Goal: Task Accomplishment & Management: Manage account settings

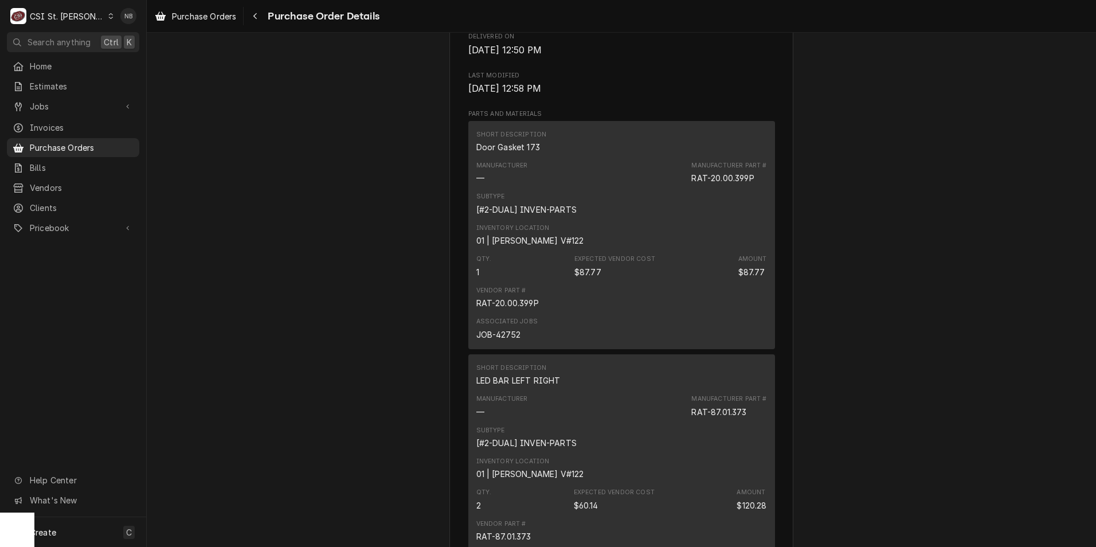
scroll to position [725, 0]
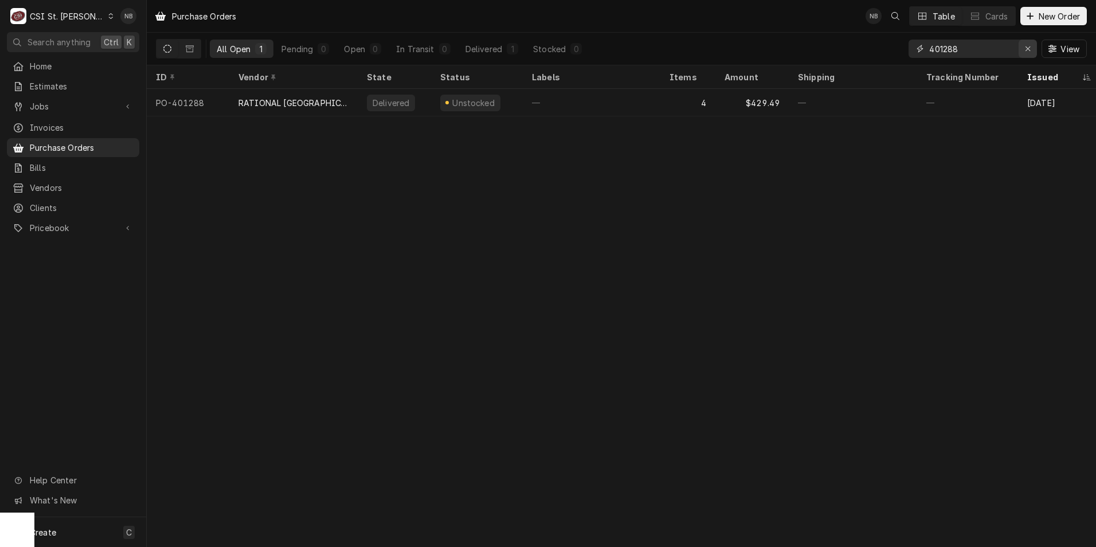
click at [1029, 51] on icon "Erase input" at bounding box center [1028, 49] width 6 height 8
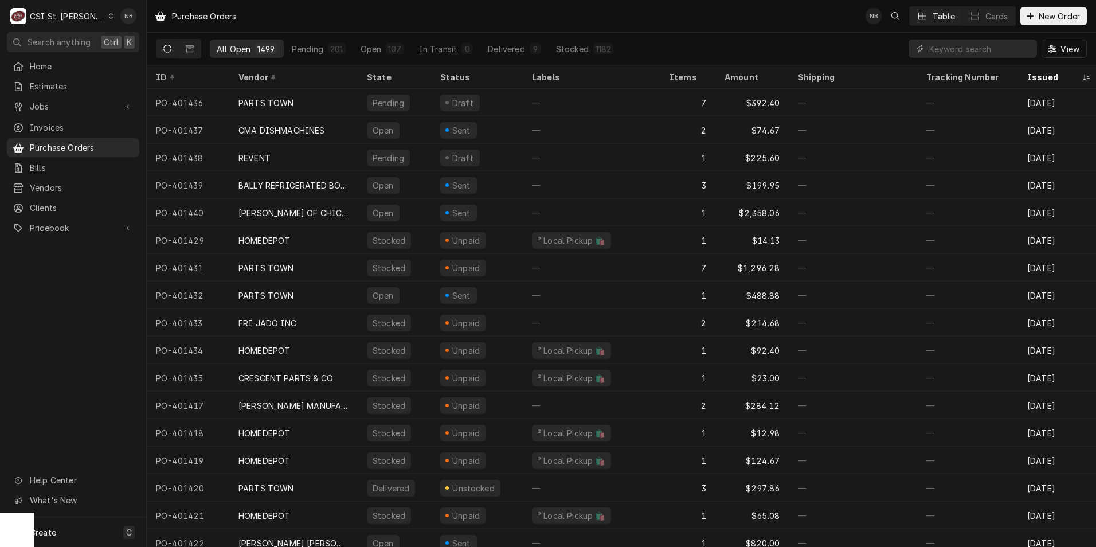
click at [65, 10] on div "CSI St. [PERSON_NAME]" at bounding box center [67, 16] width 75 height 12
click at [122, 41] on div "CSI Kentucky" at bounding box center [175, 43] width 151 height 12
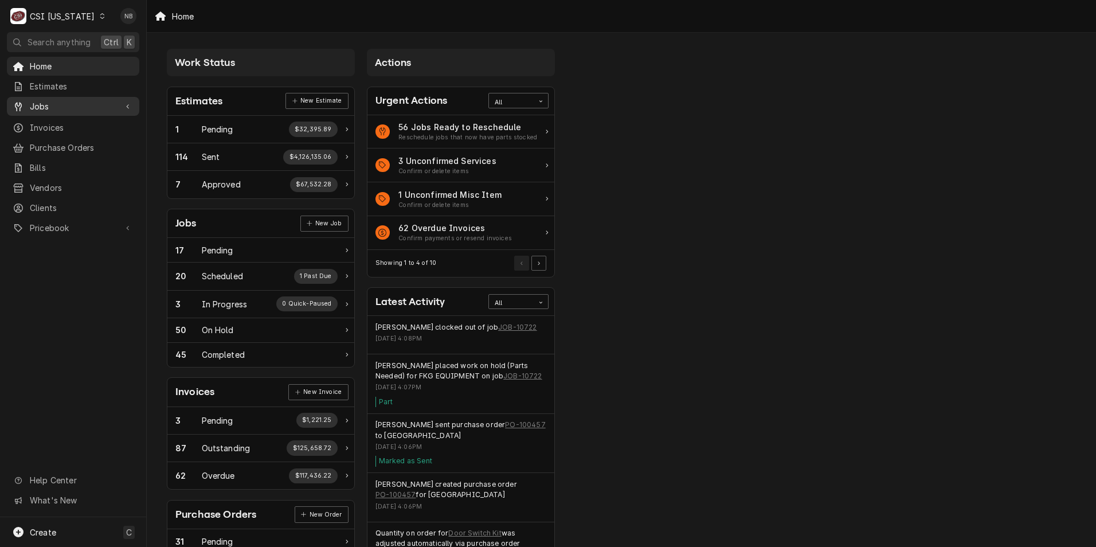
click at [84, 103] on span "Jobs" at bounding box center [73, 106] width 87 height 12
click at [103, 182] on span "Purchase Orders" at bounding box center [82, 185] width 104 height 12
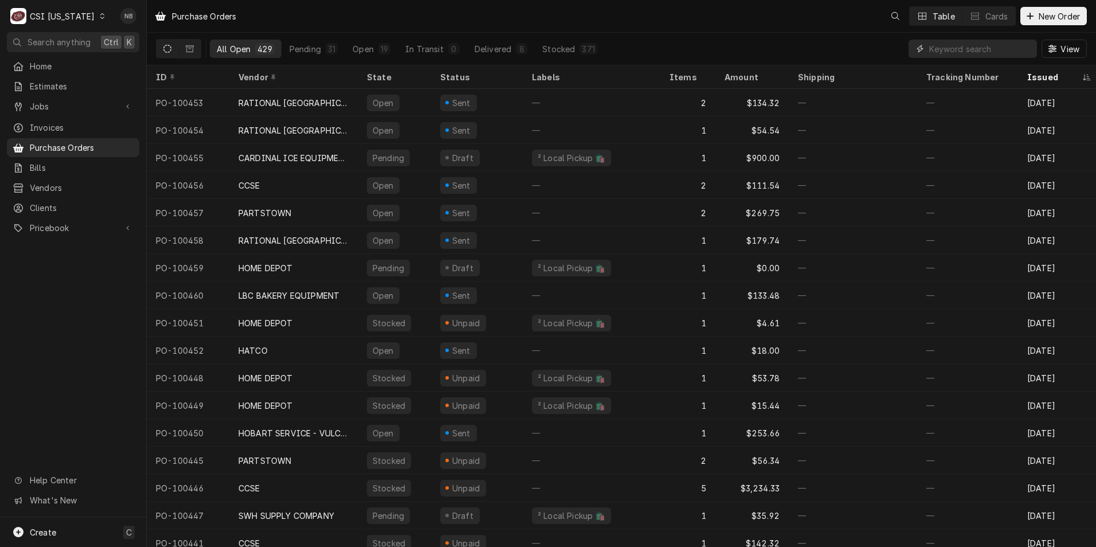
click at [943, 46] on input "Dynamic Content Wrapper" at bounding box center [981, 49] width 102 height 18
type input "100422"
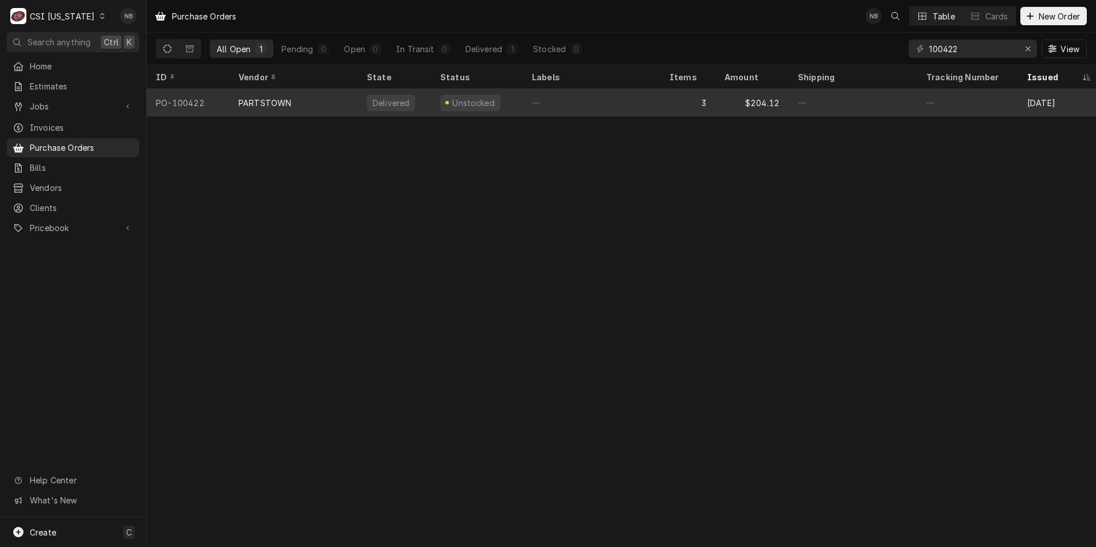
click at [547, 89] on div "—" at bounding box center [592, 103] width 138 height 28
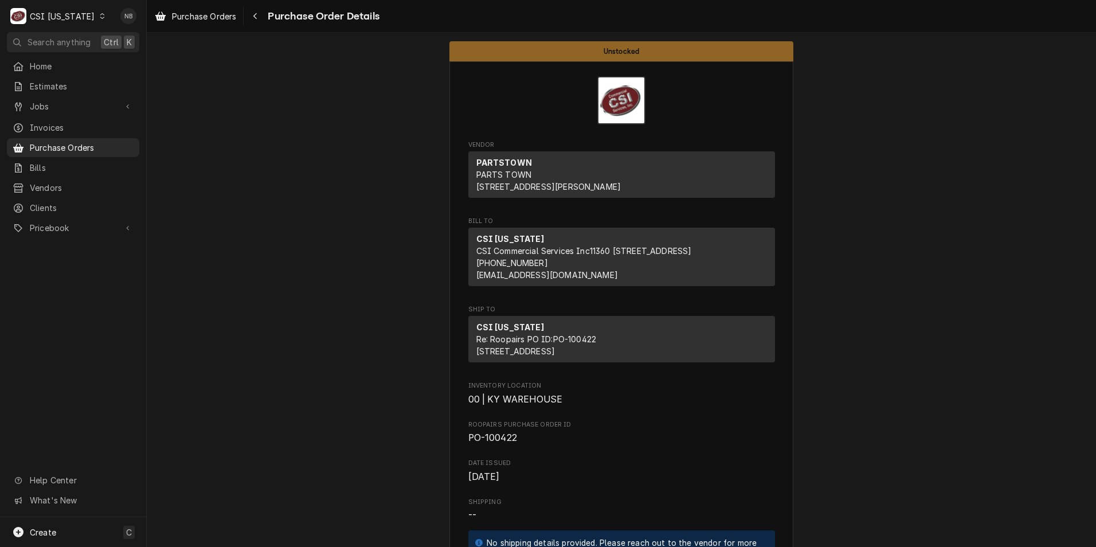
scroll to position [287, 0]
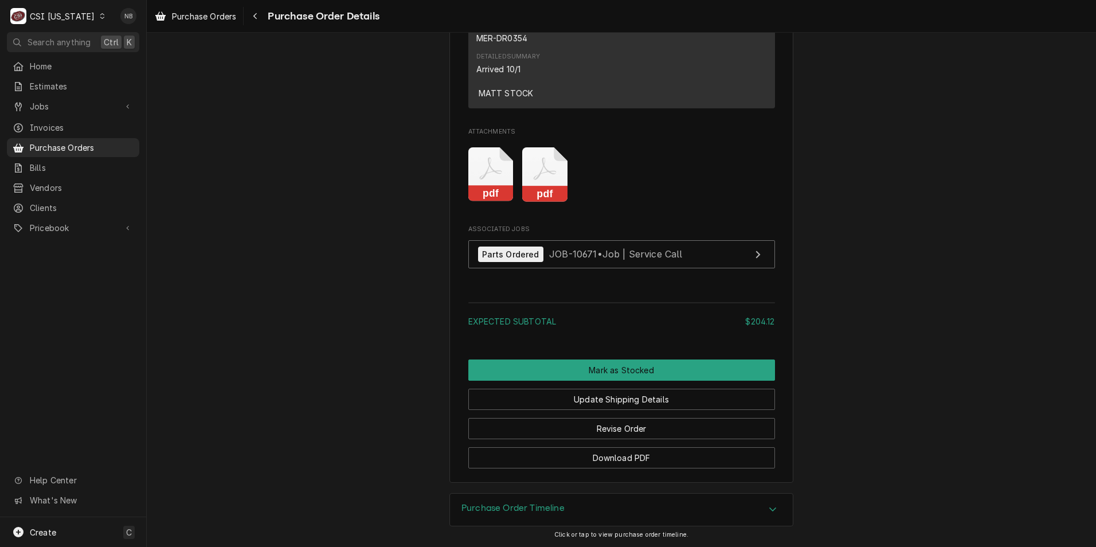
click at [589, 513] on div "Purchase Order Timeline" at bounding box center [621, 510] width 343 height 32
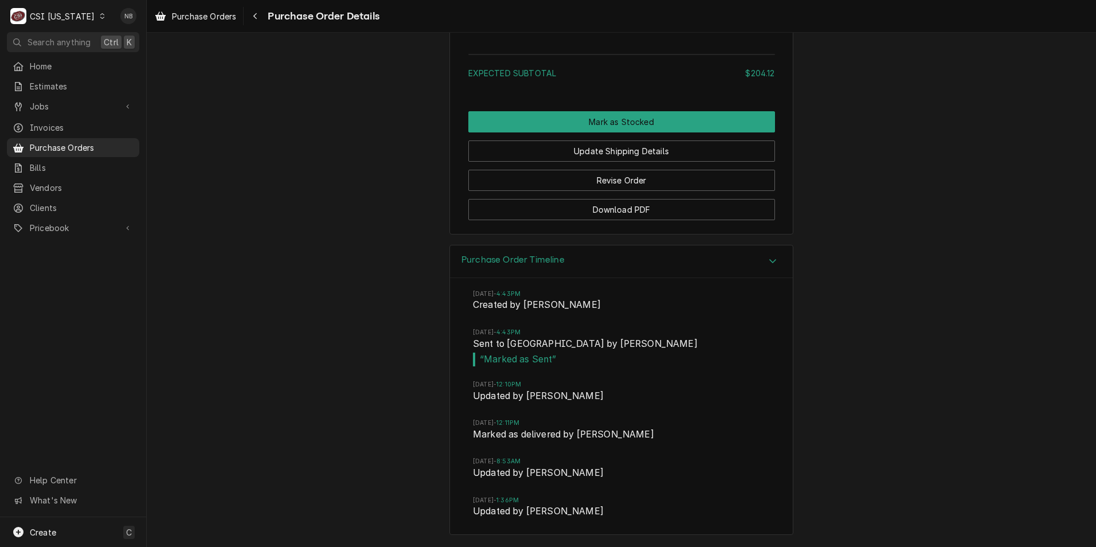
scroll to position [1705, 0]
click at [744, 267] on div "Purchase Order Timeline" at bounding box center [621, 261] width 343 height 33
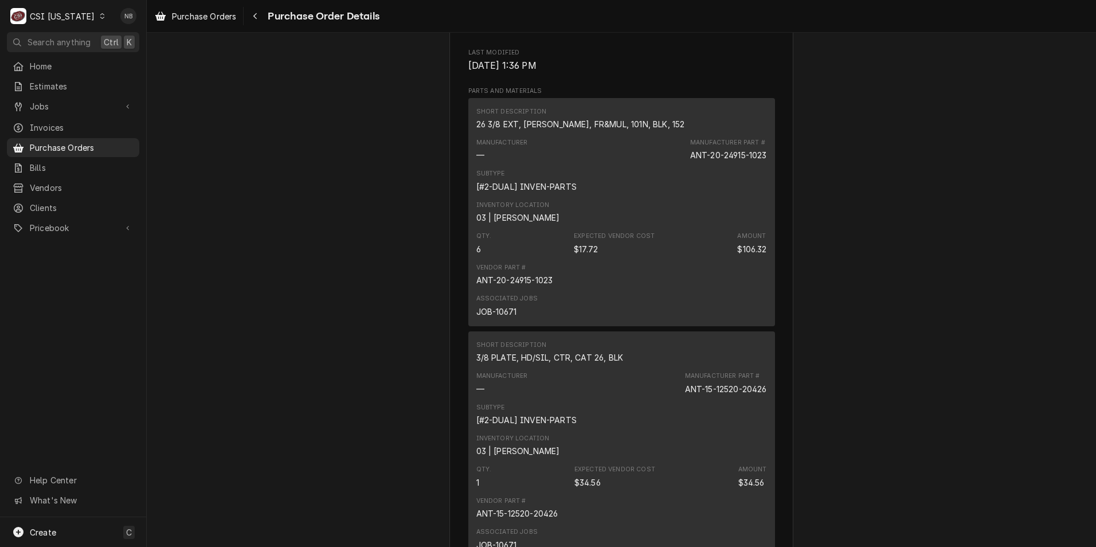
scroll to position [768, 0]
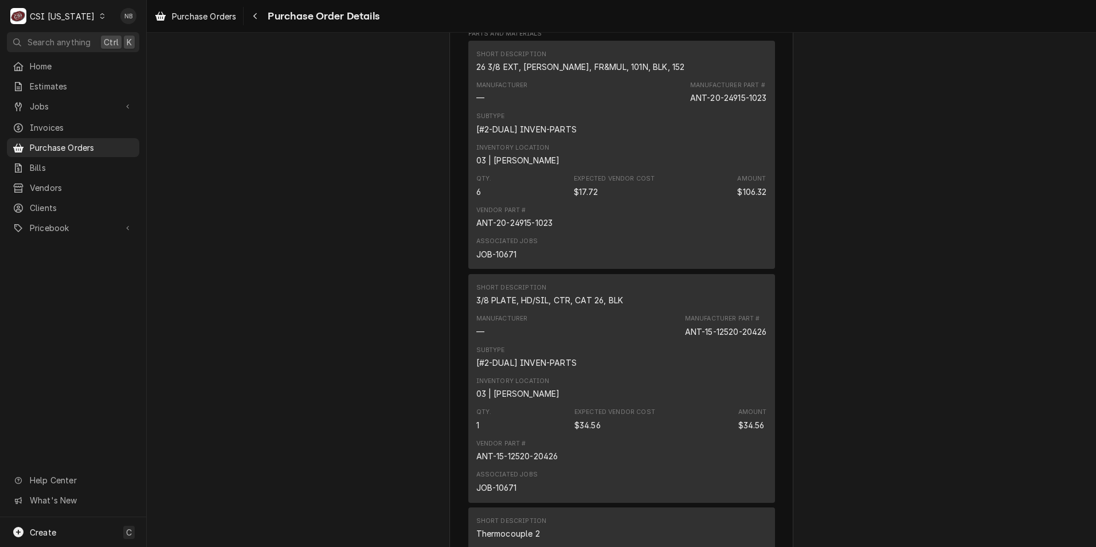
drag, startPoint x: 567, startPoint y: 490, endPoint x: 559, endPoint y: 490, distance: 8.0
click at [562, 466] on div "Vendor Part # ANT-15-12520-20426" at bounding box center [622, 450] width 291 height 31
drag, startPoint x: 556, startPoint y: 491, endPoint x: 469, endPoint y: 490, distance: 87.2
click at [469, 490] on div "Short Description 3/8 PLATE, HD/SIL, CTR, CAT 26, BLK Manufacturer — Manufactur…" at bounding box center [622, 388] width 307 height 228
drag, startPoint x: 469, startPoint y: 490, endPoint x: 487, endPoint y: 491, distance: 19.0
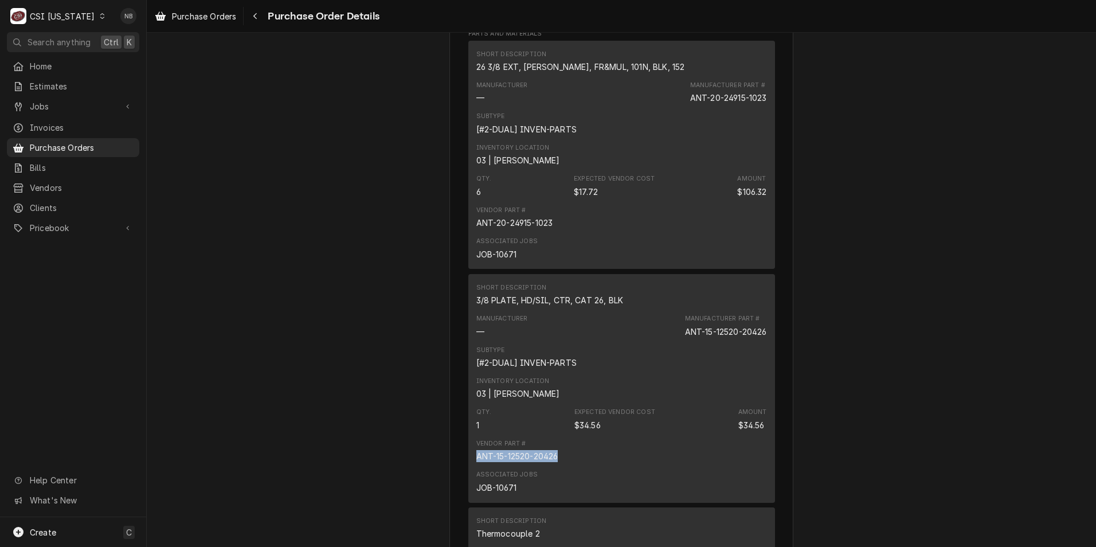
copy div "ANT-15-12520-20426"
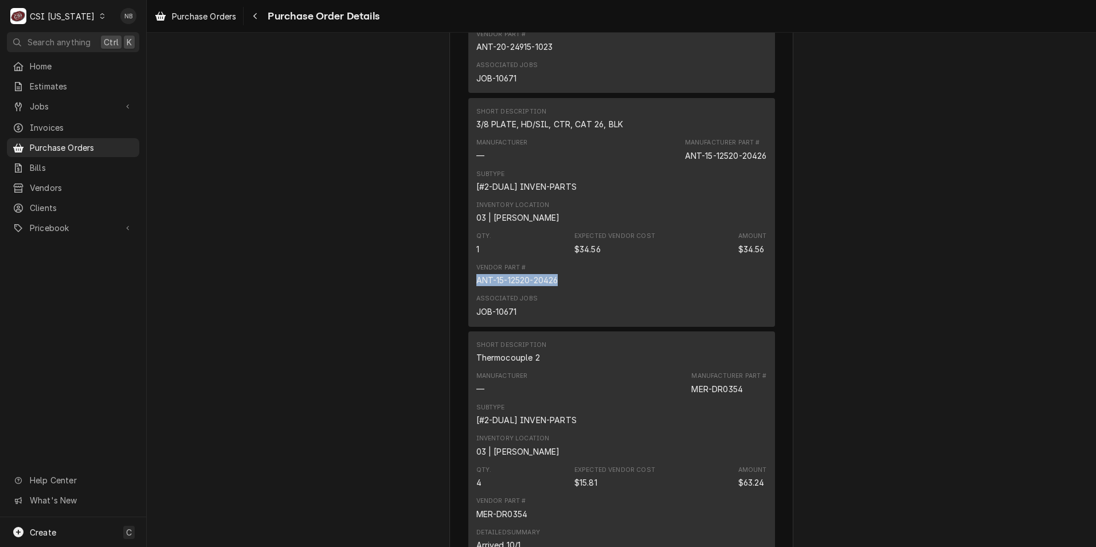
scroll to position [941, 0]
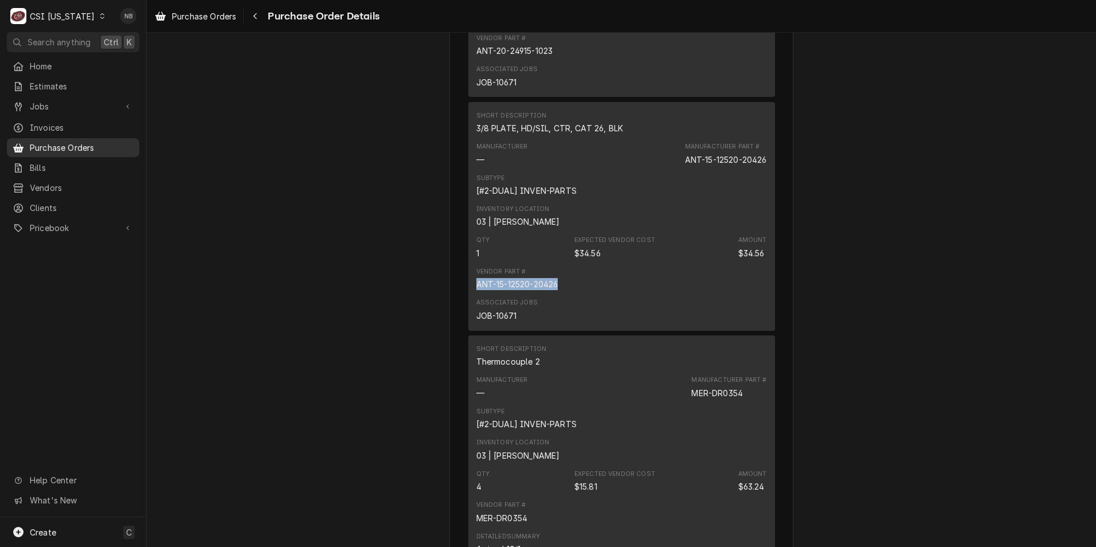
click at [73, 142] on span "Purchase Orders" at bounding box center [82, 148] width 104 height 12
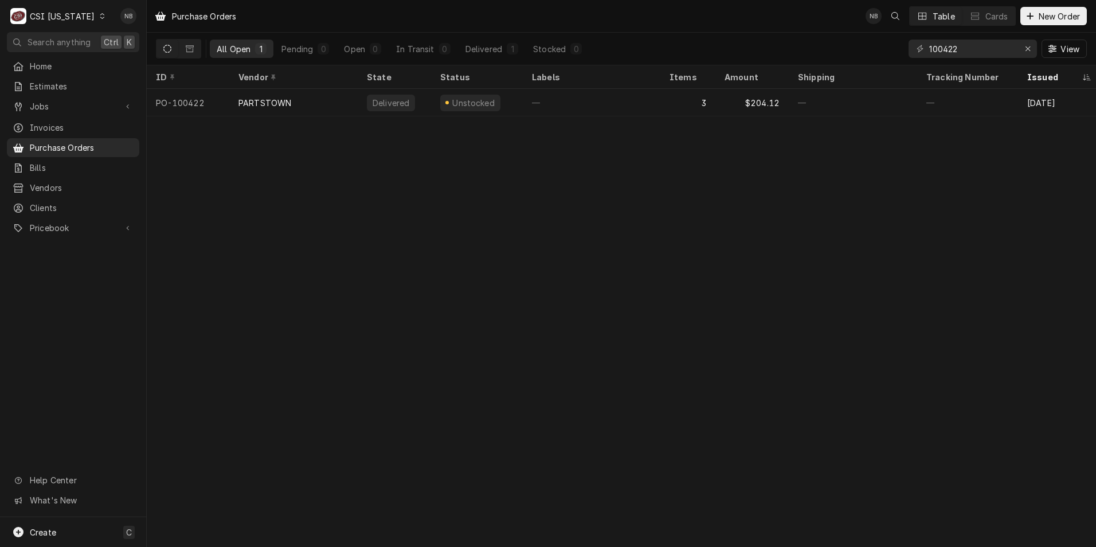
click at [67, 16] on div "CSI [US_STATE]" at bounding box center [62, 16] width 65 height 12
click at [138, 56] on div "CSI St. [PERSON_NAME]" at bounding box center [179, 63] width 158 height 14
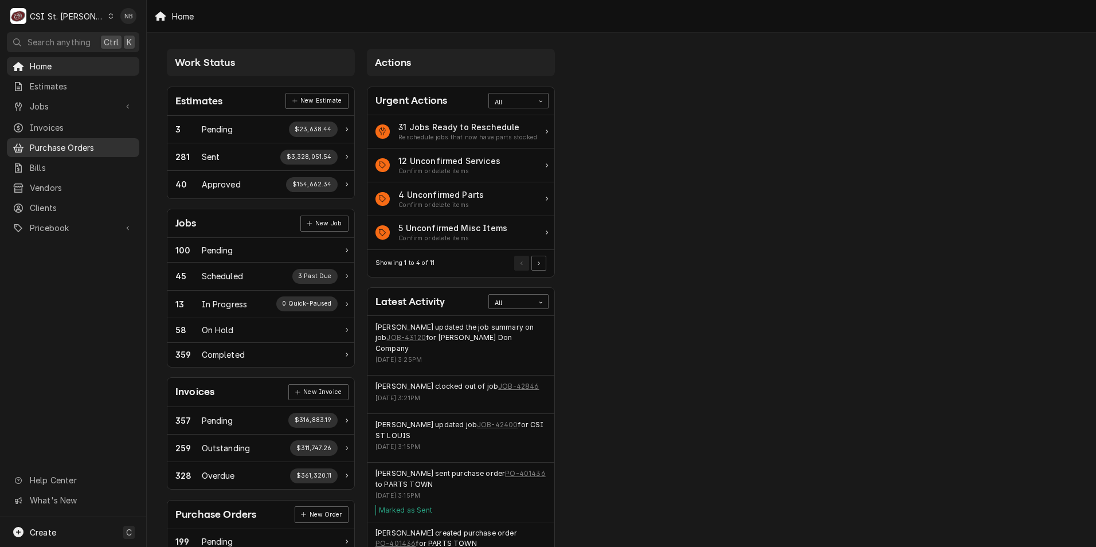
click at [73, 150] on div "Purchase Orders" at bounding box center [73, 148] width 128 height 14
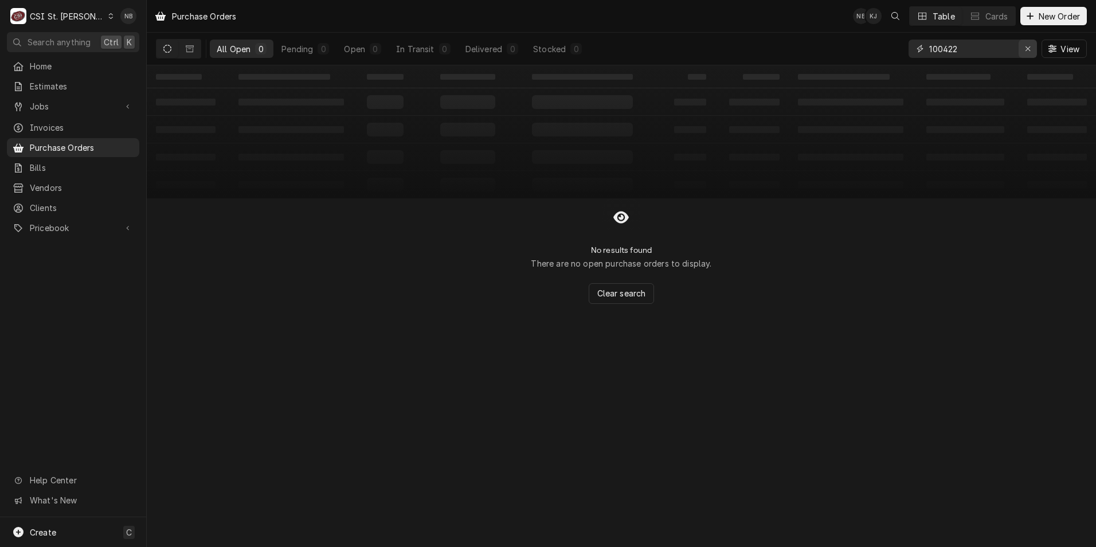
click at [1023, 46] on div "Erase input" at bounding box center [1028, 48] width 11 height 11
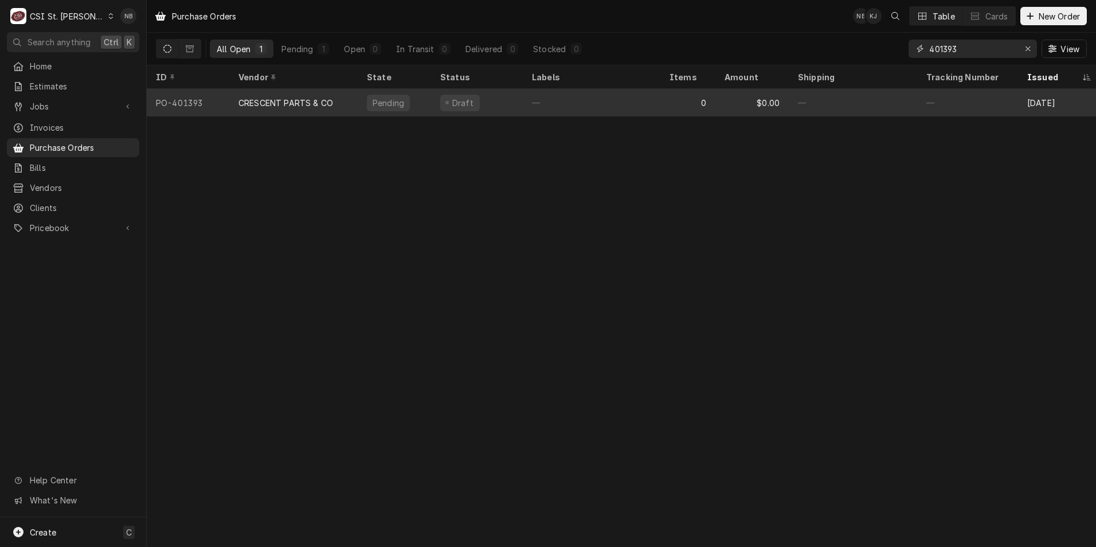
type input "401393"
click at [654, 100] on div "—" at bounding box center [592, 103] width 138 height 28
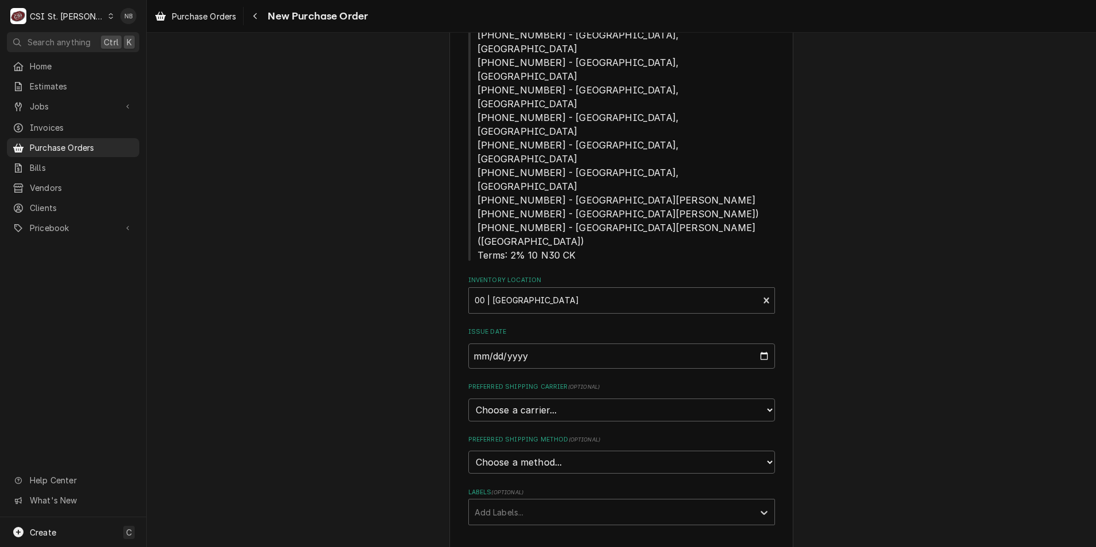
scroll to position [516, 0]
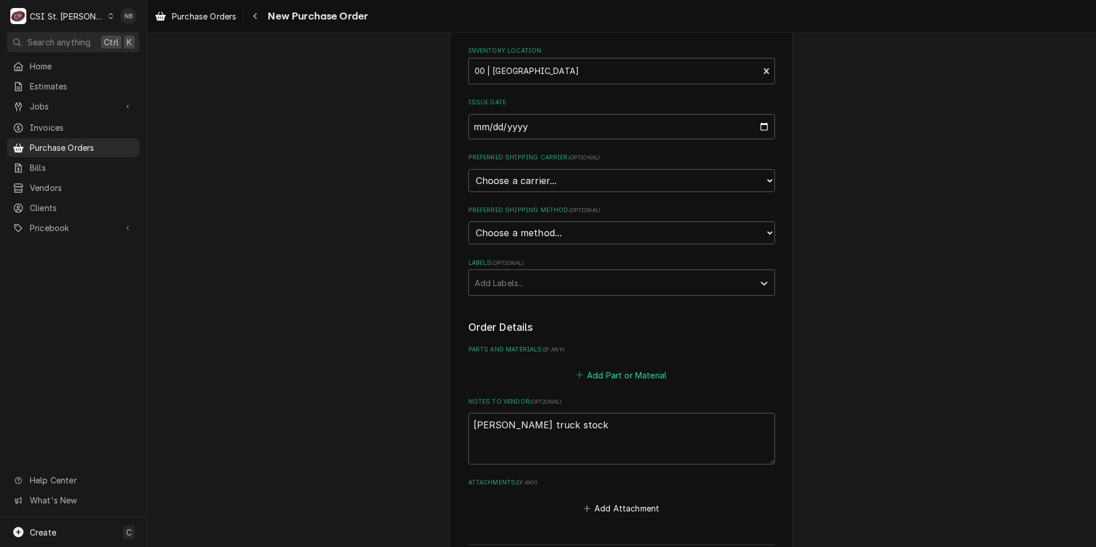
click at [611, 367] on button "Add Part or Material" at bounding box center [621, 375] width 95 height 16
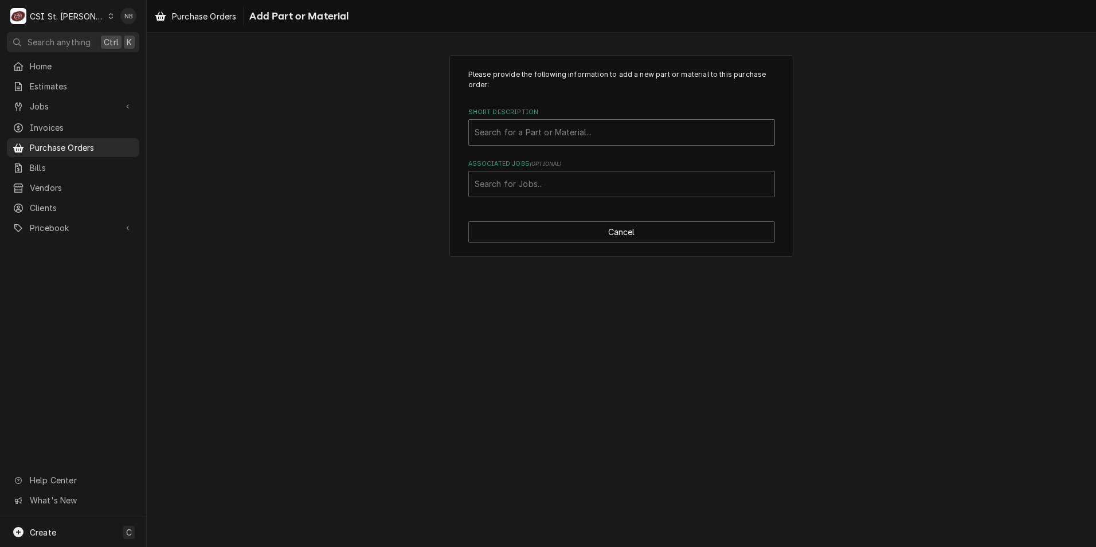
click at [590, 138] on div "Short Description" at bounding box center [622, 132] width 294 height 21
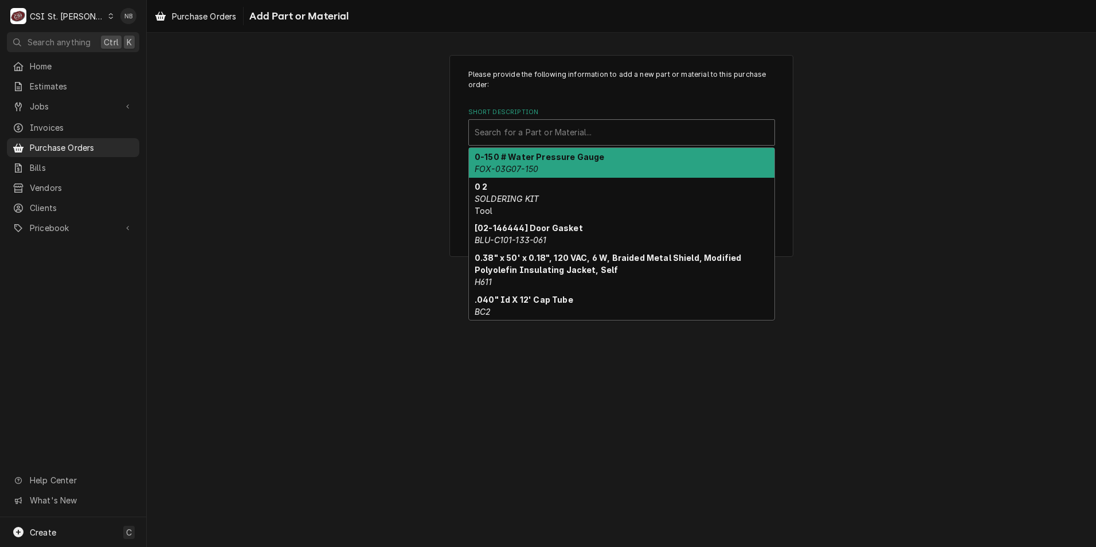
click at [560, 125] on div "Short Description" at bounding box center [622, 132] width 294 height 21
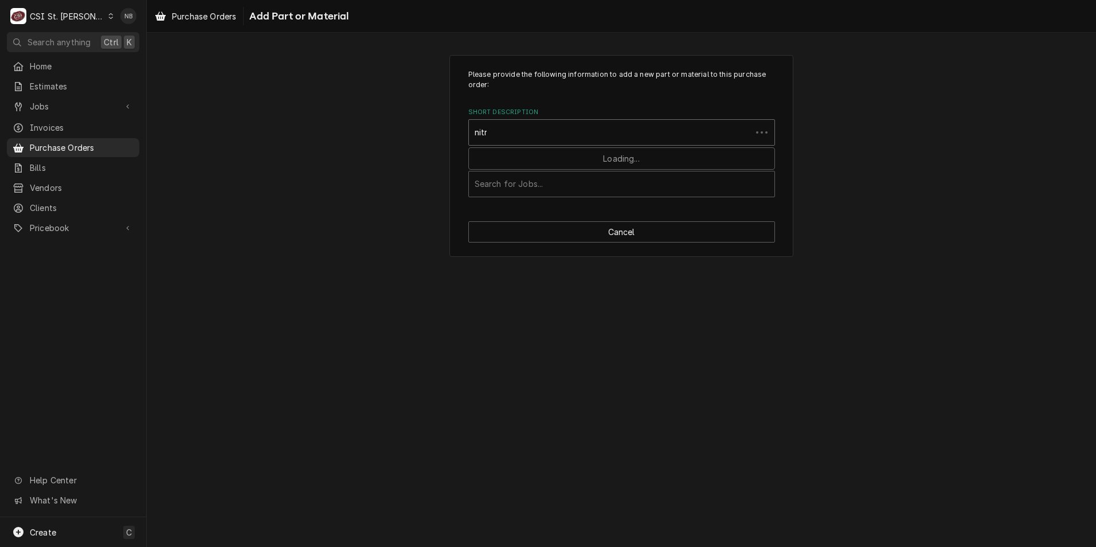
type input "nitro"
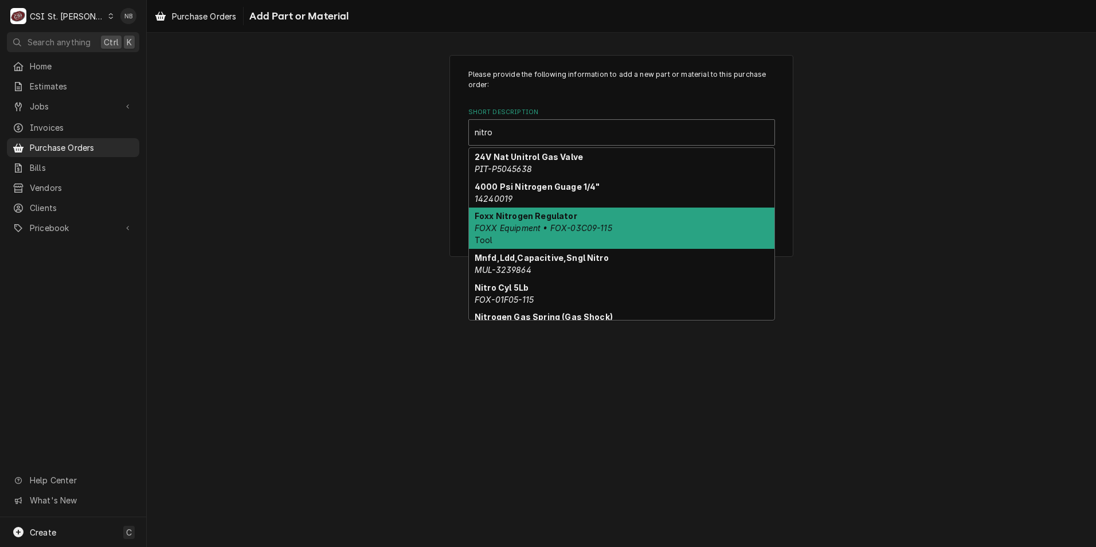
scroll to position [115, 0]
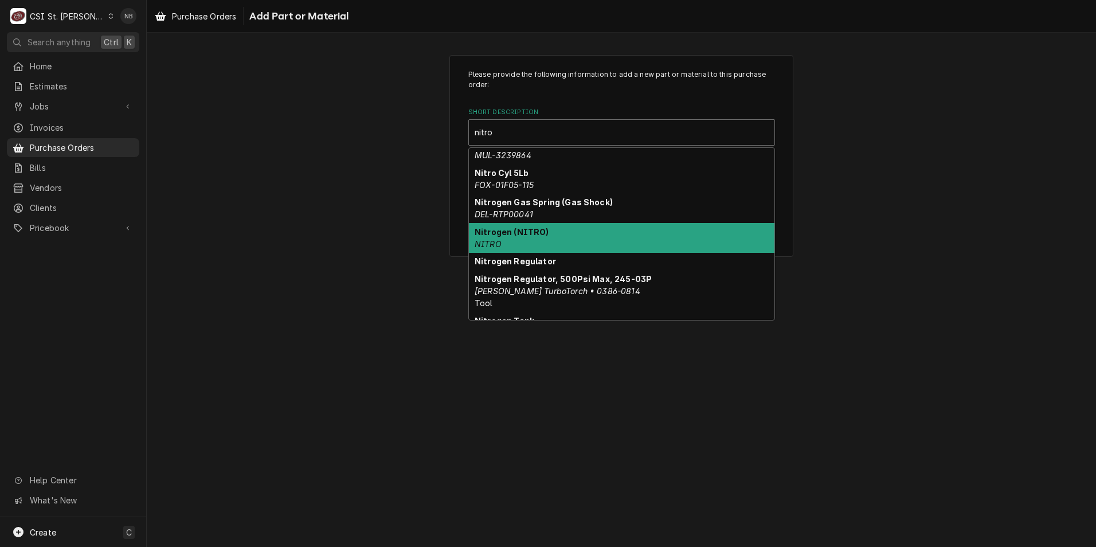
click at [564, 232] on div "Nitrogen (NITRO) NITRO" at bounding box center [622, 238] width 306 height 30
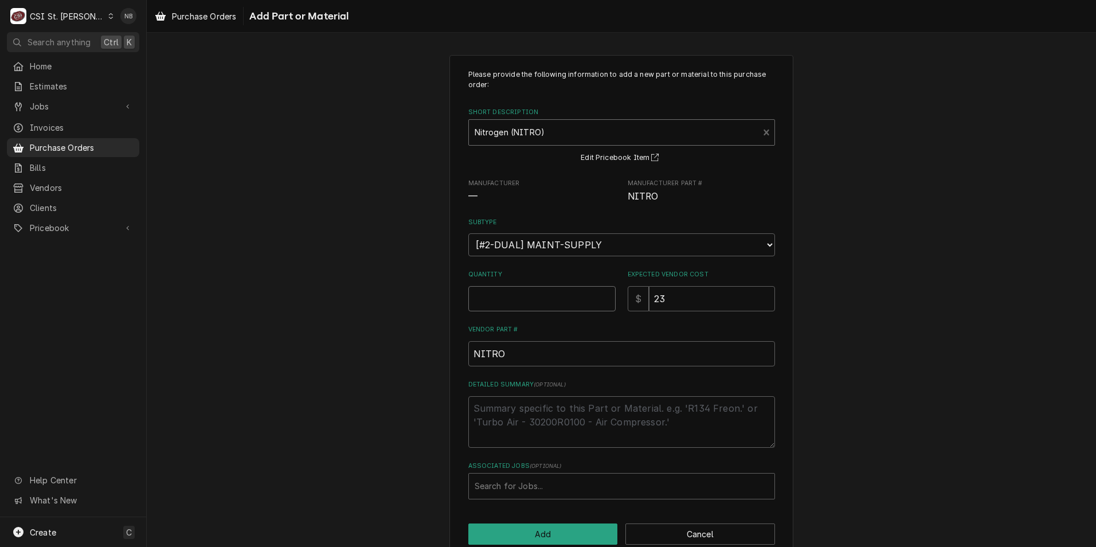
click at [525, 300] on input "Quantity" at bounding box center [542, 298] width 147 height 25
type textarea "x"
type input "2"
click at [522, 409] on textarea "Detailed Summary ( optional )" at bounding box center [622, 422] width 307 height 52
type textarea "x"
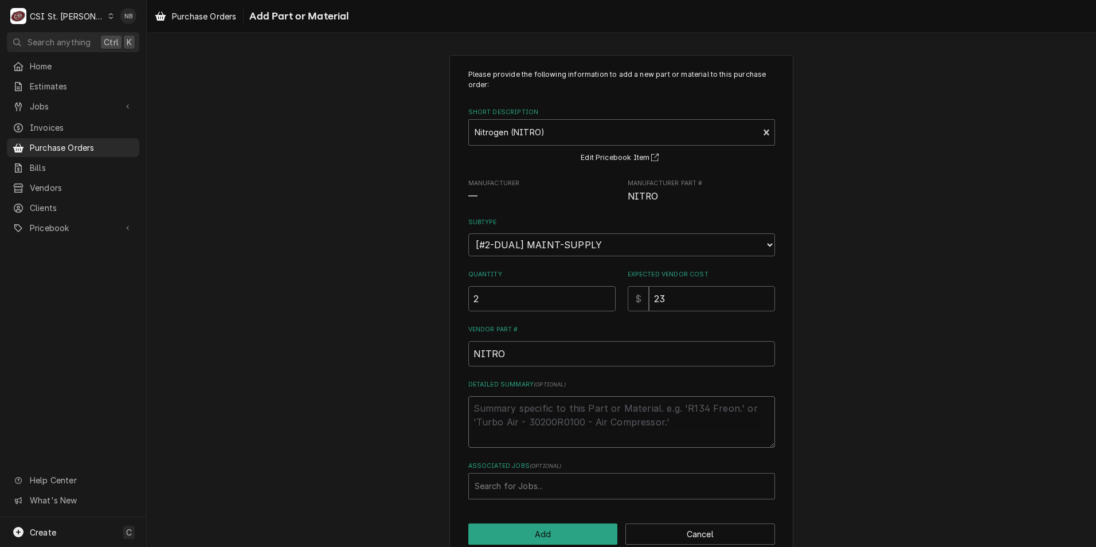
type textarea "T"
type textarea "x"
type textarea "Tr"
type textarea "x"
type textarea "Tru"
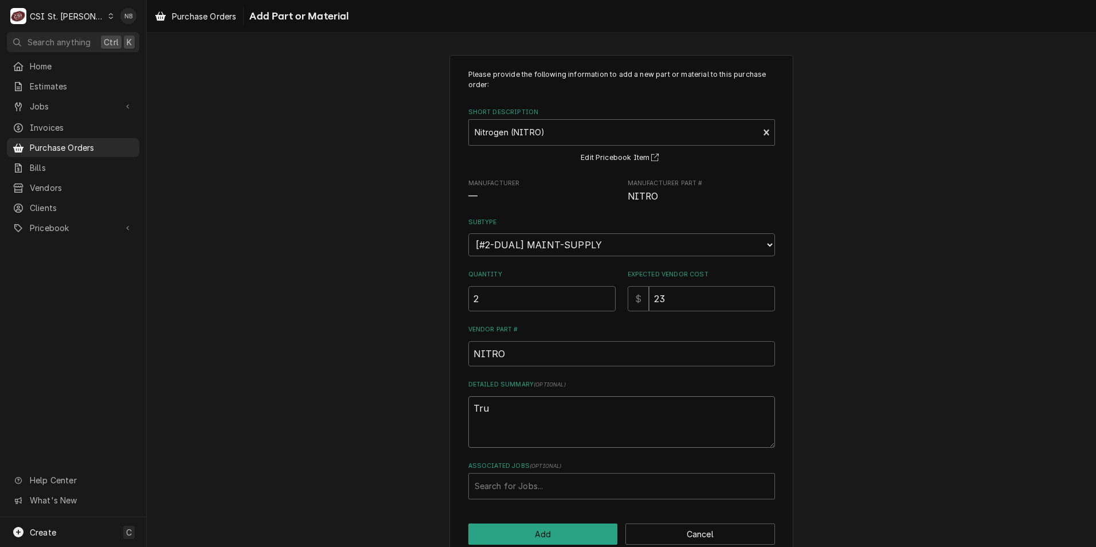
type textarea "x"
type textarea "Truck"
type textarea "x"
type textarea "Truck"
type textarea "x"
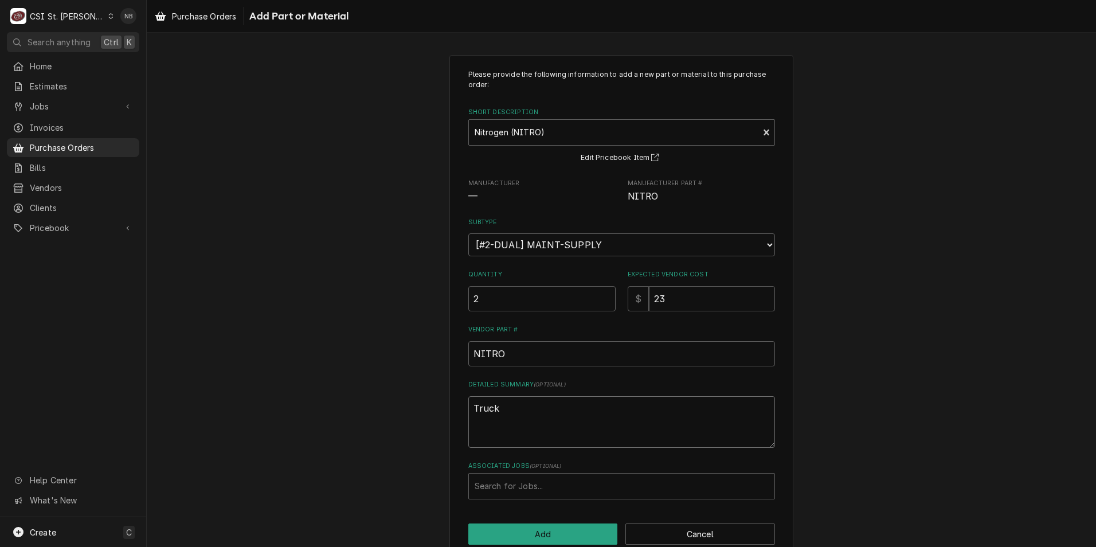
type textarea "Truck s"
type textarea "x"
type textarea "Truck st"
type textarea "x"
type textarea "Truck sto"
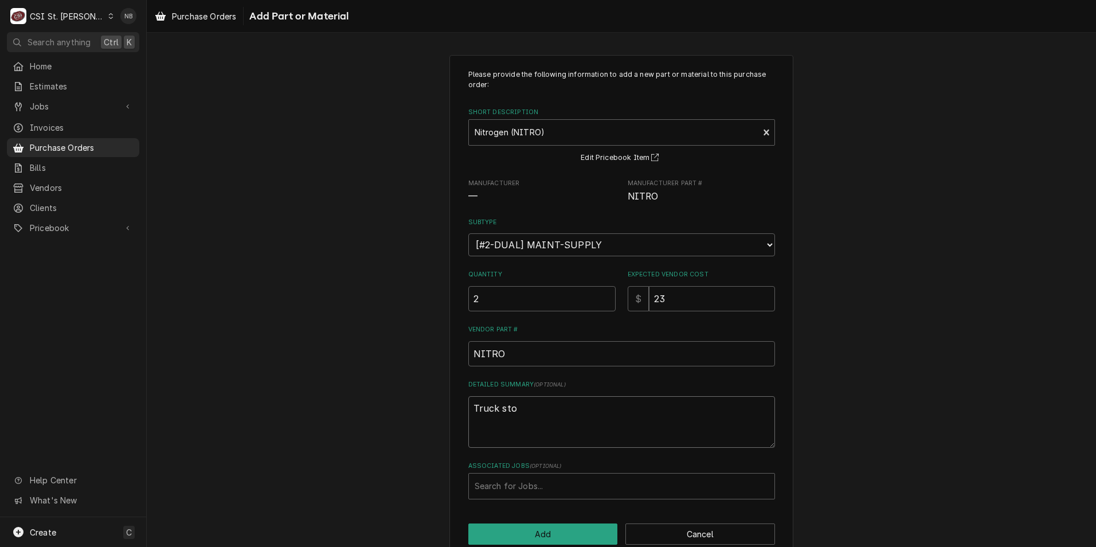
type textarea "x"
type textarea "Truck stoc"
type textarea "x"
type textarea "Truck stock"
click at [594, 531] on button "Add" at bounding box center [544, 534] width 150 height 21
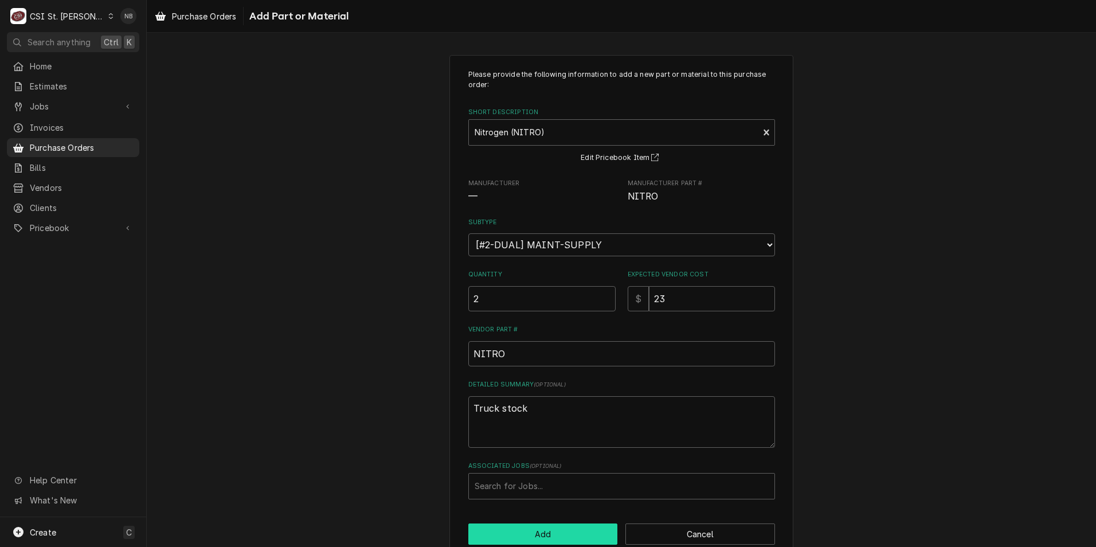
type textarea "x"
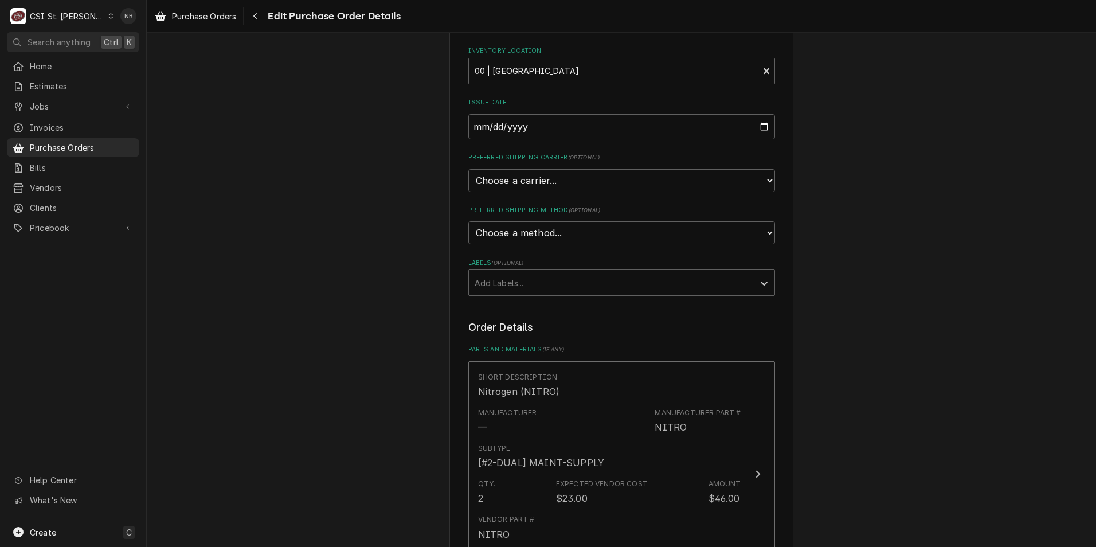
scroll to position [688, 0]
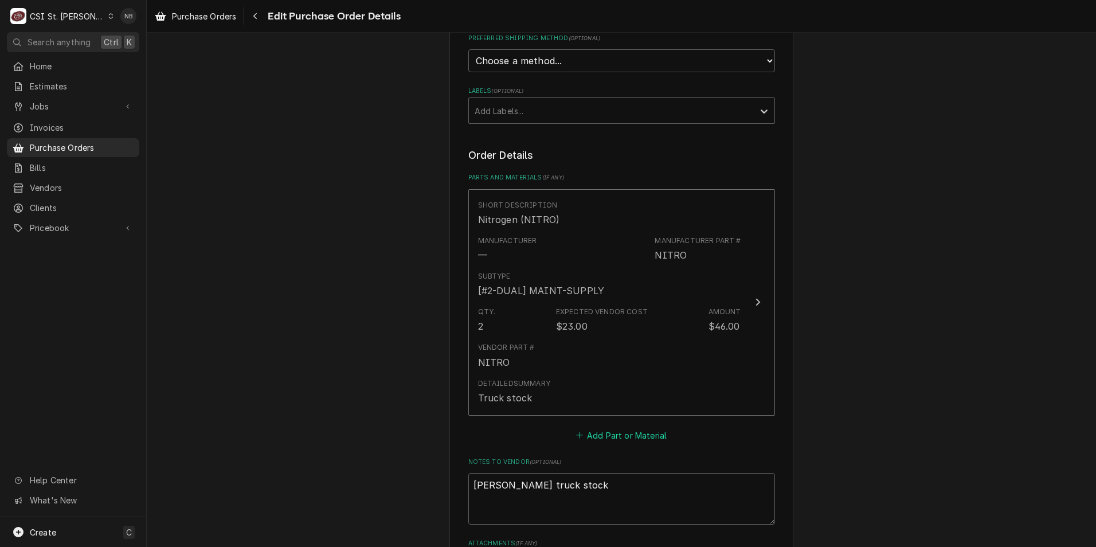
click at [608, 427] on button "Add Part or Material" at bounding box center [621, 435] width 95 height 16
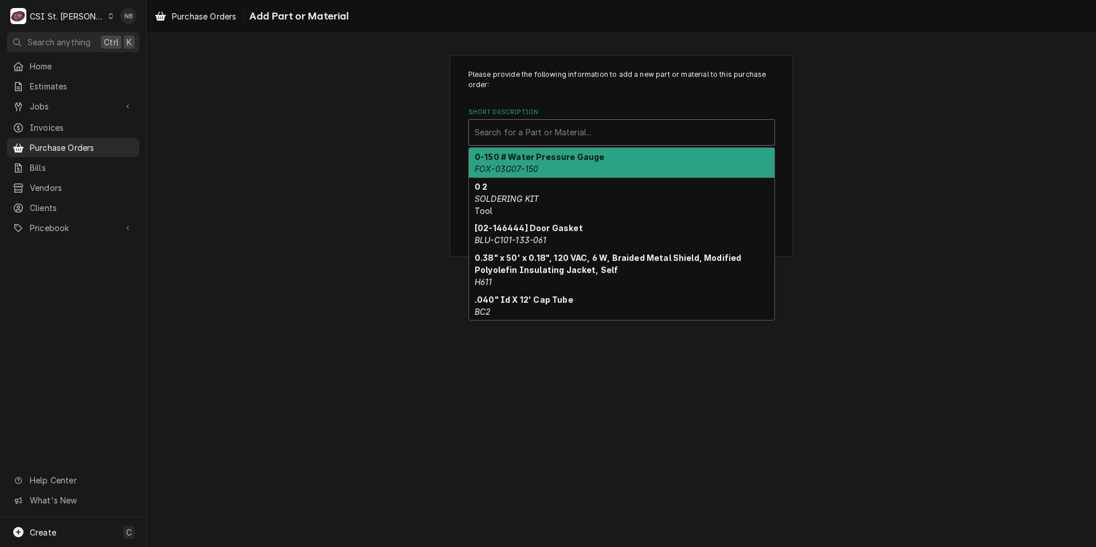
click at [530, 122] on div "Short Description" at bounding box center [622, 132] width 294 height 21
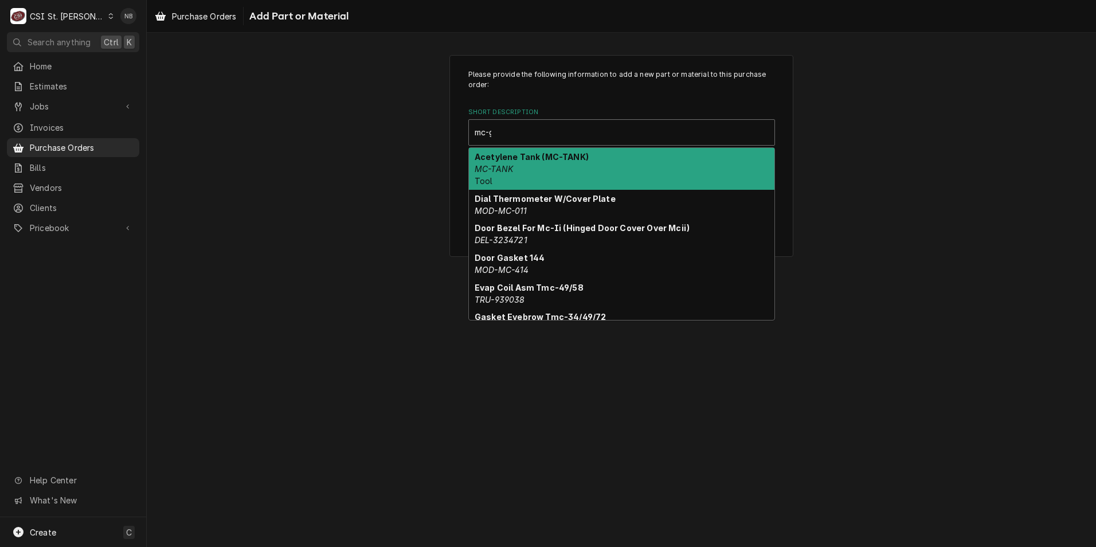
type input "mc-gas"
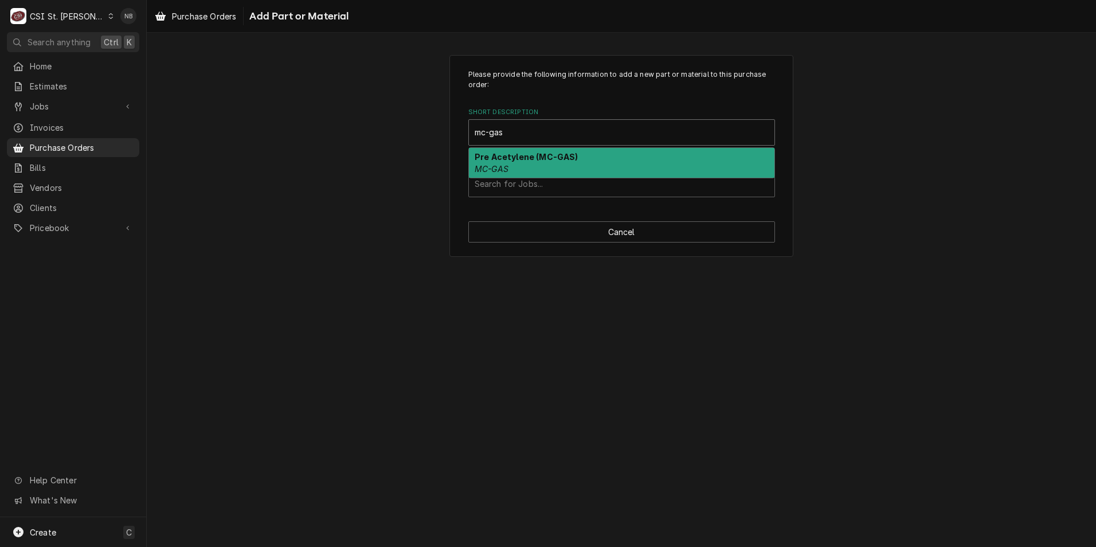
click at [529, 157] on strong "Pre Acetylene (MC-GAS)" at bounding box center [527, 157] width 104 height 10
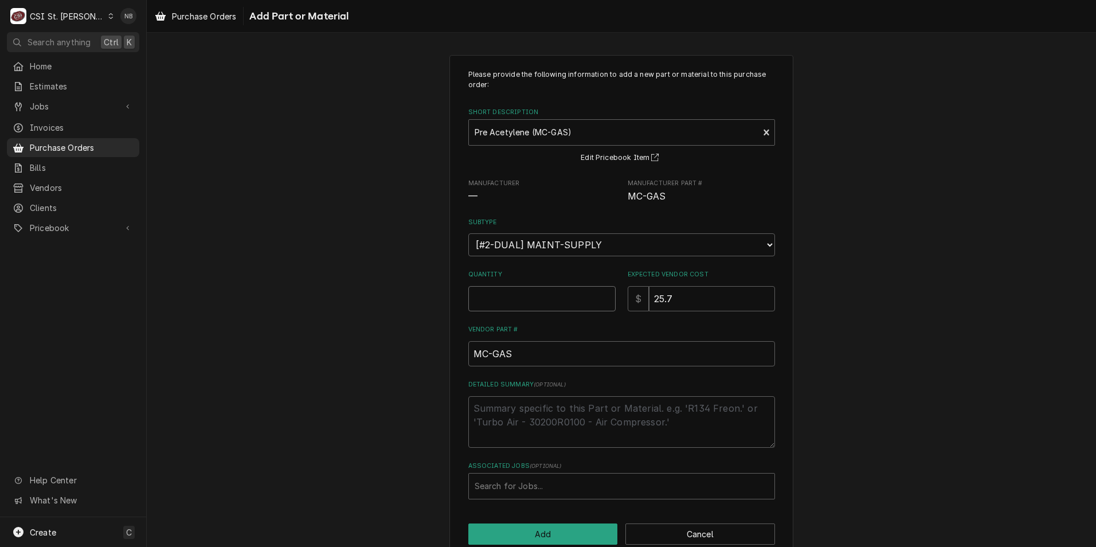
click at [547, 309] on input "Quantity" at bounding box center [542, 298] width 147 height 25
type textarea "x"
type input "1"
click at [548, 411] on textarea "Detailed Summary ( optional )" at bounding box center [622, 422] width 307 height 52
type textarea "x"
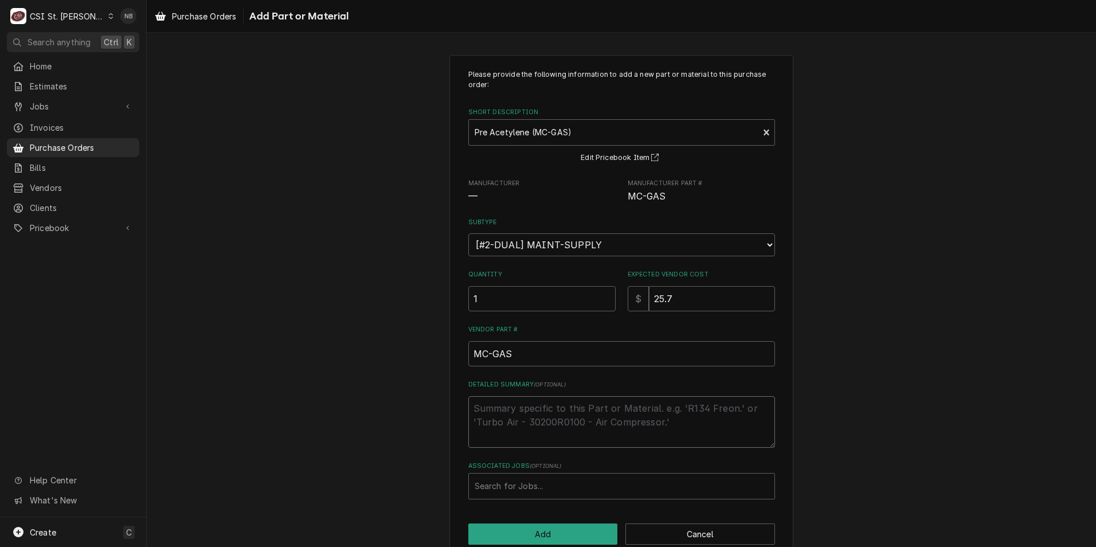
type textarea "T"
type textarea "x"
type textarea "Tr"
type textarea "x"
type textarea "Truc"
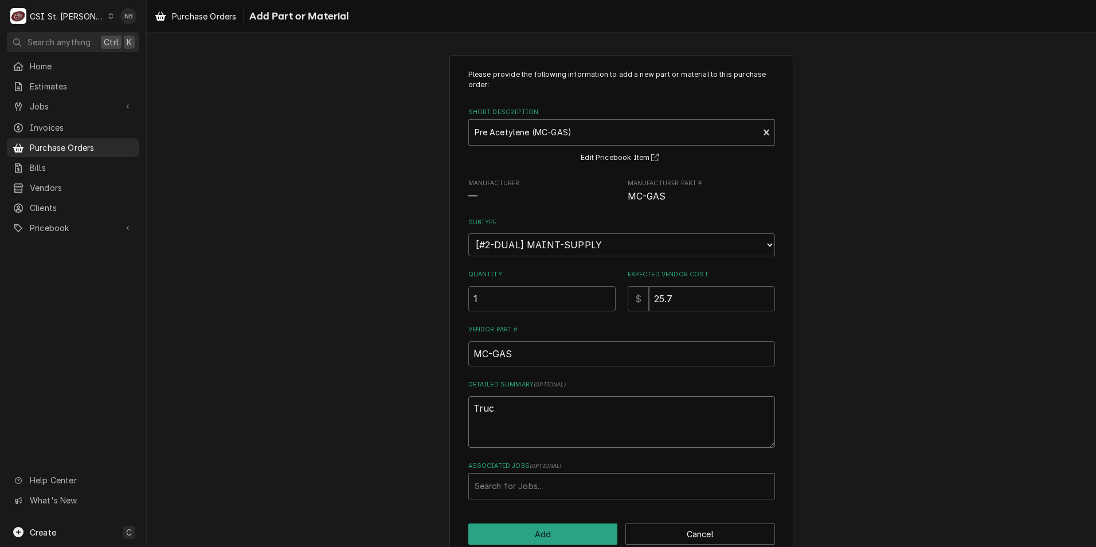
type textarea "x"
type textarea "Truck"
type textarea "x"
type textarea "Truck"
type textarea "x"
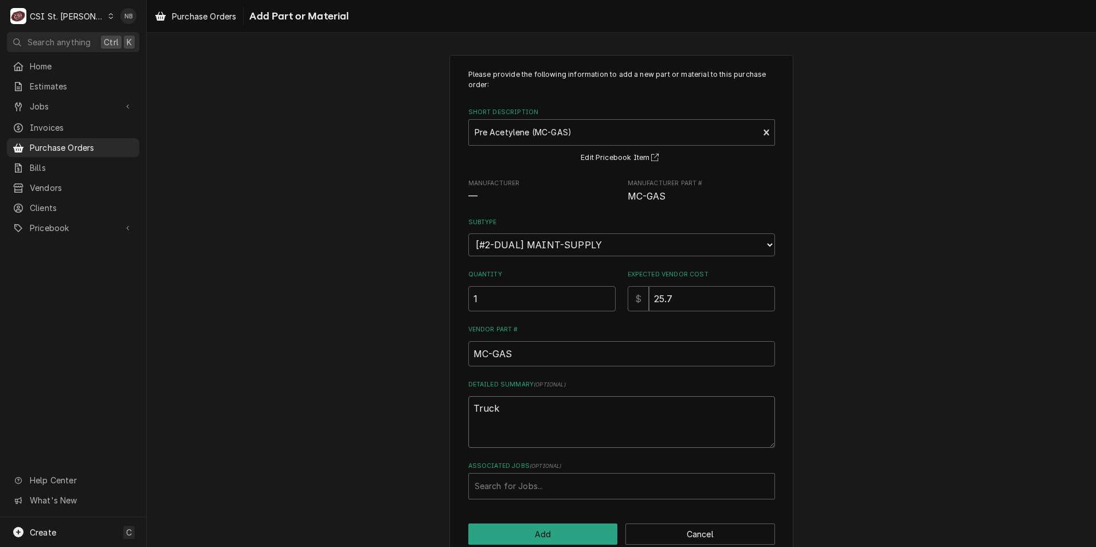
type textarea "Truck S"
type textarea "x"
type textarea "Truck St"
type textarea "x"
type textarea "Truck Sto"
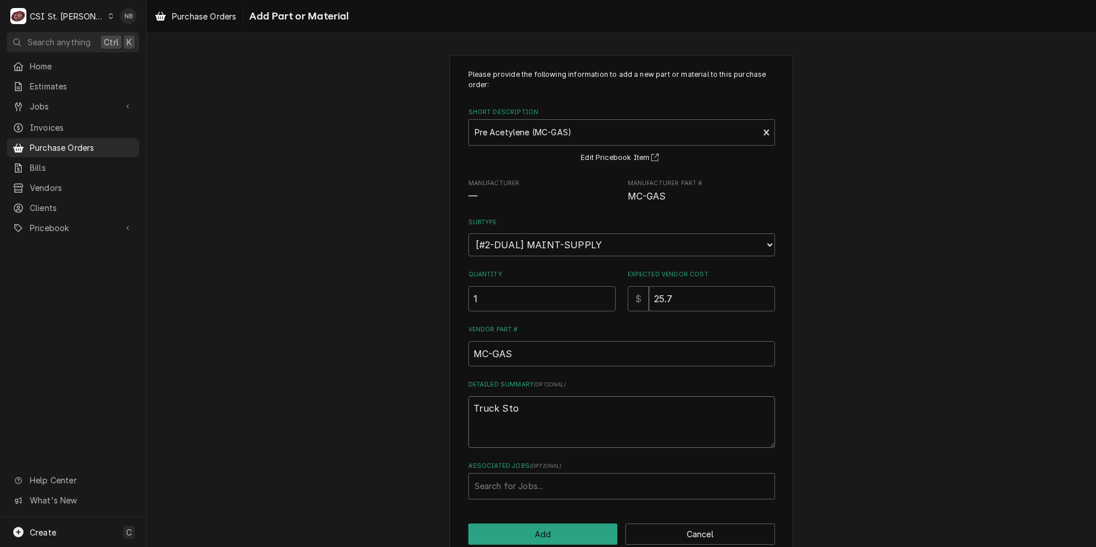
type textarea "x"
type textarea "Truck Stoc"
type textarea "x"
type textarea "Truck Stock"
click at [576, 536] on button "Add" at bounding box center [544, 534] width 150 height 21
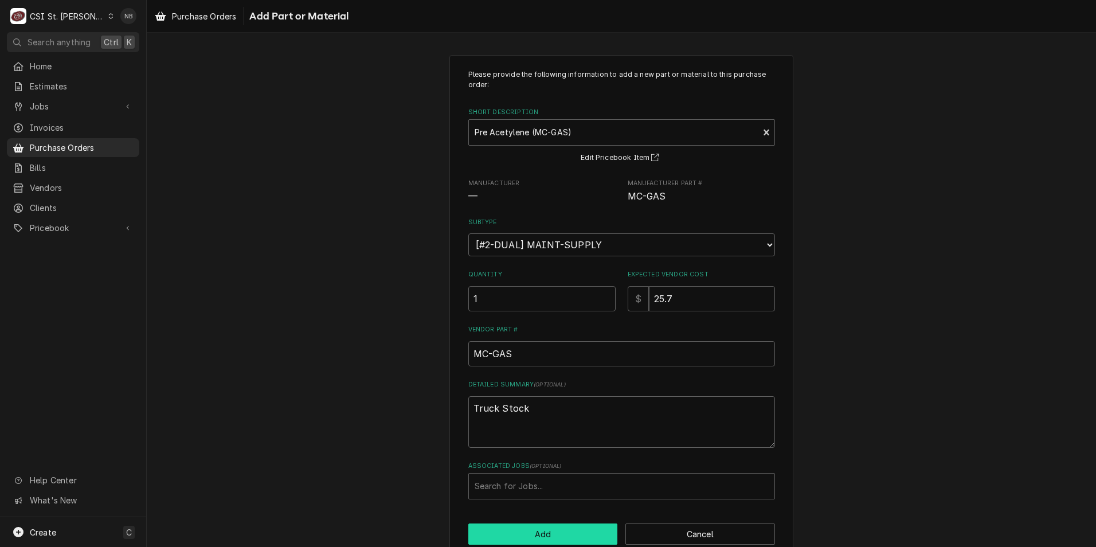
type textarea "x"
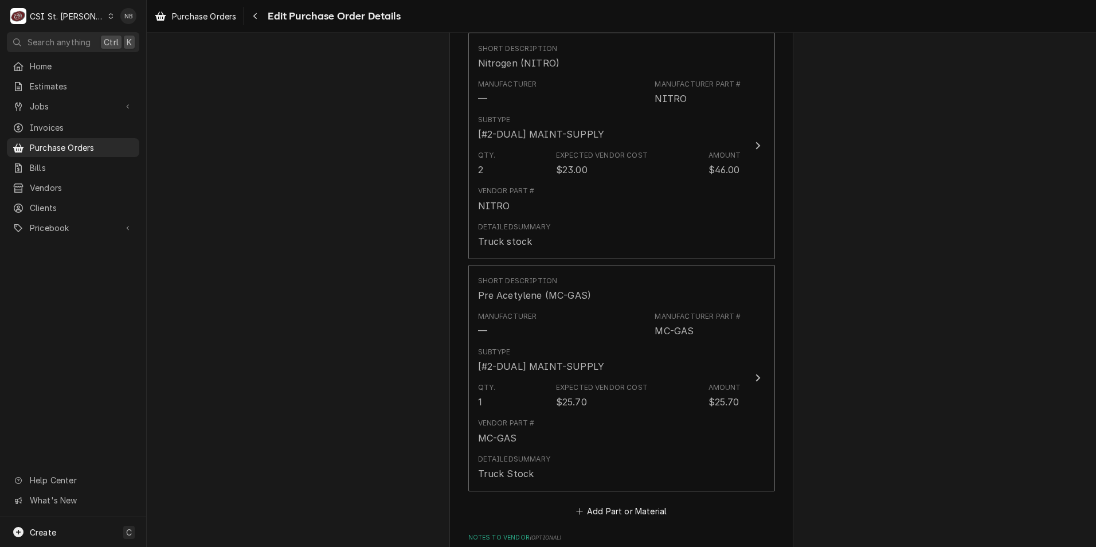
scroll to position [846, 0]
click at [650, 501] on button "Add Part or Material" at bounding box center [621, 509] width 95 height 16
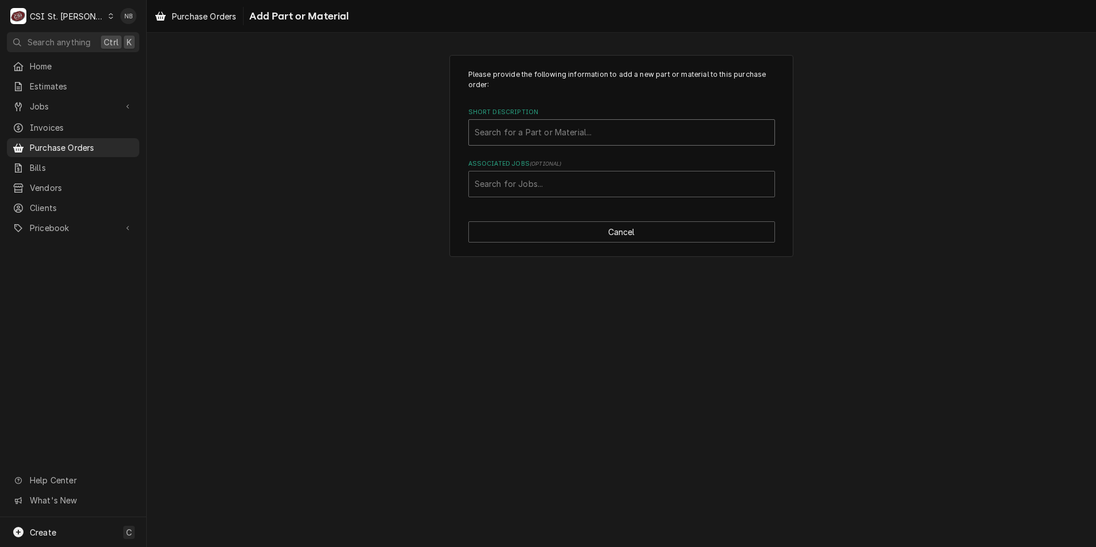
click at [567, 133] on div "Short Description" at bounding box center [622, 132] width 294 height 21
type input "R-Gas"
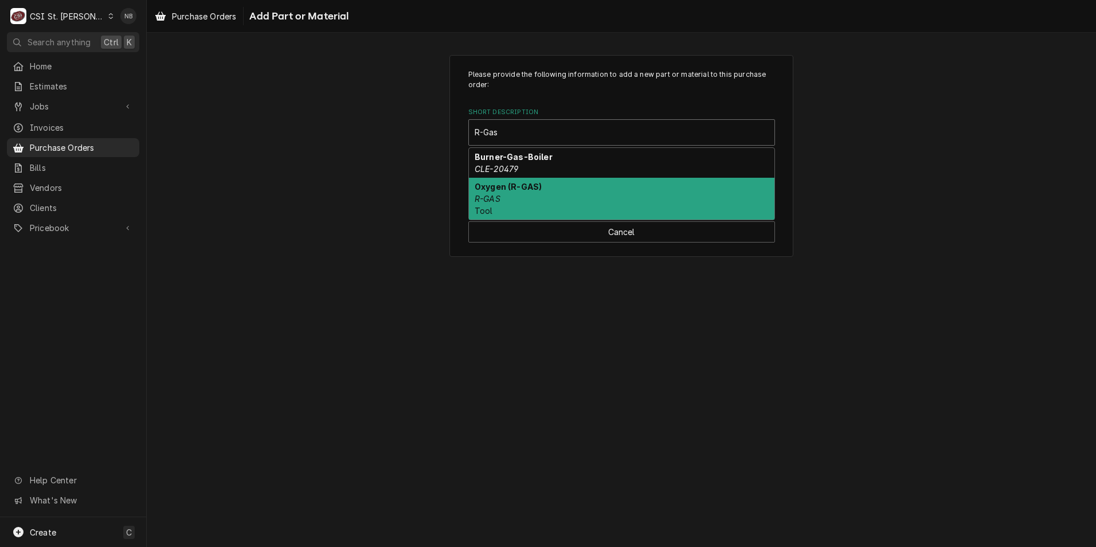
click at [560, 198] on div "Oxygen (R-GAS) R-GAS Tool" at bounding box center [622, 199] width 306 height 42
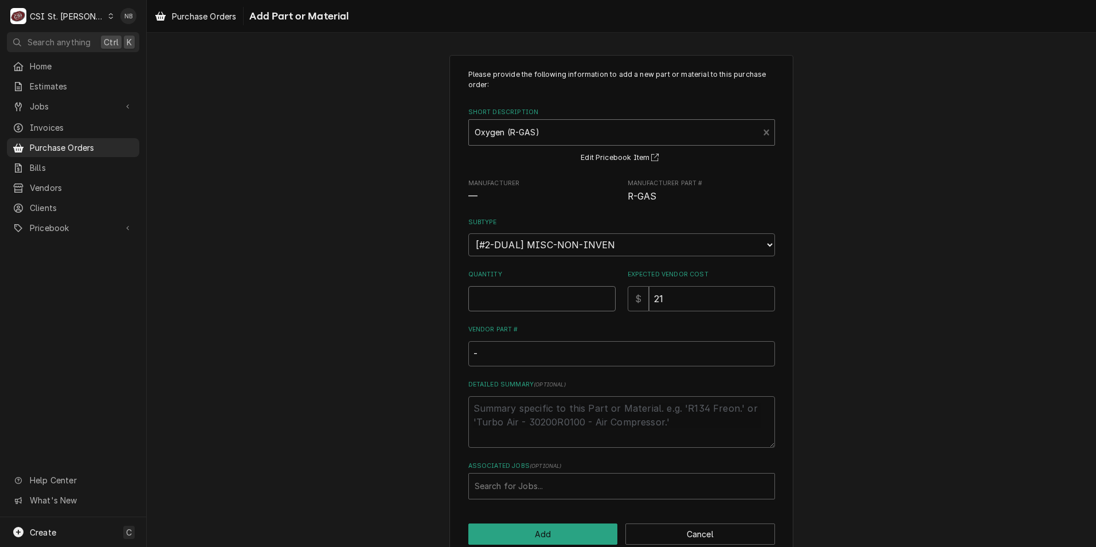
click at [520, 306] on input "Quantity" at bounding box center [542, 298] width 147 height 25
type textarea "x"
type input "1"
click at [549, 427] on textarea "Detailed Summary ( optional )" at bounding box center [622, 422] width 307 height 52
type textarea "x"
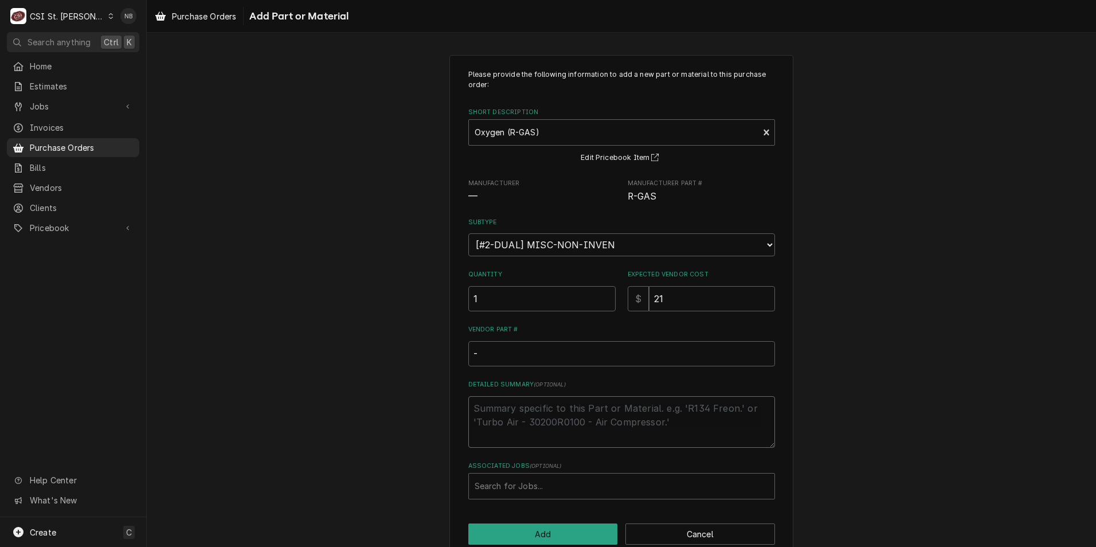
type textarea "T"
type textarea "x"
type textarea "Tr"
type textarea "x"
type textarea "Truc"
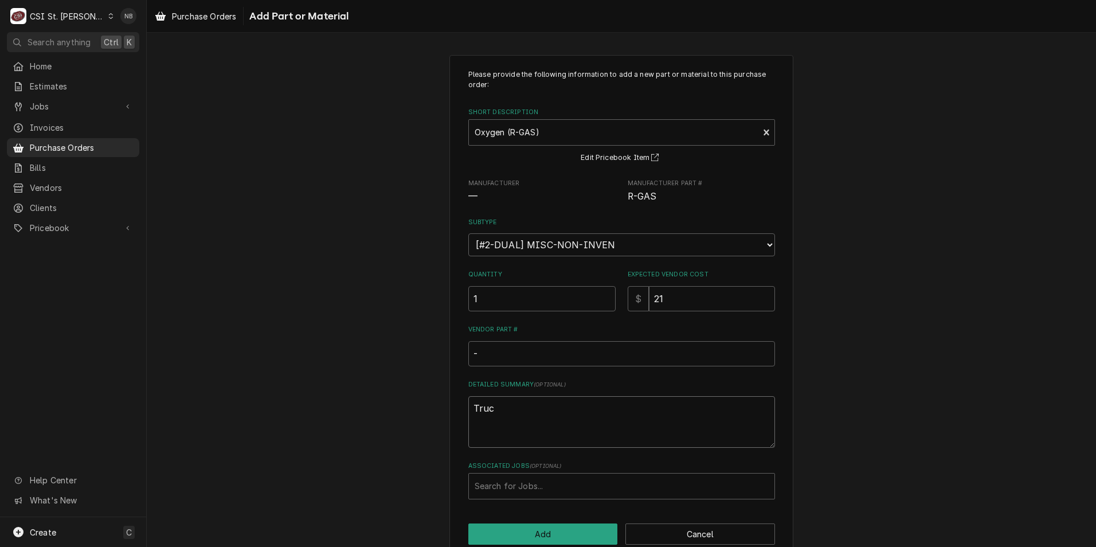
type textarea "x"
type textarea "Truck"
type textarea "x"
type textarea "Truck"
type textarea "x"
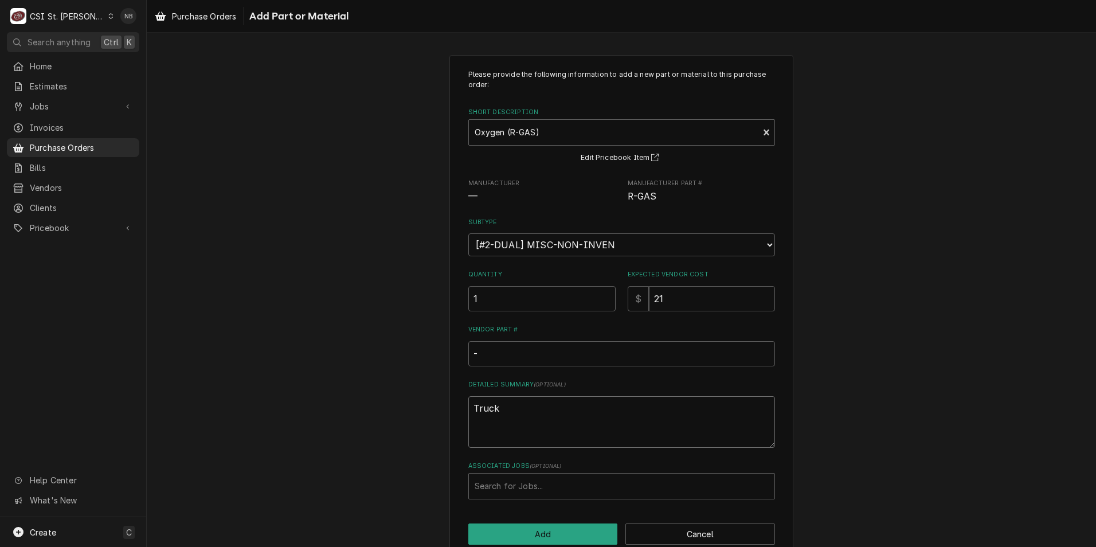
type textarea "Truck S"
type textarea "x"
type textarea "Truck St"
type textarea "x"
type textarea "Truck Sto"
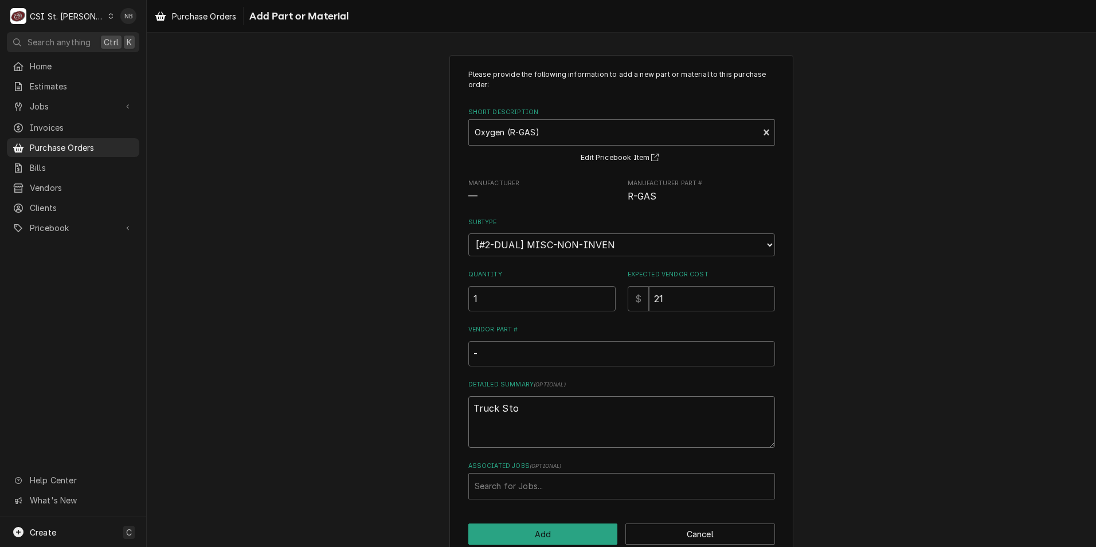
type textarea "x"
type textarea "Truck Stoc"
type textarea "x"
type textarea "Truck Stock"
click at [551, 528] on button "Add" at bounding box center [544, 534] width 150 height 21
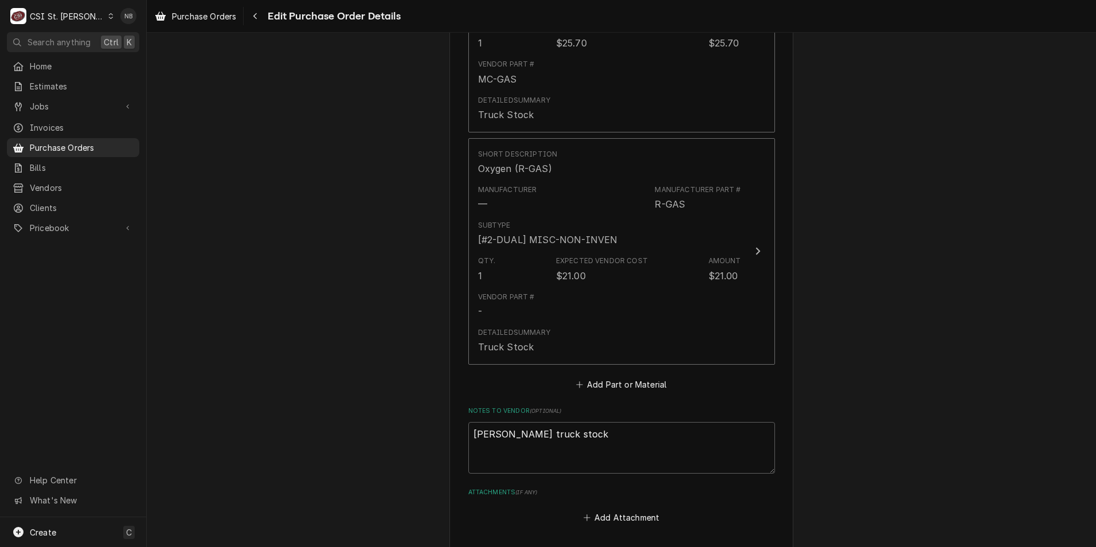
scroll to position [1270, 0]
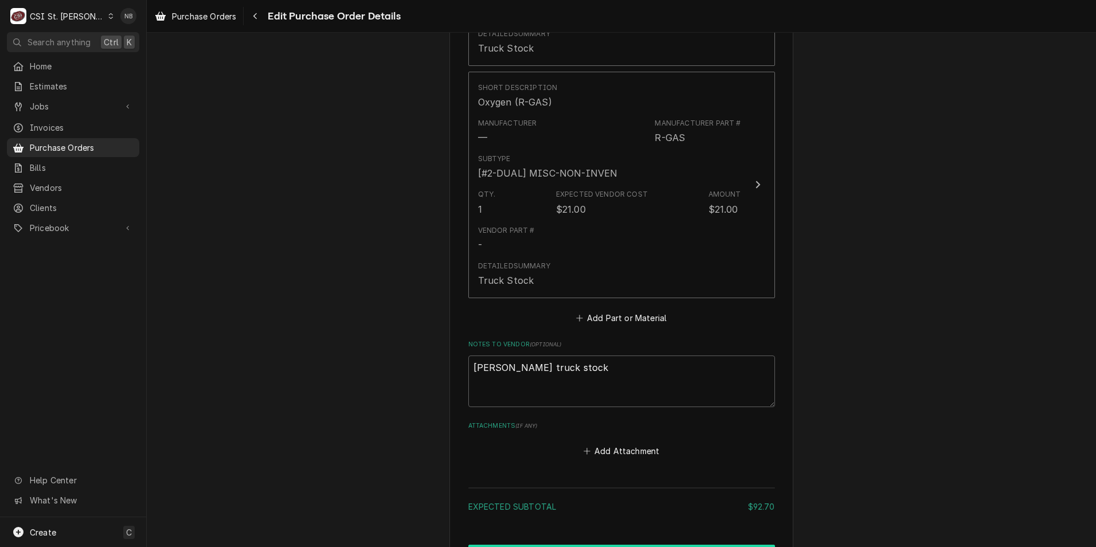
click at [664, 545] on button "Create and Send" at bounding box center [622, 555] width 307 height 21
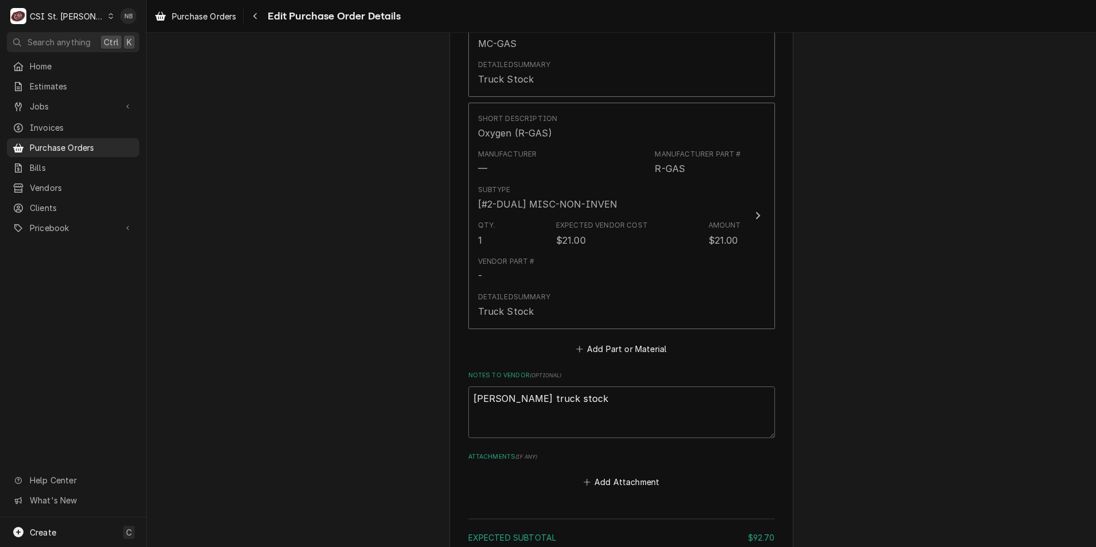
type textarea "x"
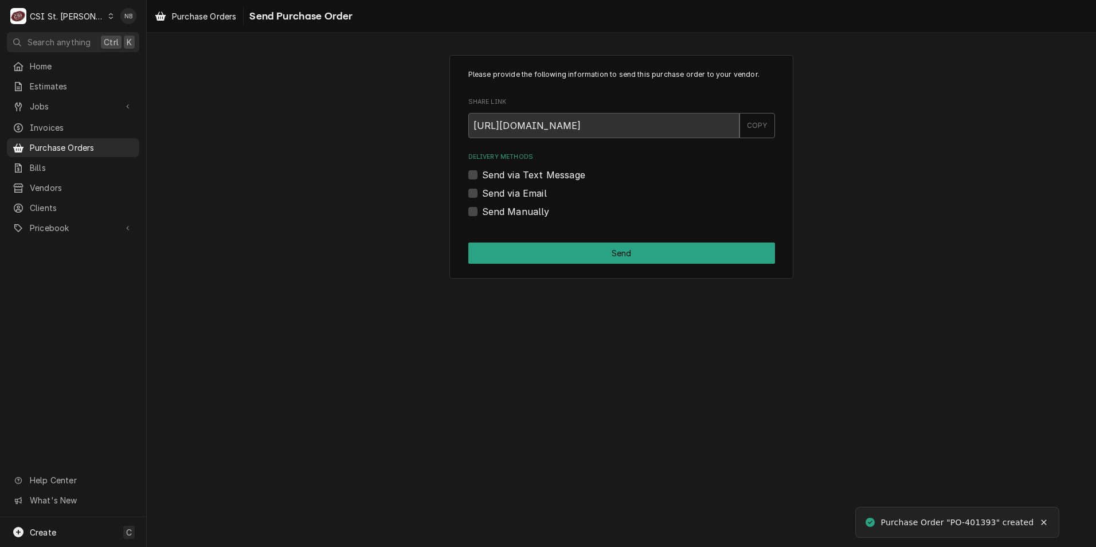
click at [466, 214] on div "Please provide the following information to send this purchase order to your ve…" at bounding box center [622, 167] width 344 height 224
click at [482, 214] on label "Send Manually" at bounding box center [516, 212] width 68 height 14
click at [482, 214] on input "Send Manually" at bounding box center [635, 217] width 307 height 25
checkbox input "true"
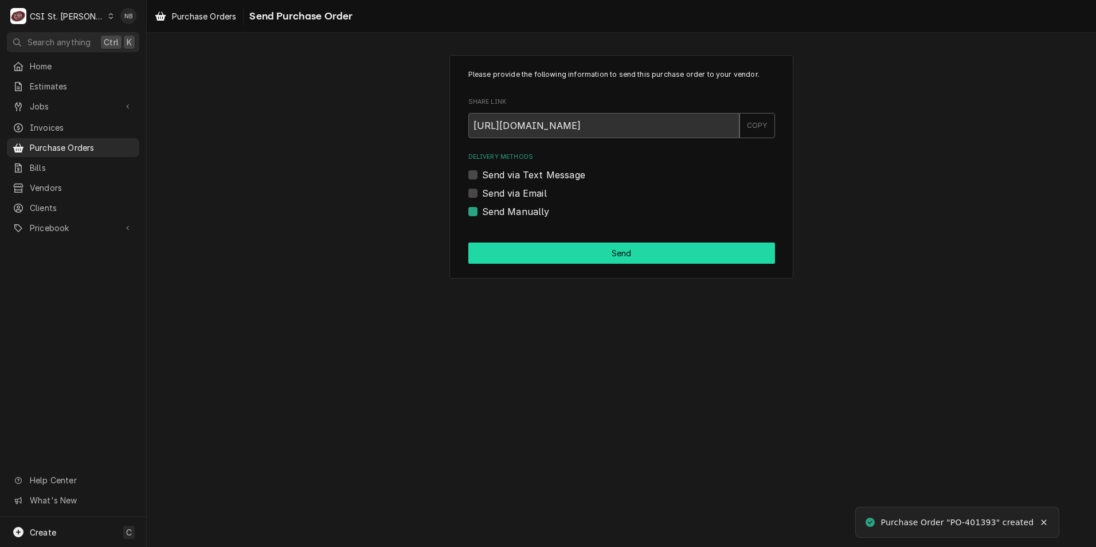
click at [505, 249] on button "Send" at bounding box center [622, 253] width 307 height 21
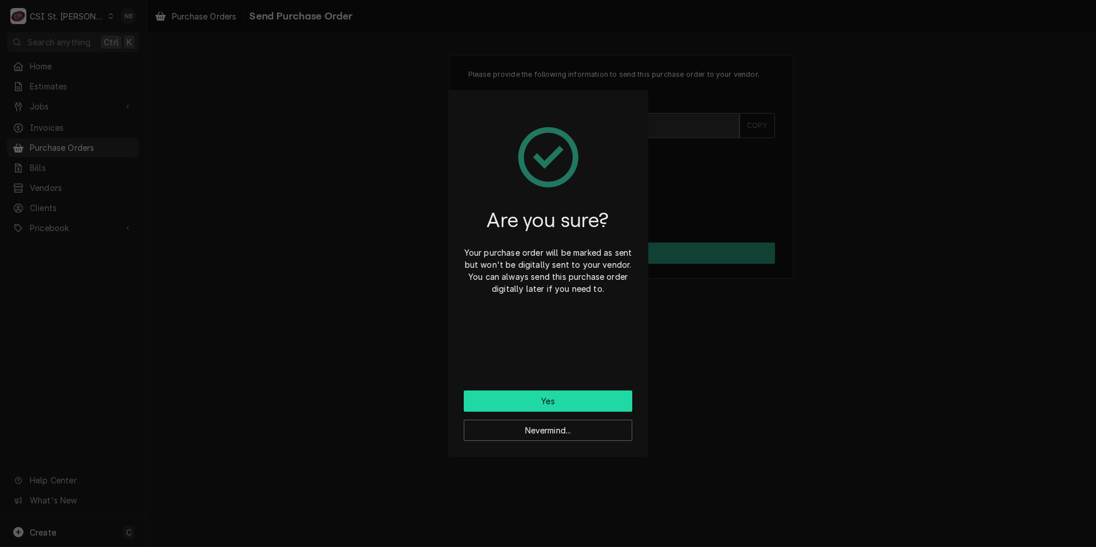
click at [527, 397] on button "Yes" at bounding box center [548, 401] width 169 height 21
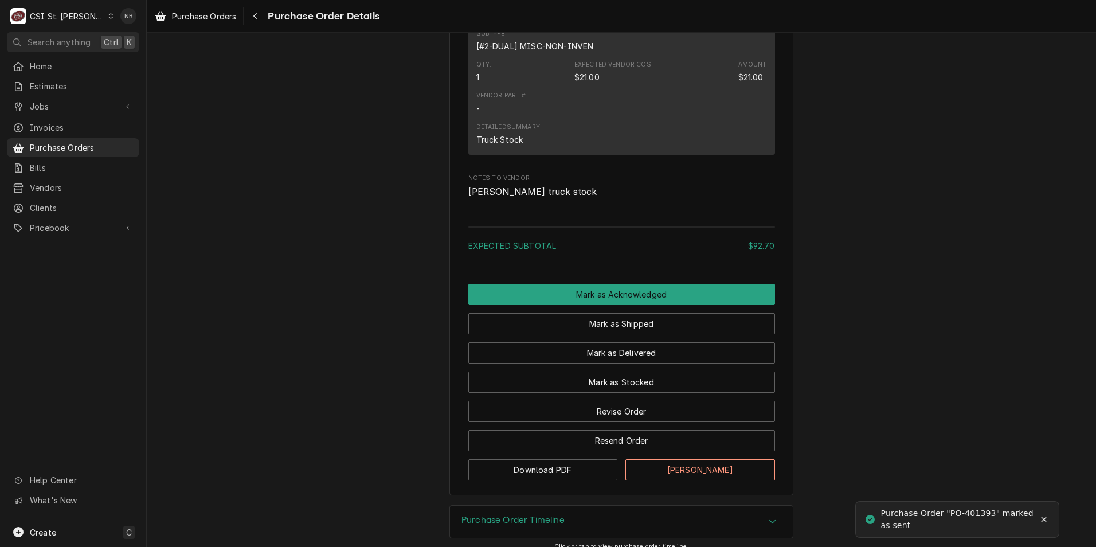
scroll to position [1172, 0]
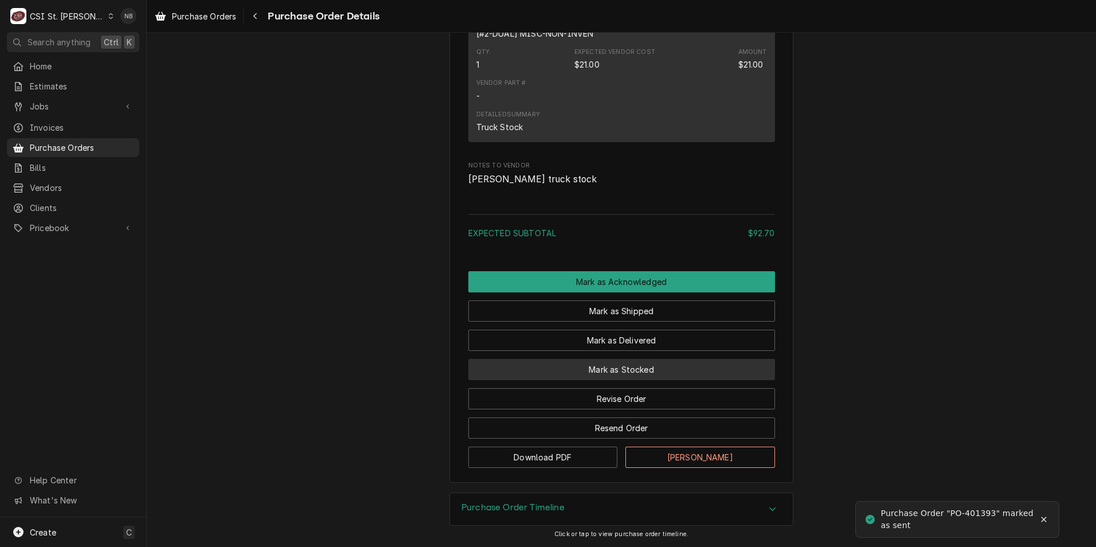
click at [644, 371] on button "Mark as Stocked" at bounding box center [622, 369] width 307 height 21
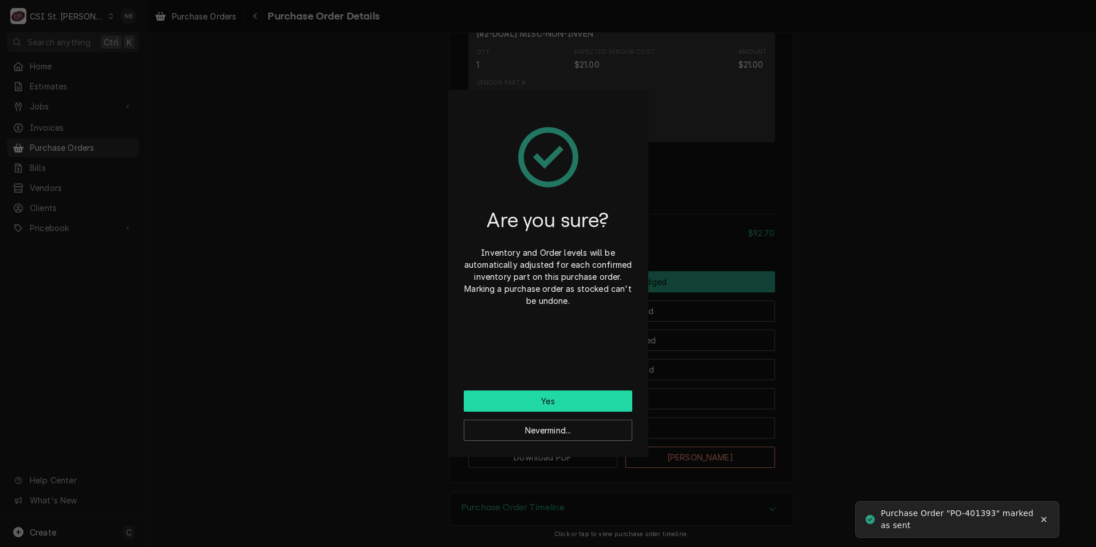
click at [527, 404] on button "Yes" at bounding box center [548, 401] width 169 height 21
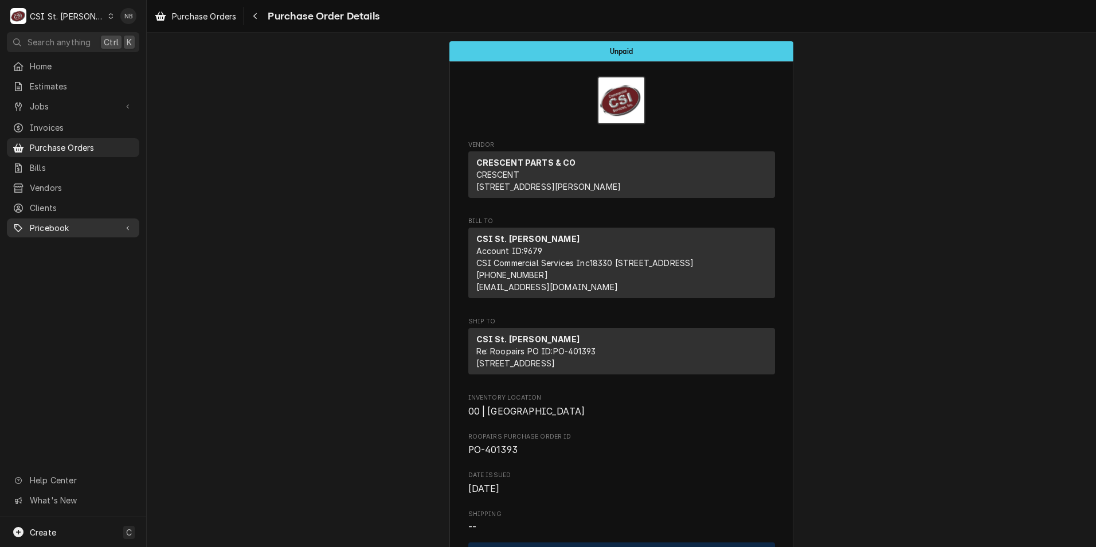
click at [81, 228] on link "Pricebook" at bounding box center [73, 227] width 132 height 19
click at [92, 262] on span "Parts & Materials" at bounding box center [82, 268] width 104 height 12
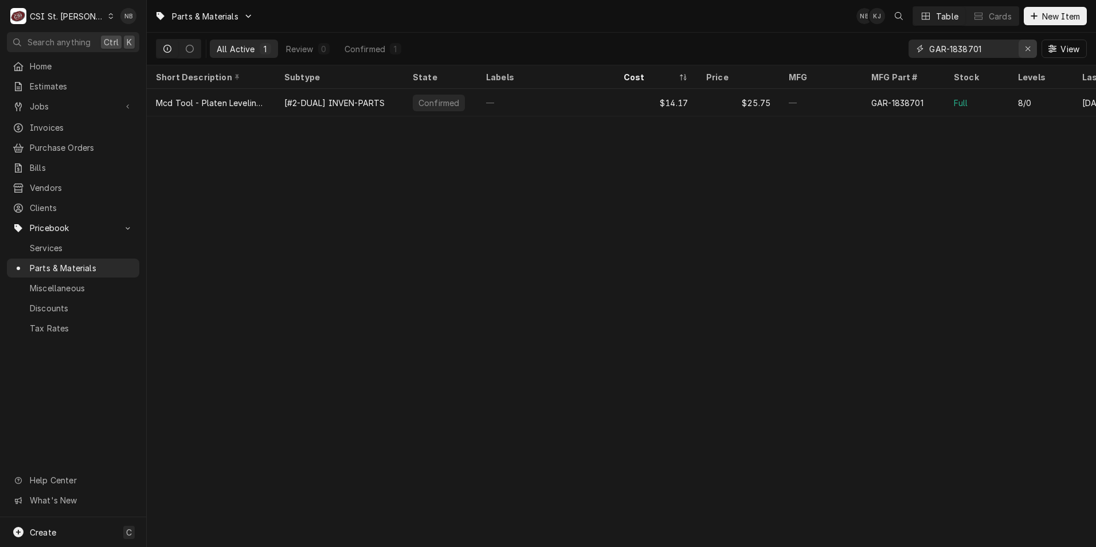
click at [1028, 43] on div "Erase input" at bounding box center [1028, 48] width 11 height 11
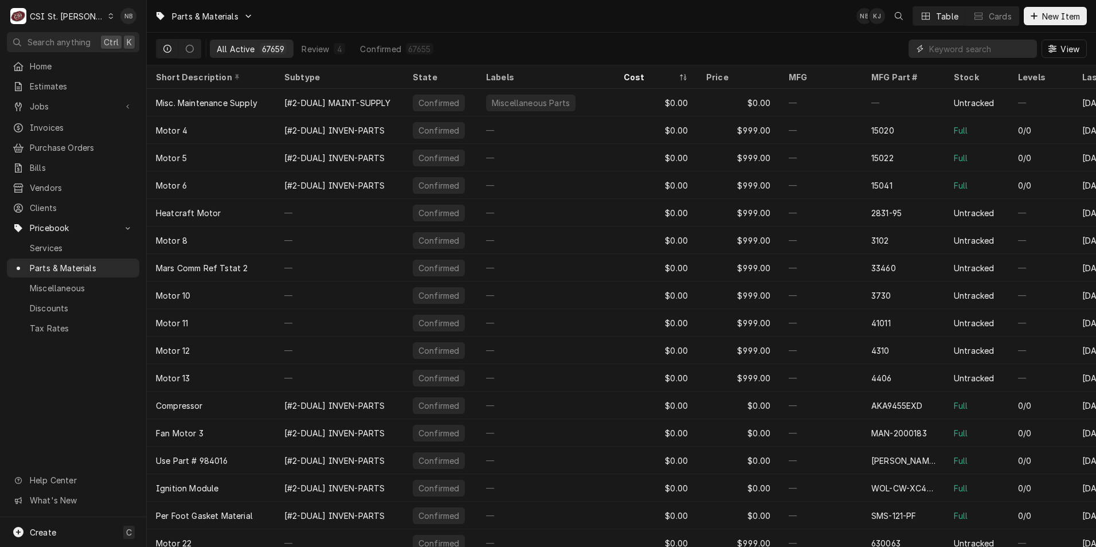
click at [958, 54] on input "Dynamic Content Wrapper" at bounding box center [981, 49] width 102 height 18
paste input "ANT-15-12520-20426"
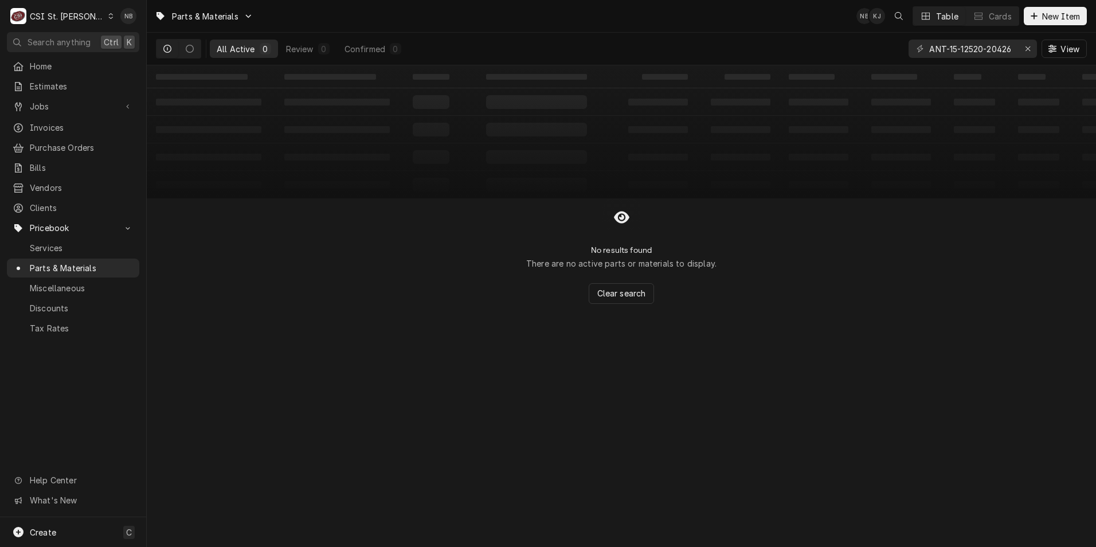
click at [170, 50] on icon "Dynamic Content Wrapper" at bounding box center [167, 49] width 8 height 8
click at [181, 49] on button "Dynamic Content Wrapper" at bounding box center [190, 49] width 22 height 18
click at [165, 49] on icon "Dynamic Content Wrapper" at bounding box center [167, 49] width 8 height 8
click at [952, 52] on input "ANT-15-12520-20426" at bounding box center [973, 49] width 86 height 18
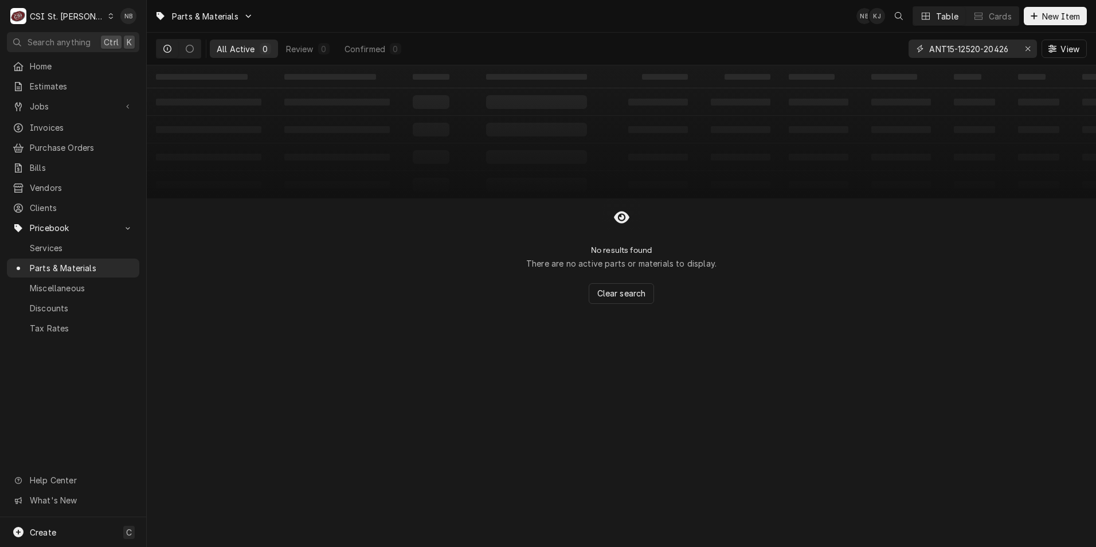
drag, startPoint x: 946, startPoint y: 49, endPoint x: 727, endPoint y: 30, distance: 220.4
click at [752, 32] on div "Parts & Materials NB KJ Table Cards New Item All Active 0 Review 0 Confirmed 0 …" at bounding box center [622, 32] width 950 height 65
type input "15-12520-20426"
click at [1027, 48] on icon "Erase input" at bounding box center [1028, 49] width 6 height 8
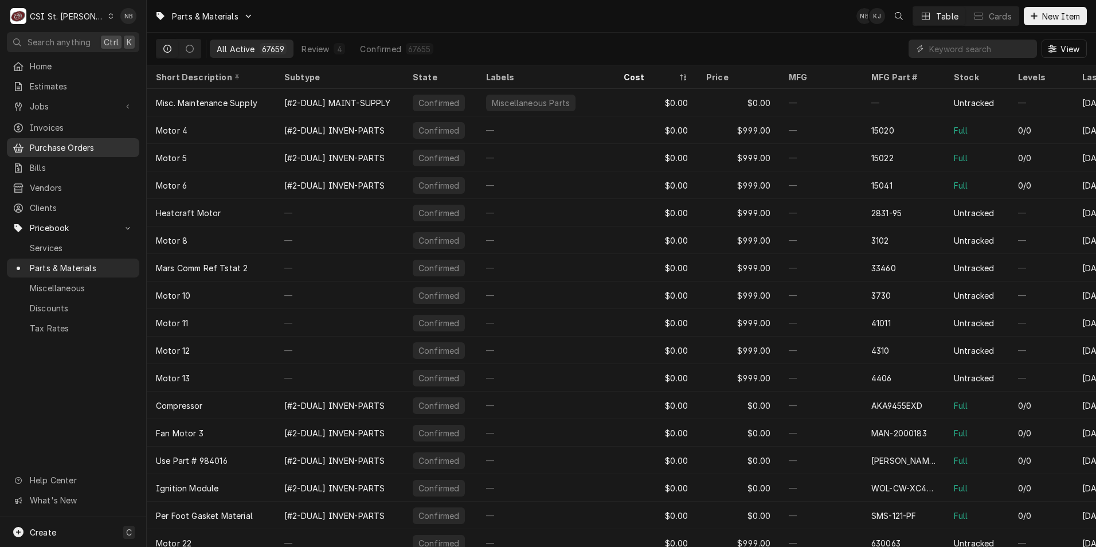
click at [63, 142] on span "Purchase Orders" at bounding box center [82, 148] width 104 height 12
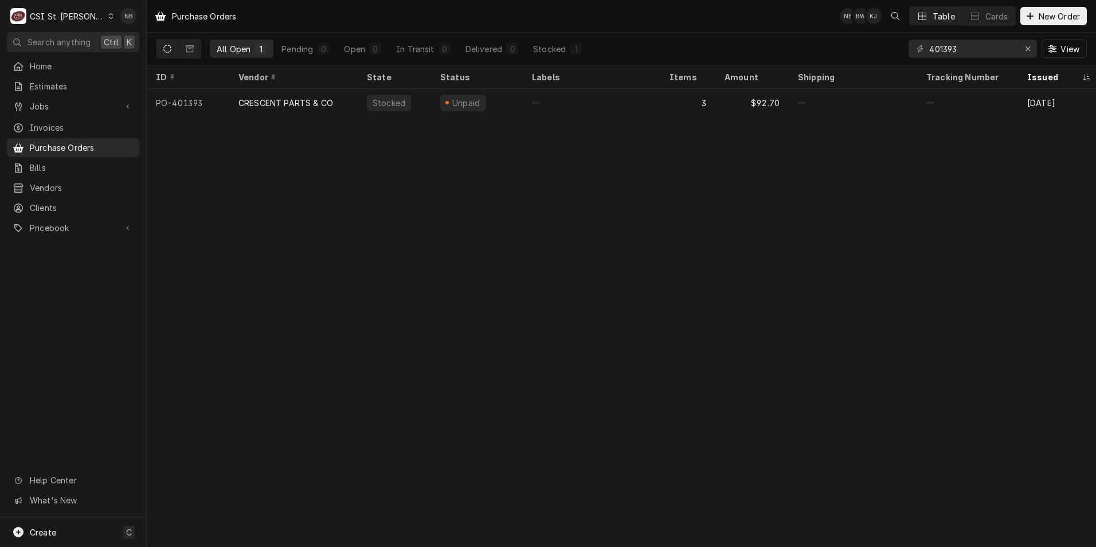
click at [70, 13] on div "CSI St. [PERSON_NAME]" at bounding box center [67, 16] width 75 height 12
click at [129, 37] on div "CSI [US_STATE]" at bounding box center [175, 43] width 151 height 12
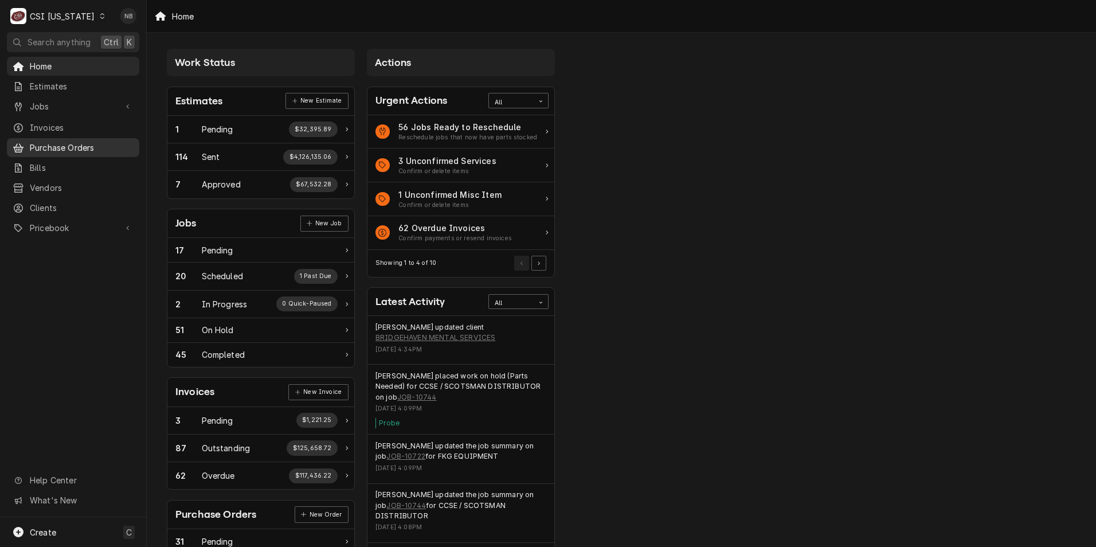
click at [87, 146] on span "Purchase Orders" at bounding box center [82, 148] width 104 height 12
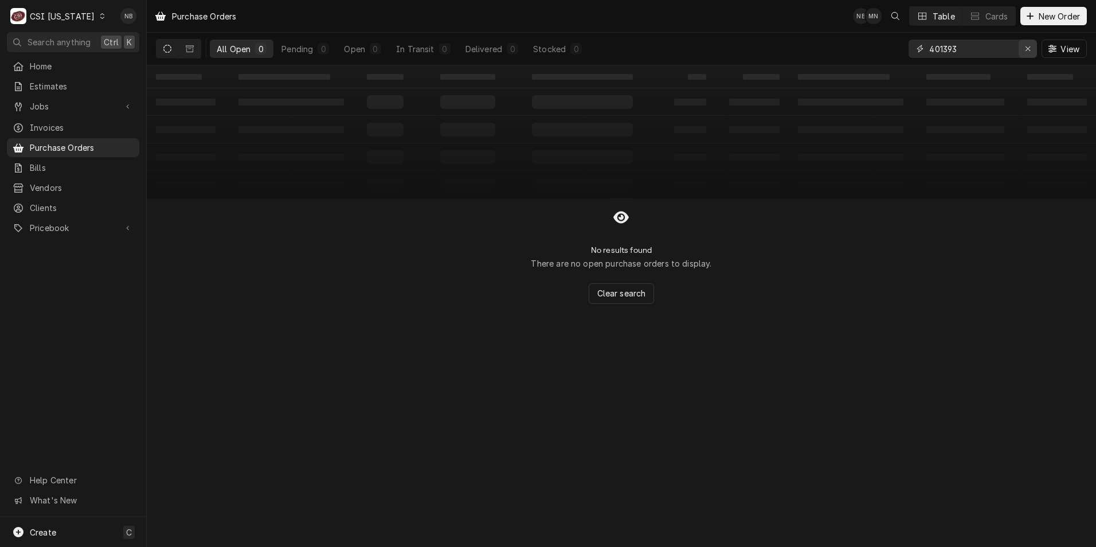
click at [1028, 47] on icon "Erase input" at bounding box center [1028, 49] width 6 height 8
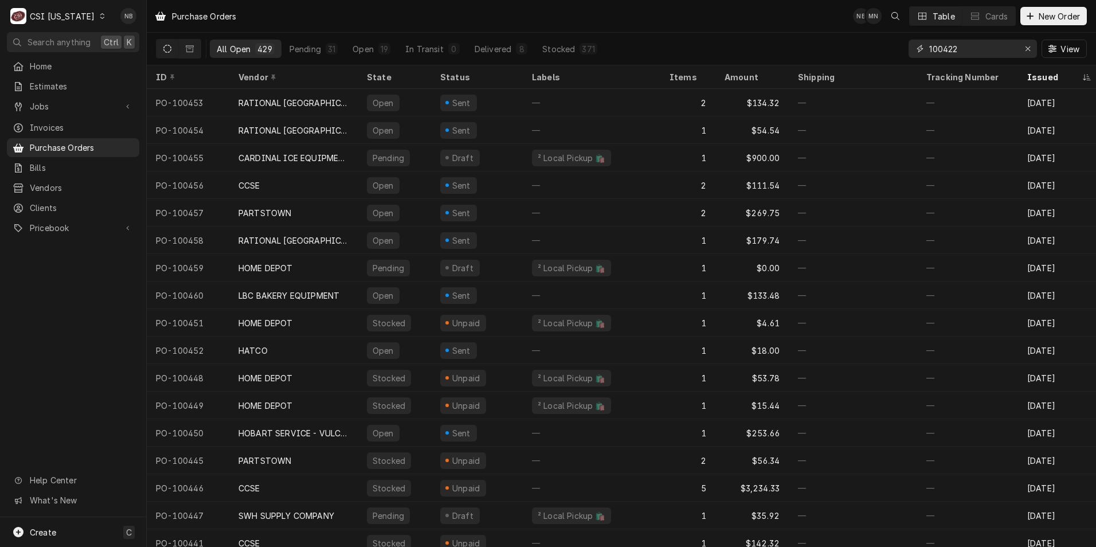
type input "100422"
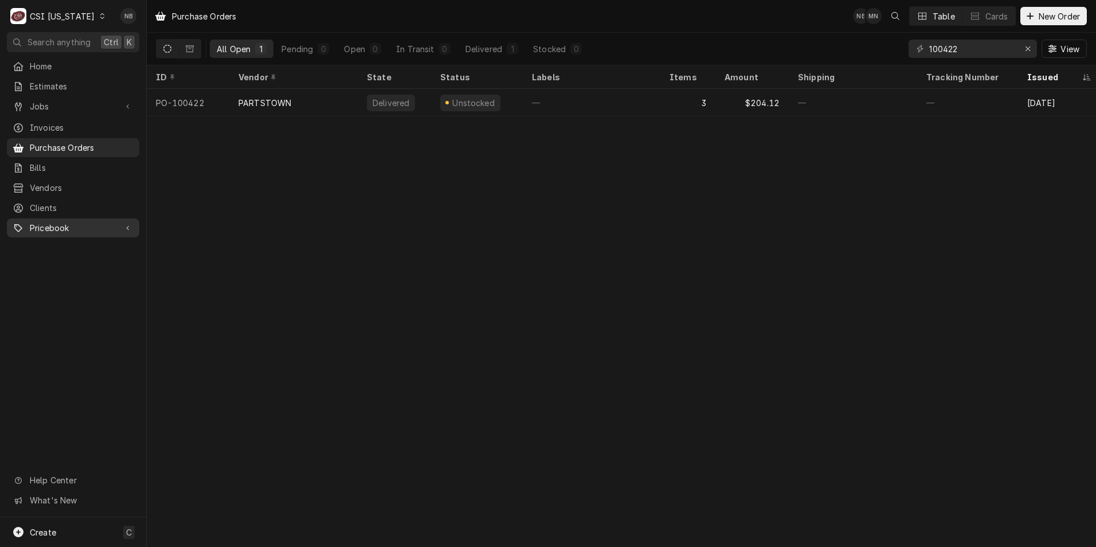
click at [75, 230] on link "Pricebook" at bounding box center [73, 227] width 132 height 19
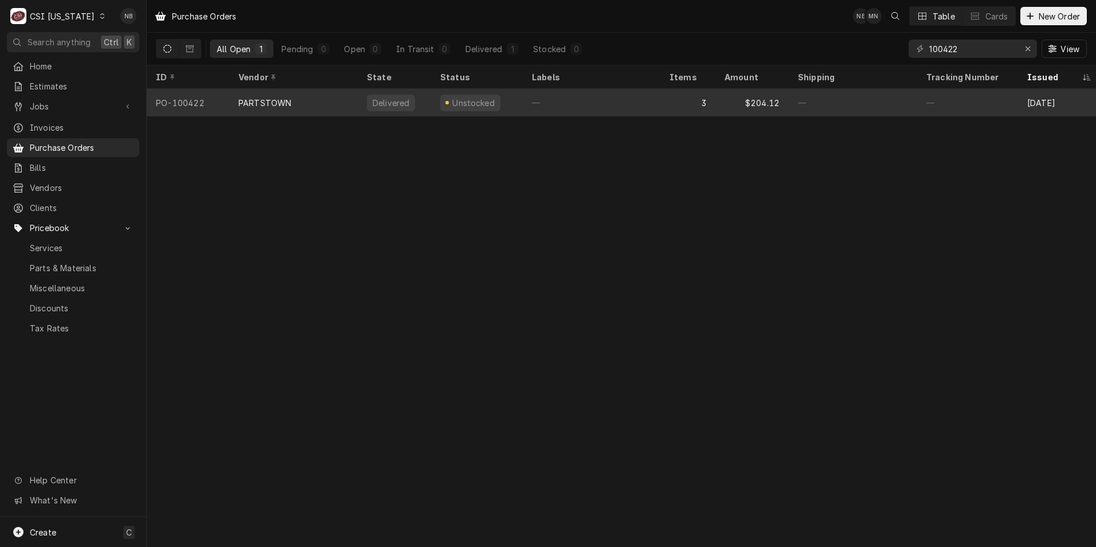
click at [498, 106] on div "Unstocked" at bounding box center [477, 103] width 92 height 28
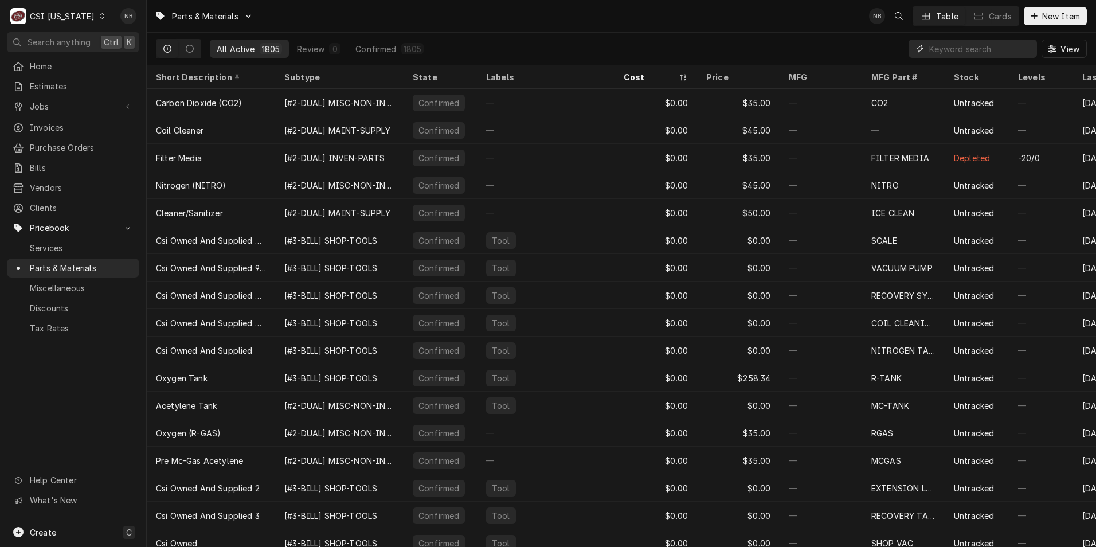
click at [956, 49] on input "Dynamic Content Wrapper" at bounding box center [981, 49] width 102 height 18
paste input "ANT-15-12520-20426"
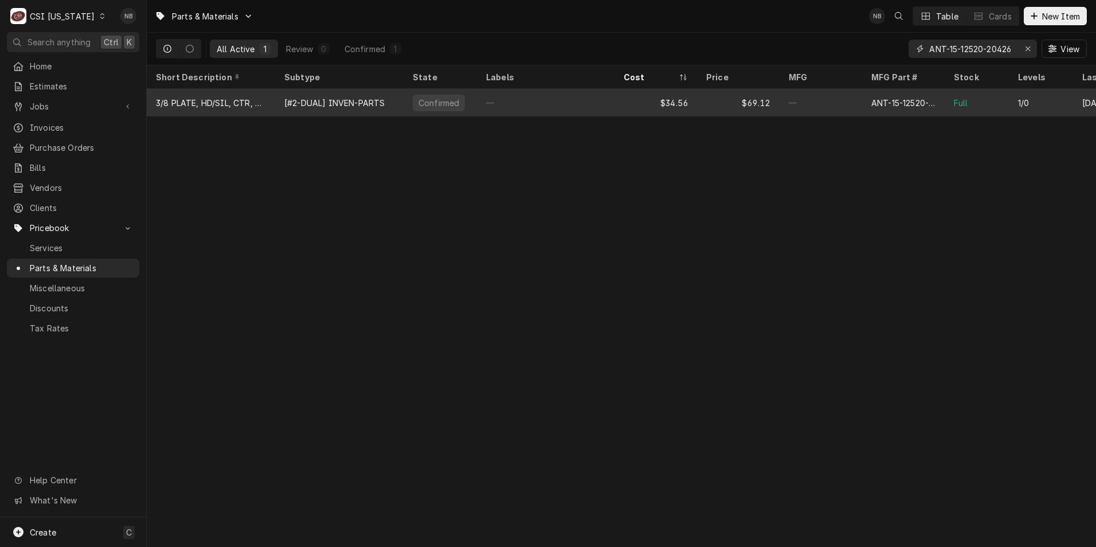
type input "ANT-15-12520-20426"
click at [615, 105] on div "$34.56" at bounding box center [656, 103] width 83 height 28
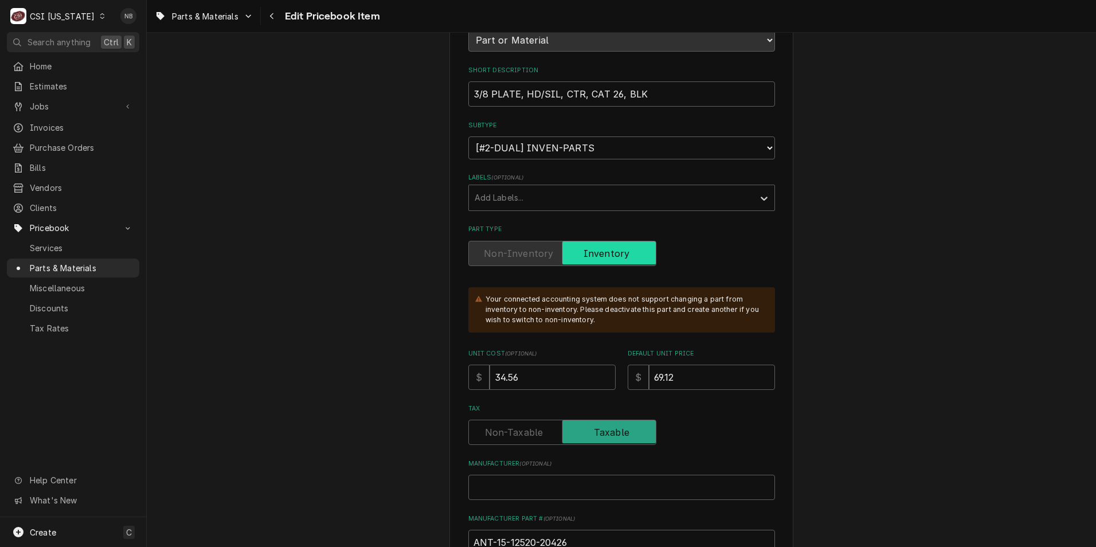
scroll to position [172, 0]
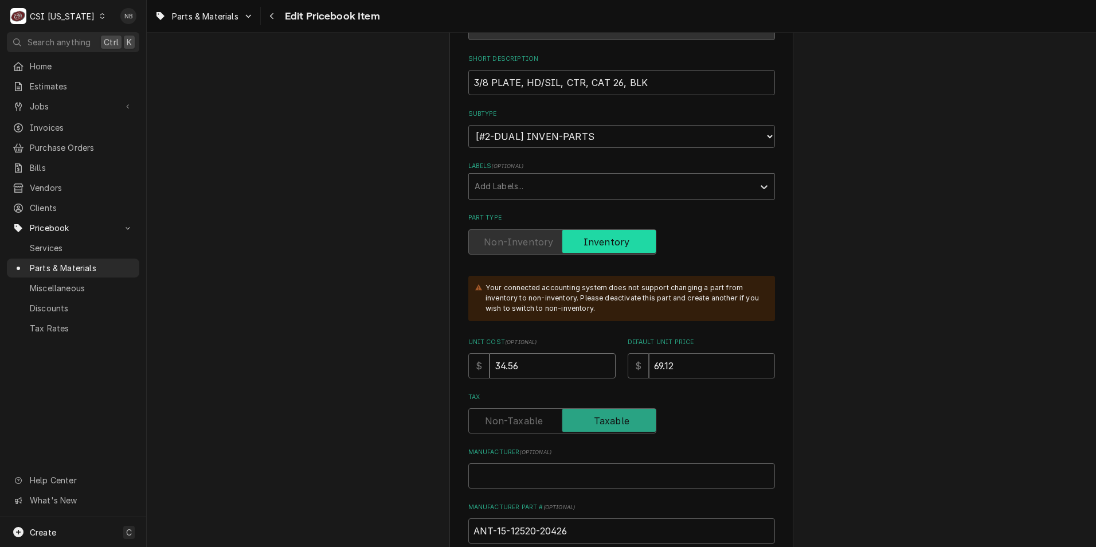
drag, startPoint x: 567, startPoint y: 362, endPoint x: 267, endPoint y: 319, distance: 303.1
type textarea "x"
type input "8"
type textarea "x"
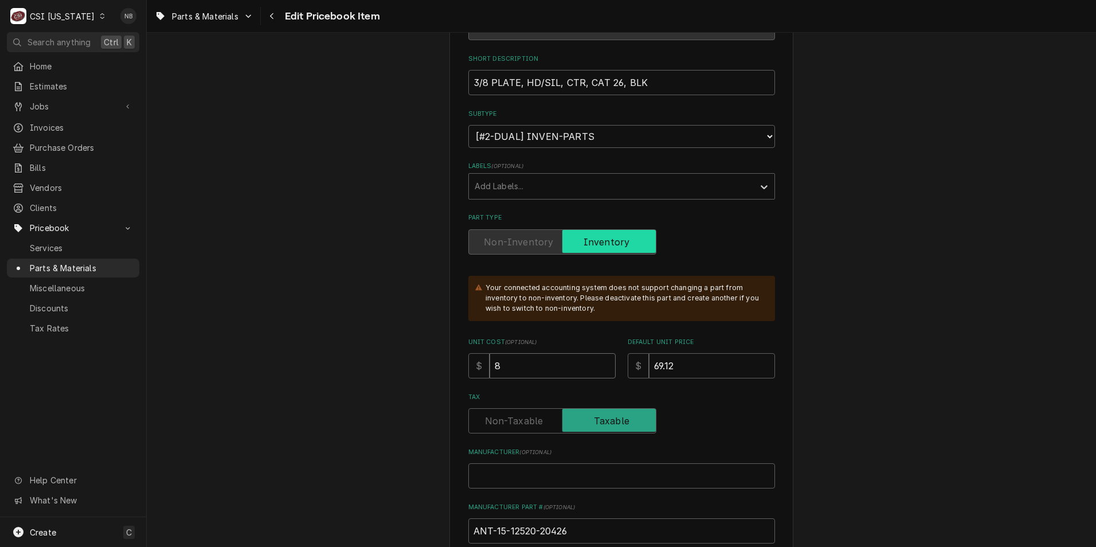
type input "8.7"
type textarea "x"
type input "8.74"
type textarea "x"
type input "8"
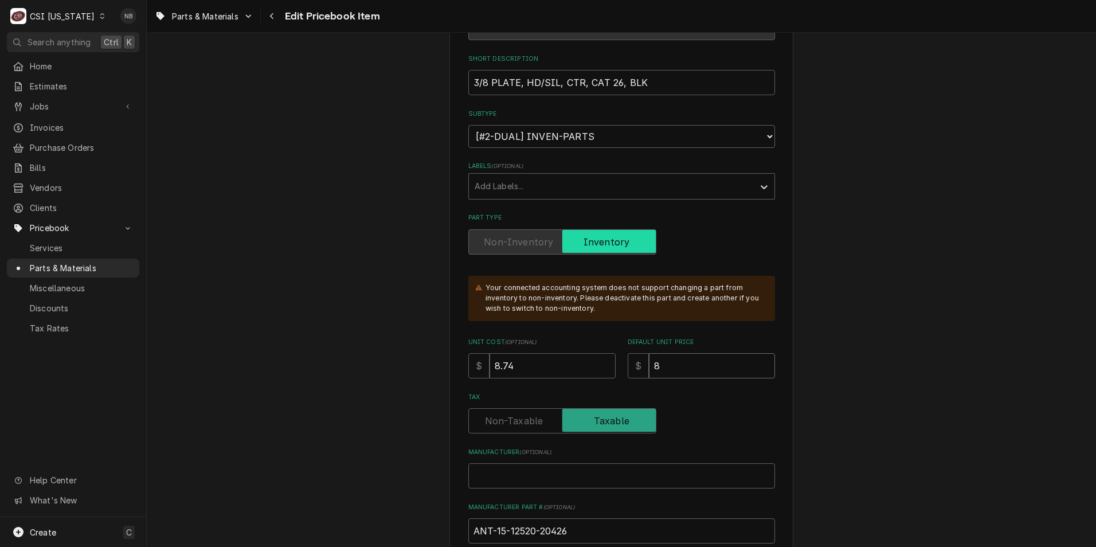
type textarea "x"
type input "8.7"
type textarea "x"
type input "8.74"
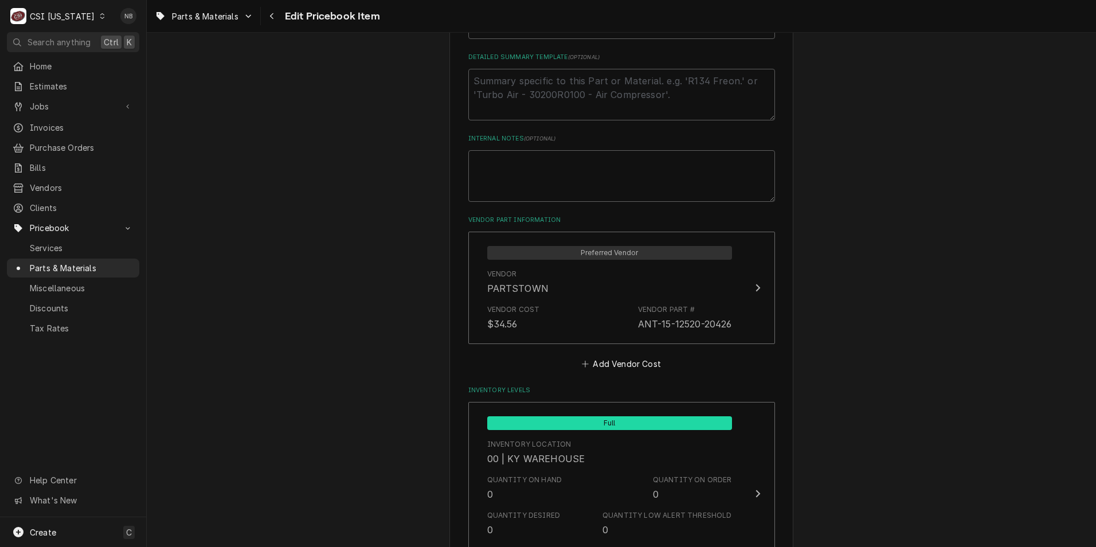
scroll to position [688, 0]
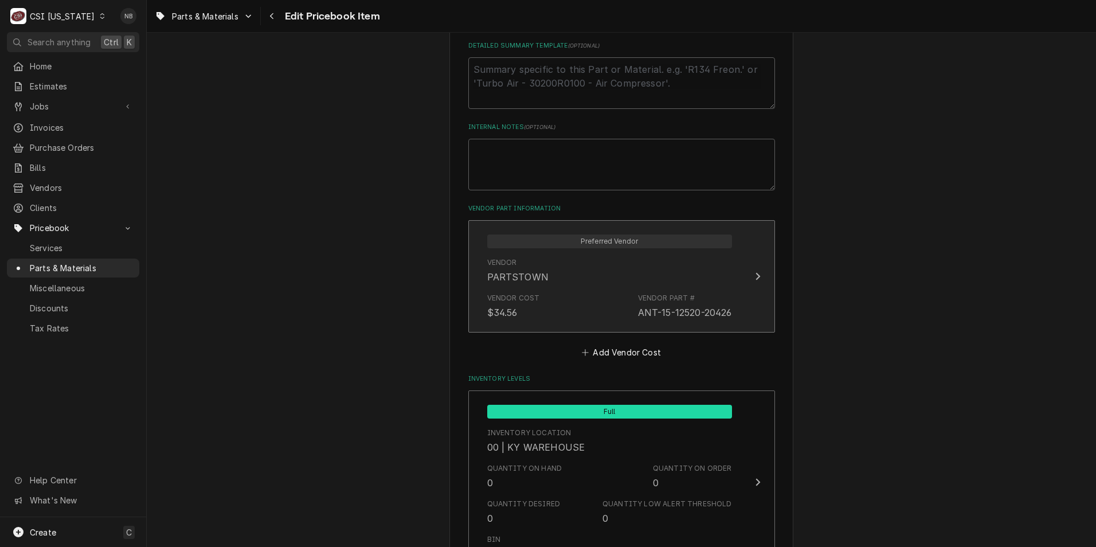
click at [658, 310] on div "ANT-15-12520-20426" at bounding box center [685, 313] width 94 height 14
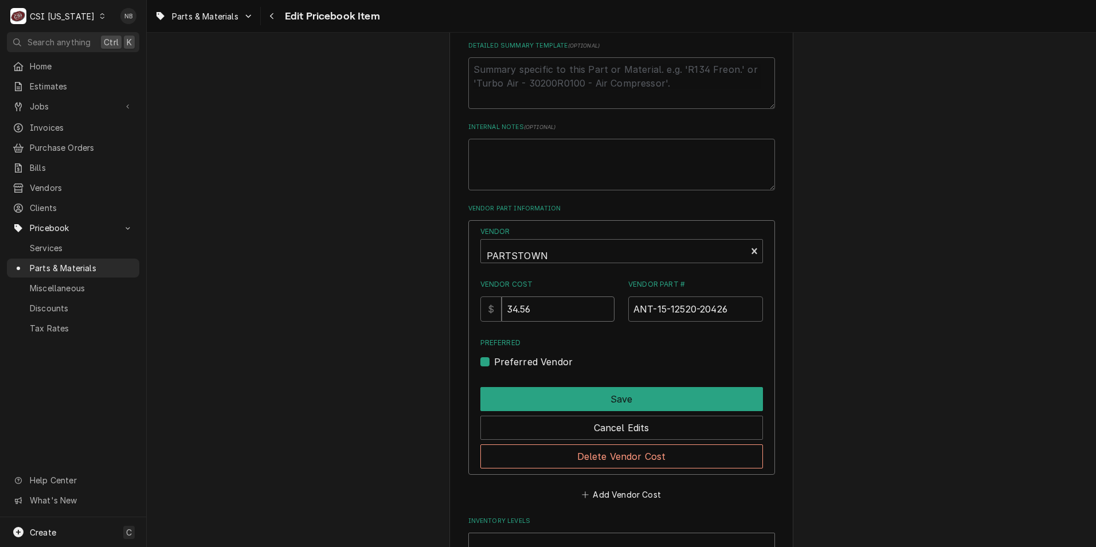
drag, startPoint x: 567, startPoint y: 313, endPoint x: 377, endPoint y: 297, distance: 191.0
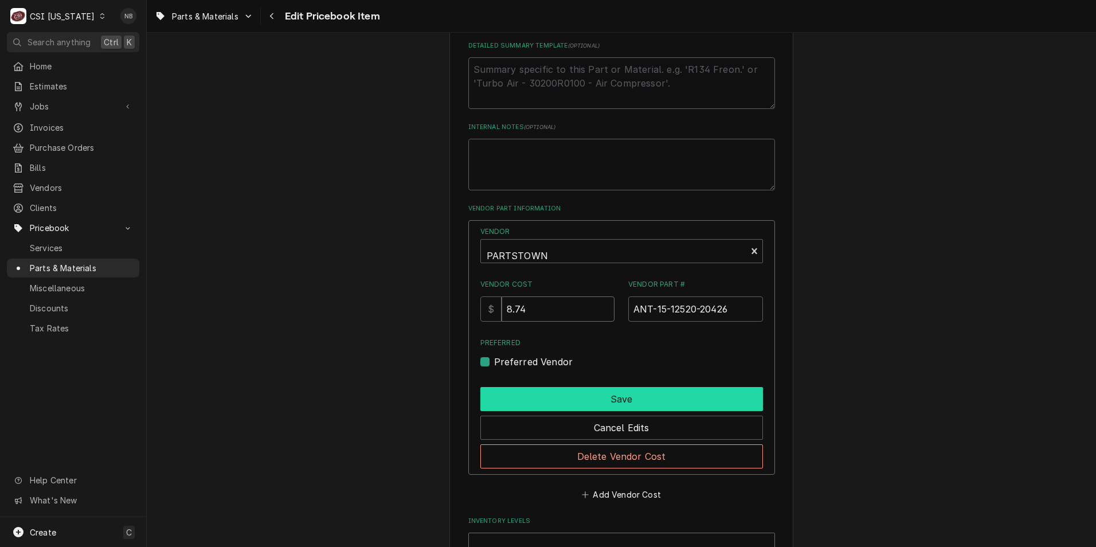
type input "8.74"
click at [681, 400] on button "Save" at bounding box center [622, 399] width 283 height 24
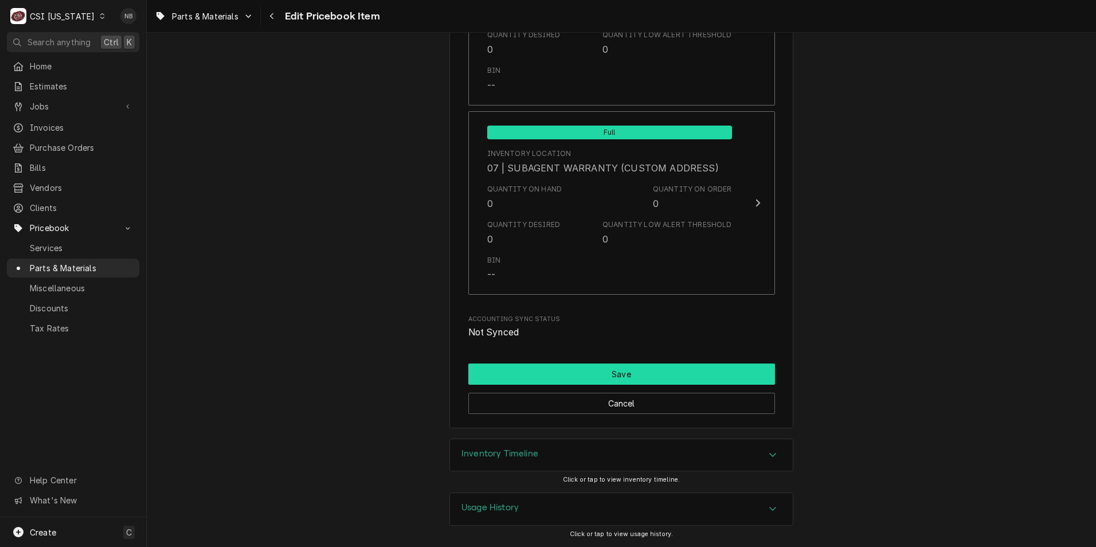
click at [689, 375] on button "Save" at bounding box center [622, 374] width 307 height 21
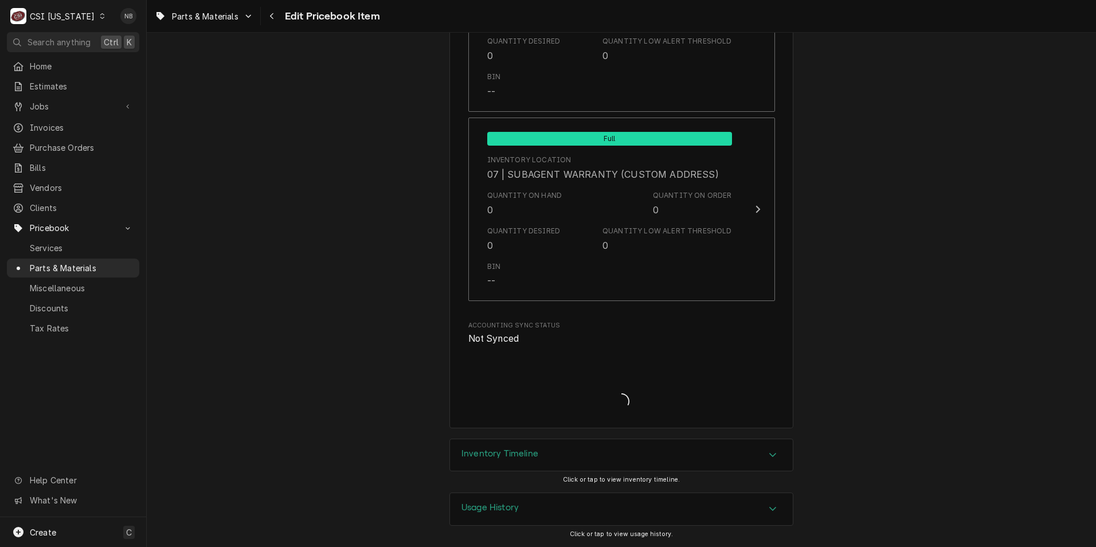
scroll to position [3237, 0]
type textarea "x"
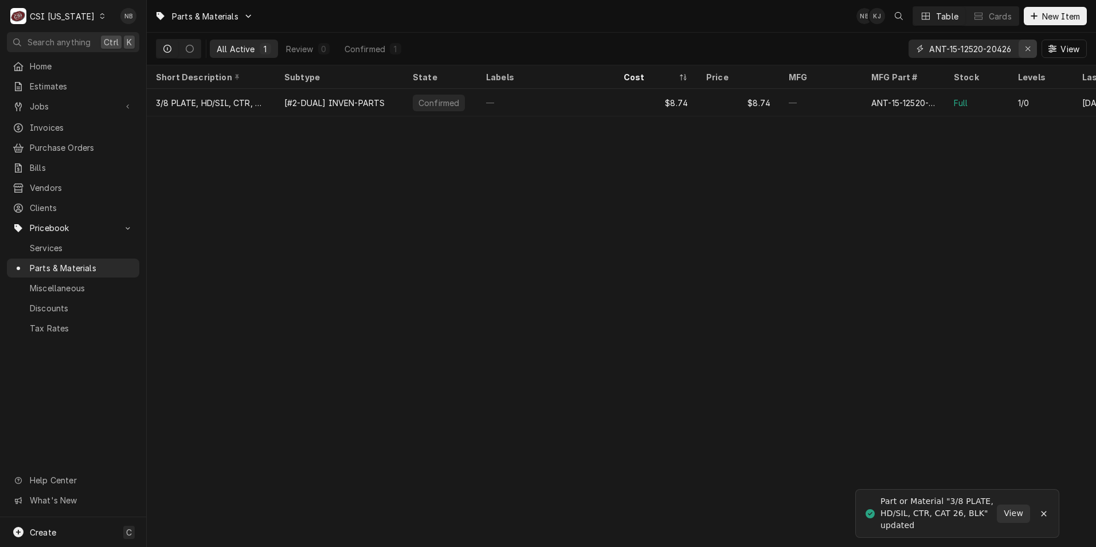
click at [1025, 50] on icon "Erase input" at bounding box center [1028, 49] width 6 height 8
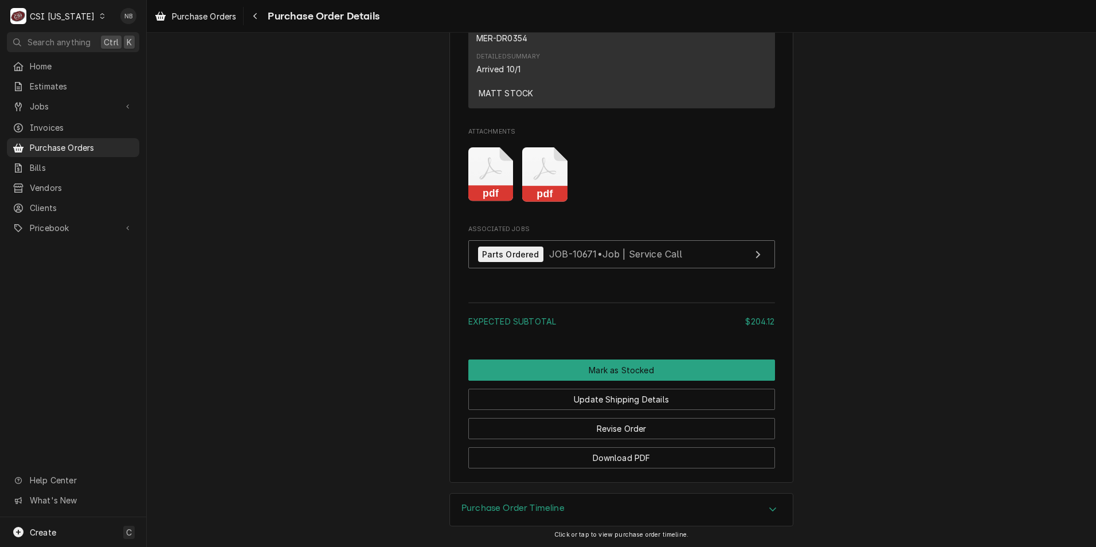
scroll to position [1457, 0]
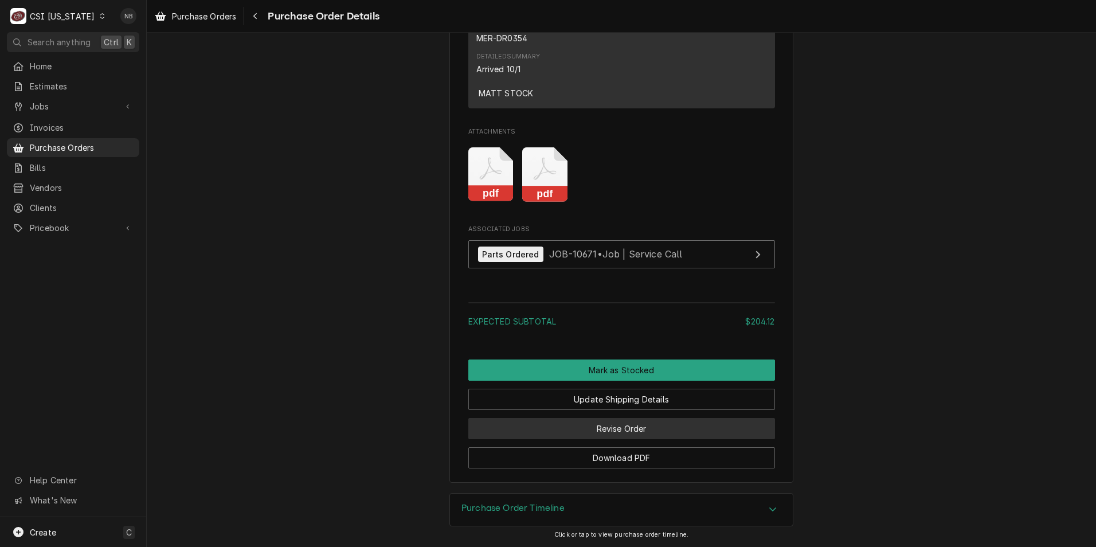
click at [592, 431] on button "Revise Order" at bounding box center [622, 428] width 307 height 21
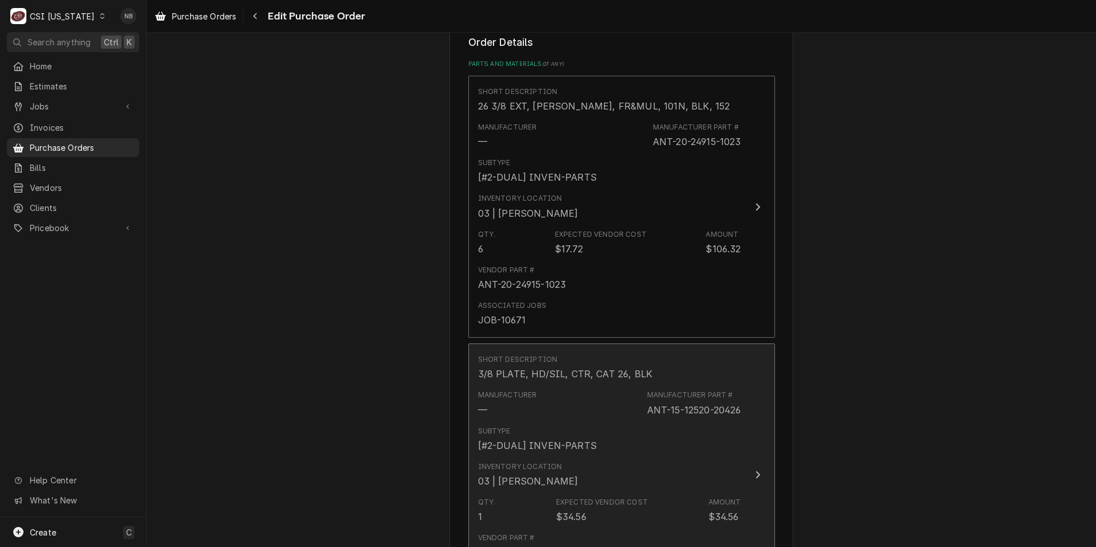
scroll to position [688, 0]
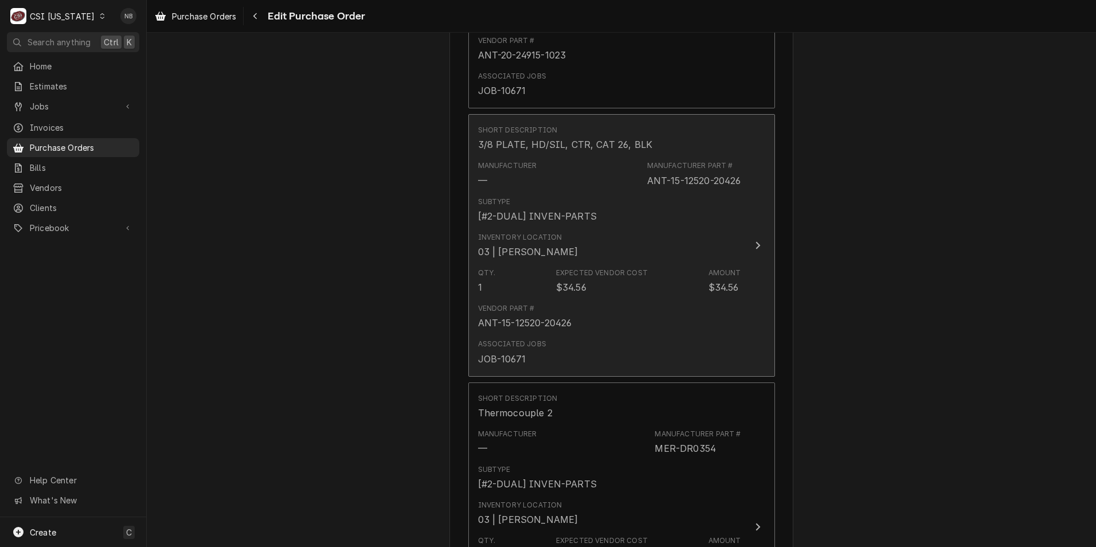
click at [616, 328] on div "Vendor Part # ANT-15-12520-20426" at bounding box center [609, 317] width 263 height 36
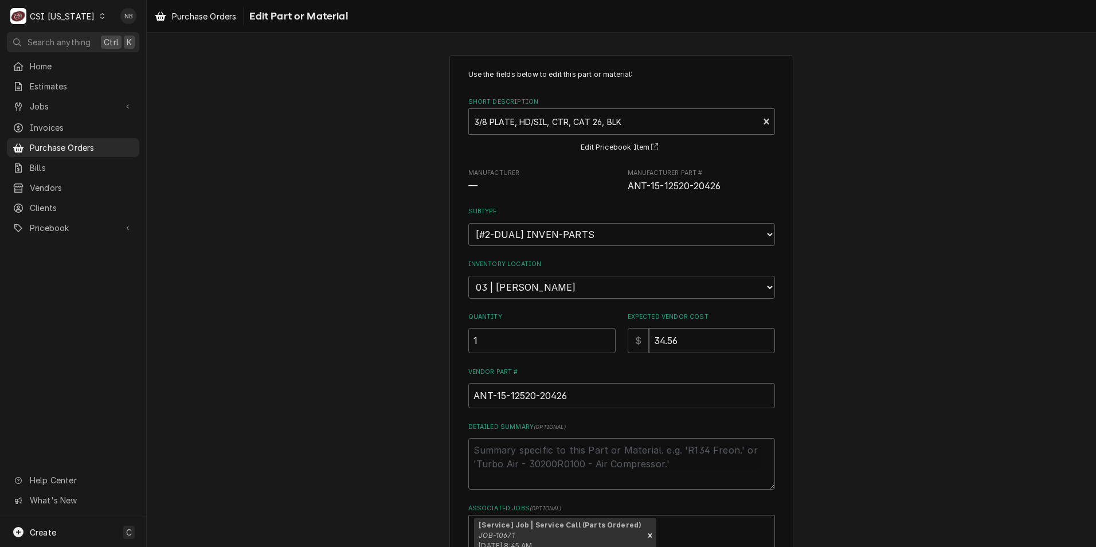
drag, startPoint x: 720, startPoint y: 340, endPoint x: 455, endPoint y: 324, distance: 266.0
click at [583, 333] on div "Quantity 1 Expected Vendor Cost $ 34.56" at bounding box center [622, 333] width 307 height 41
type textarea "x"
type input "8"
type textarea "x"
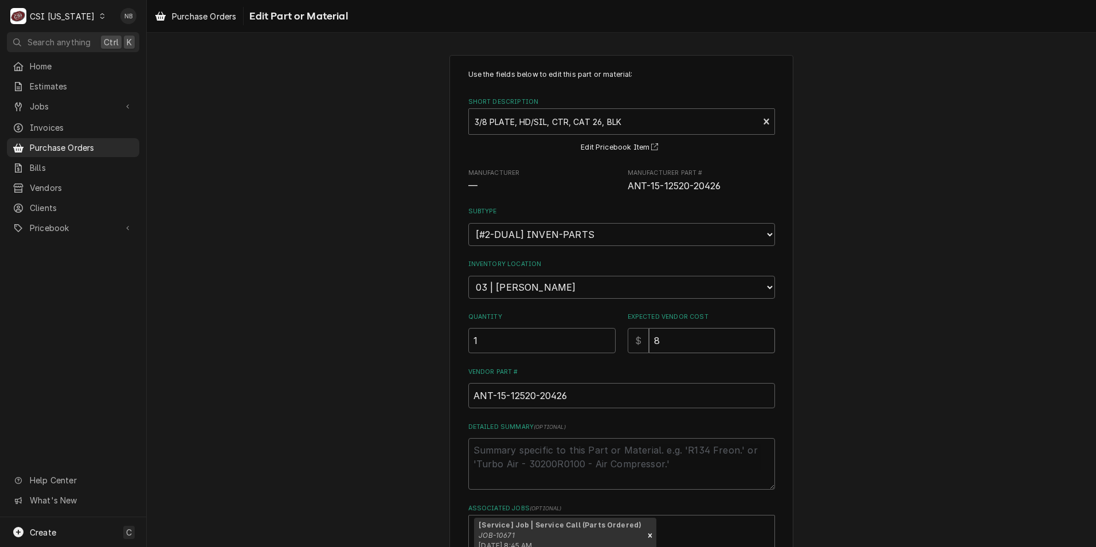
type input "8.7"
type textarea "x"
type input "8.74"
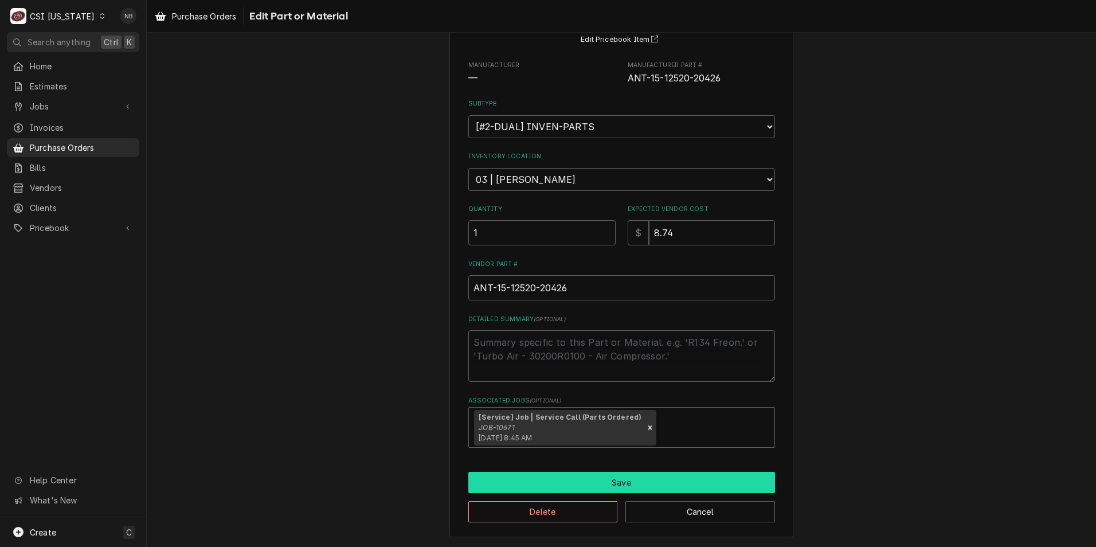
click at [549, 483] on button "Save" at bounding box center [622, 482] width 307 height 21
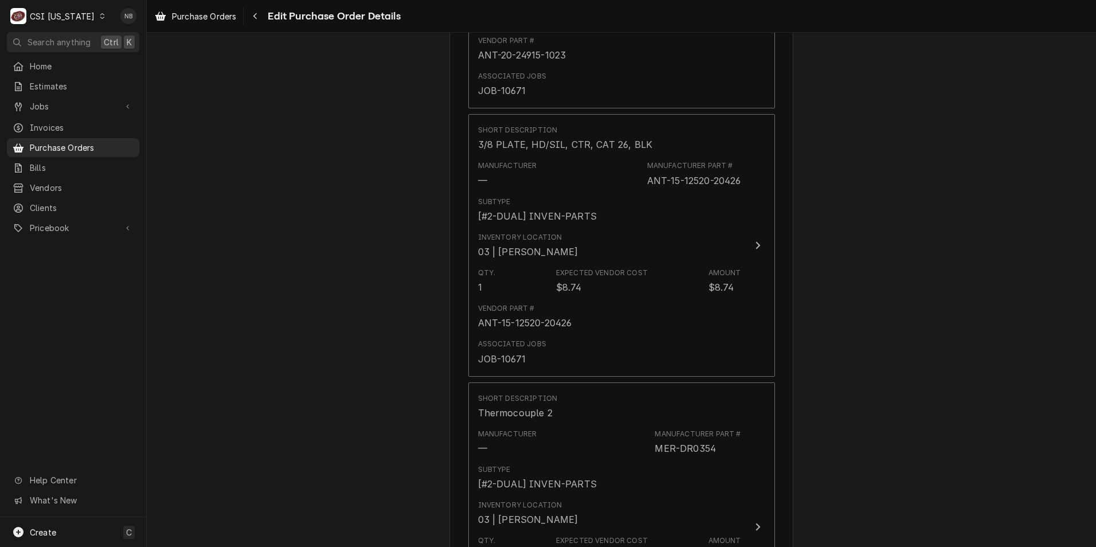
scroll to position [710, 0]
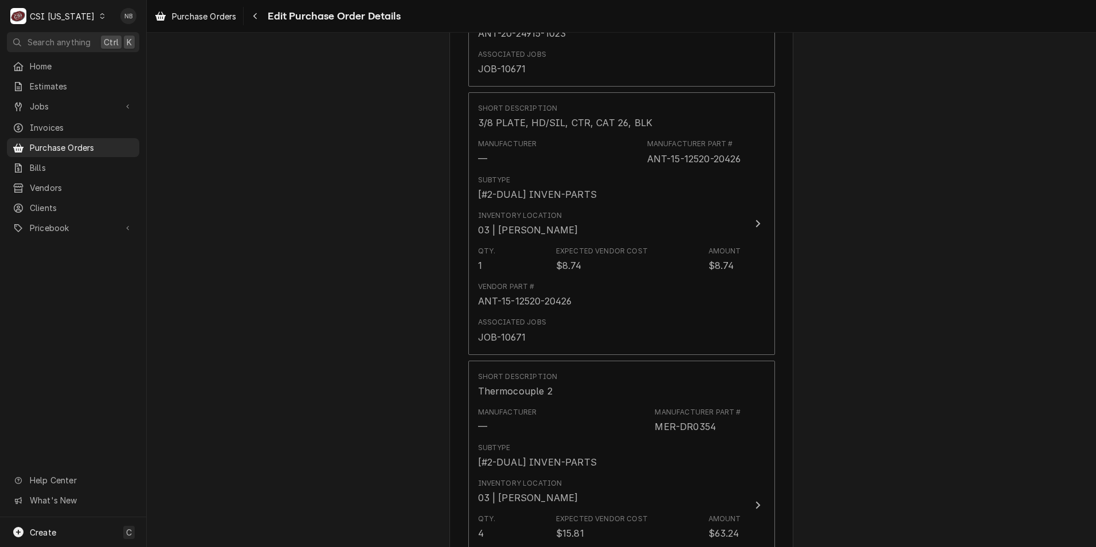
click at [958, 428] on div "Please provide the following information to create your purchase order: Basic D…" at bounding box center [622, 171] width 950 height 1672
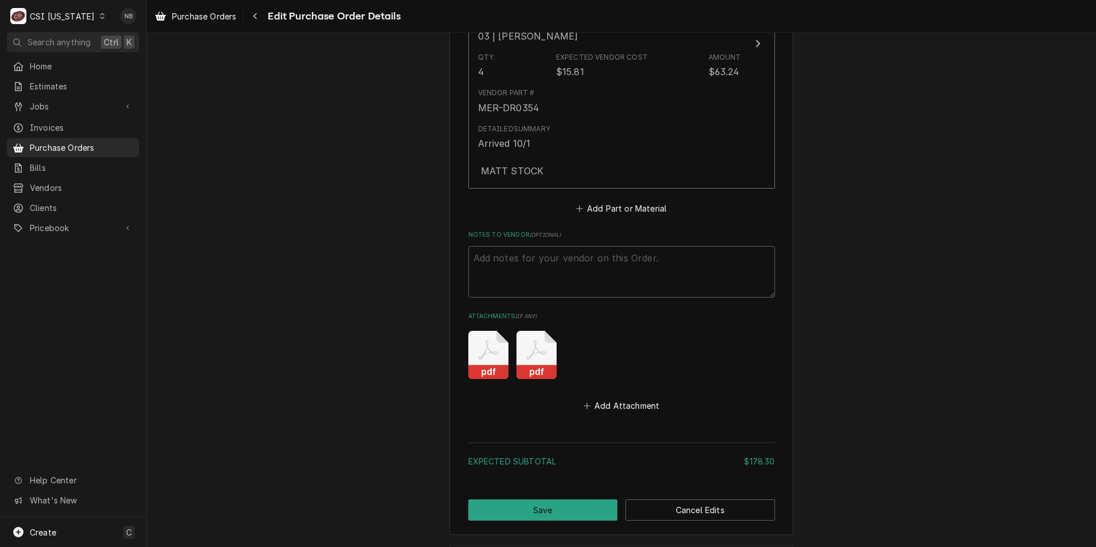
scroll to position [1224, 0]
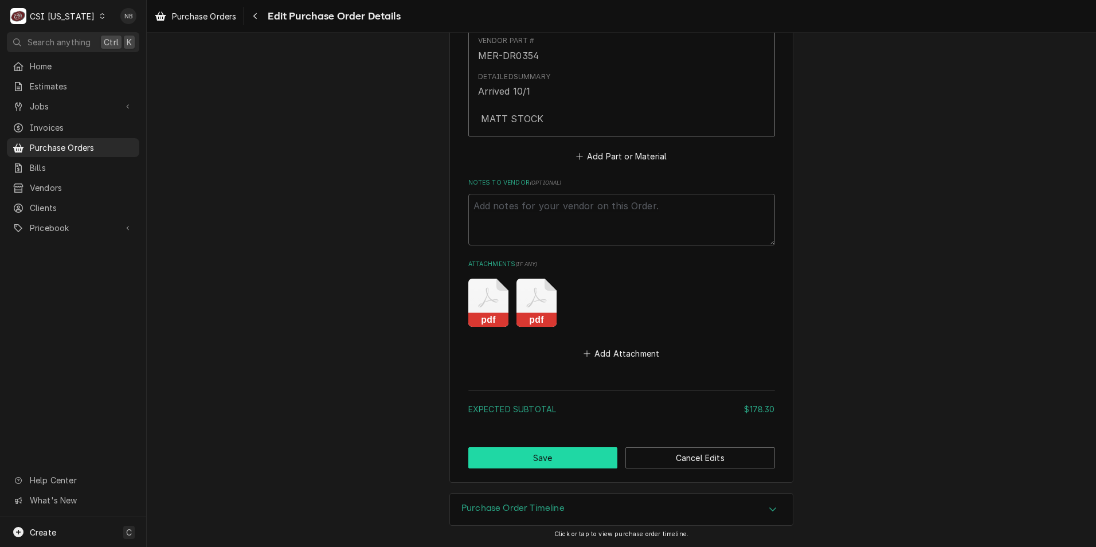
click at [579, 458] on button "Save" at bounding box center [544, 457] width 150 height 21
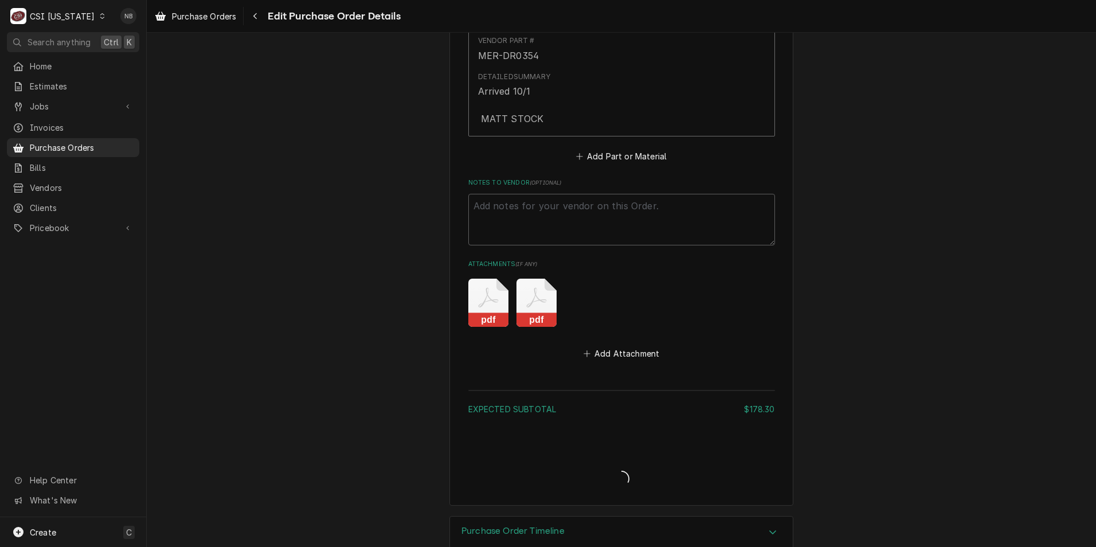
type textarea "x"
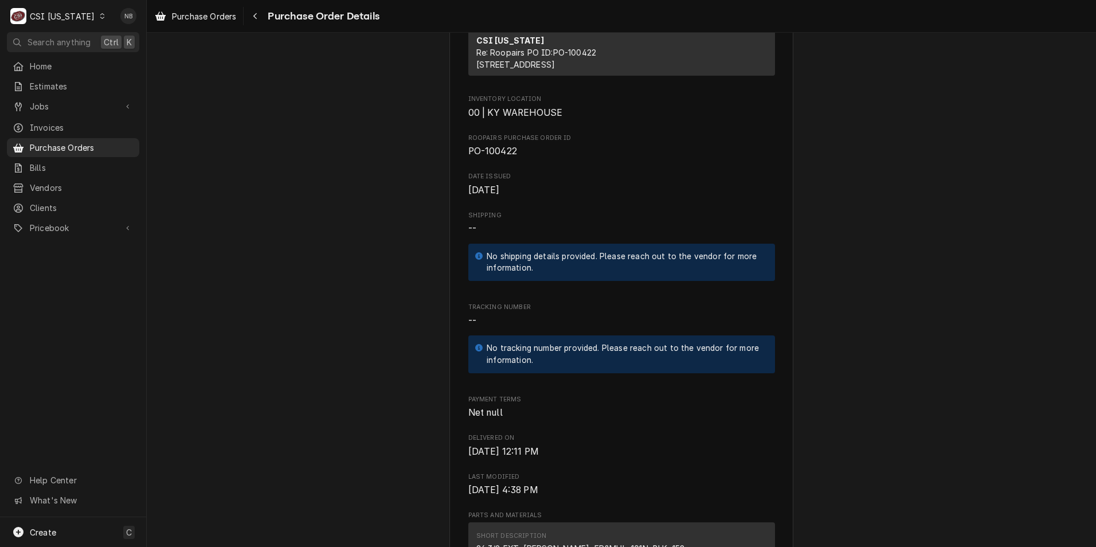
scroll to position [115, 0]
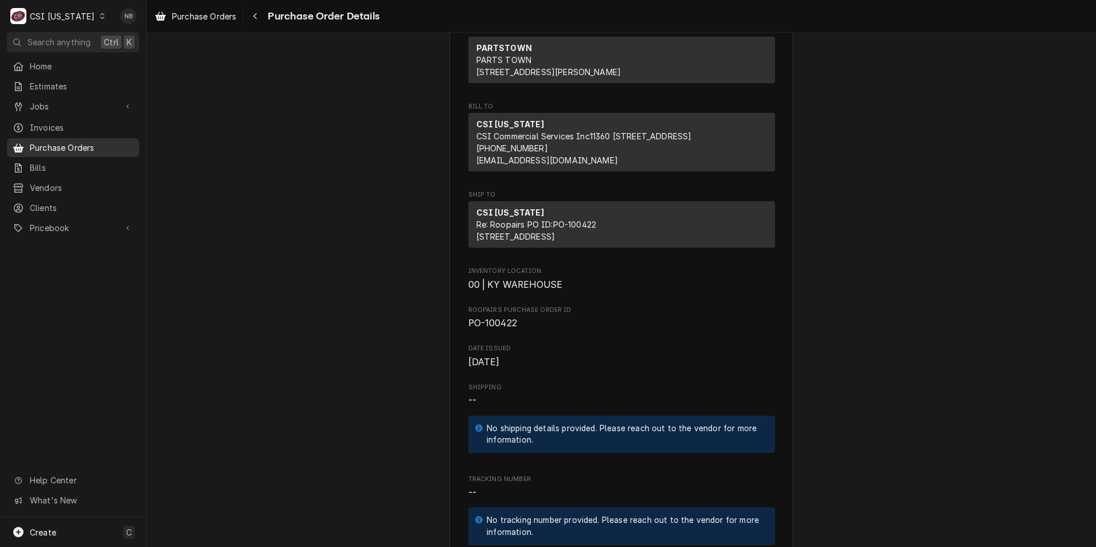
click at [83, 146] on span "Purchase Orders" at bounding box center [82, 148] width 104 height 12
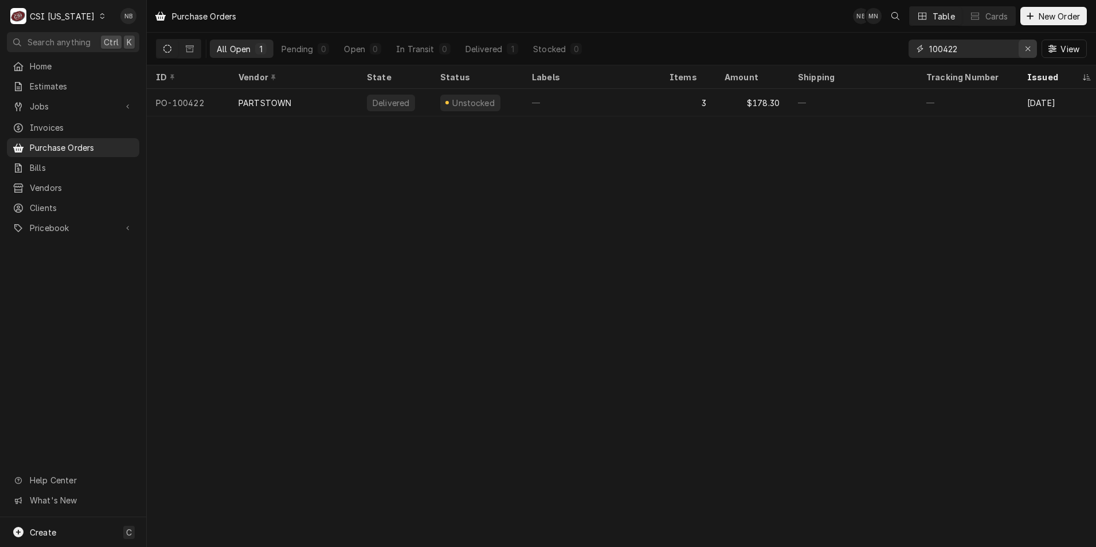
click at [1028, 46] on icon "Erase input" at bounding box center [1028, 49] width 6 height 8
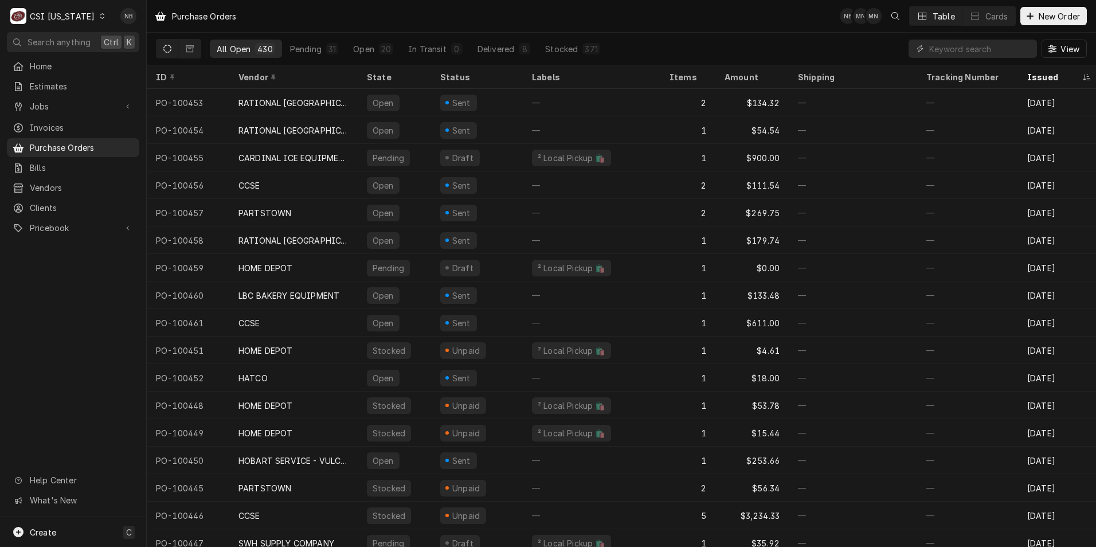
click at [986, 37] on div "View" at bounding box center [998, 49] width 178 height 32
click at [978, 46] on input "Dynamic Content Wrapper" at bounding box center [981, 49] width 102 height 18
type input "100422"
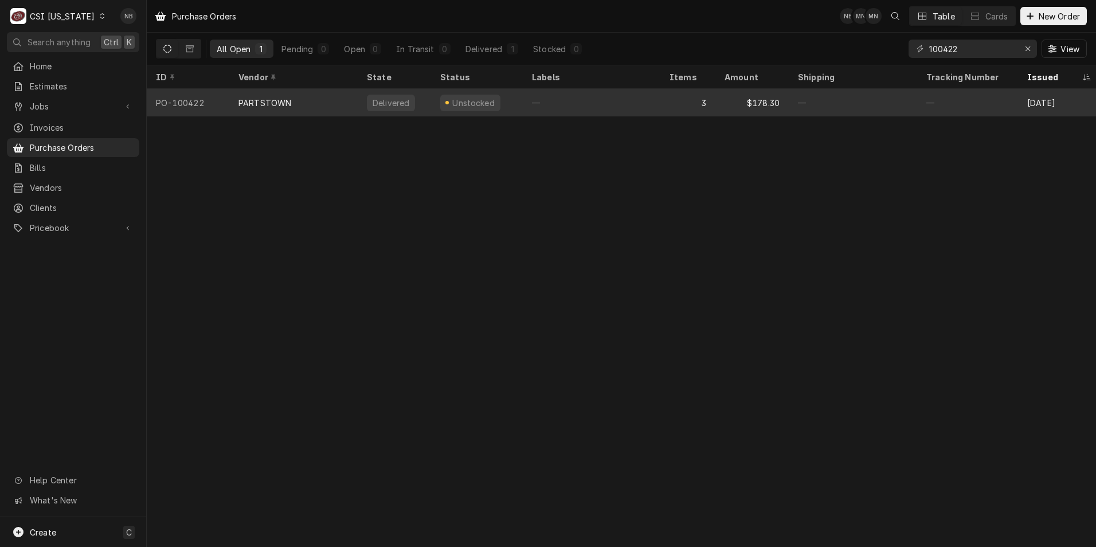
click at [716, 102] on div "$178.30" at bounding box center [752, 103] width 73 height 28
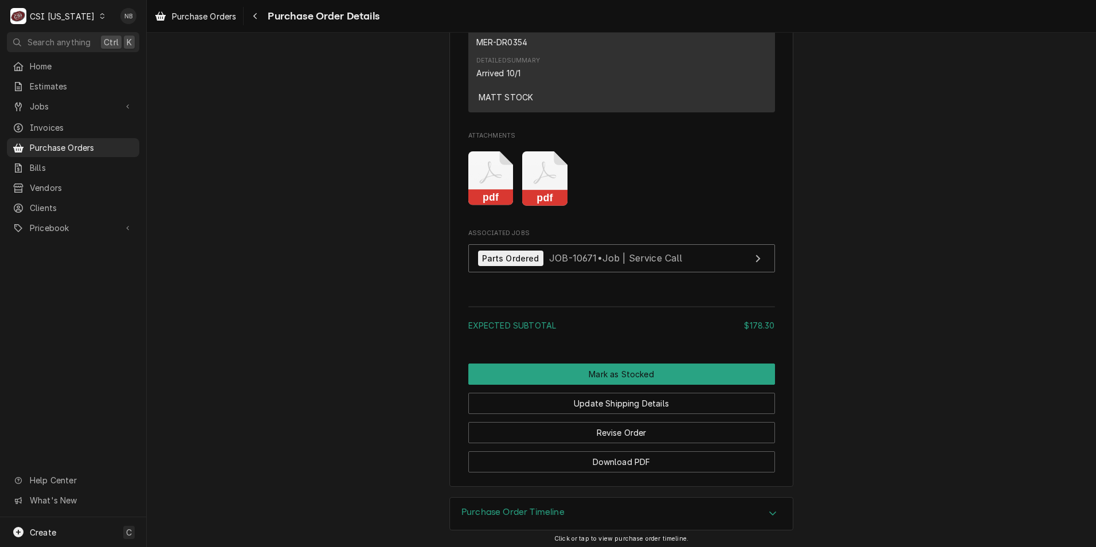
scroll to position [1457, 0]
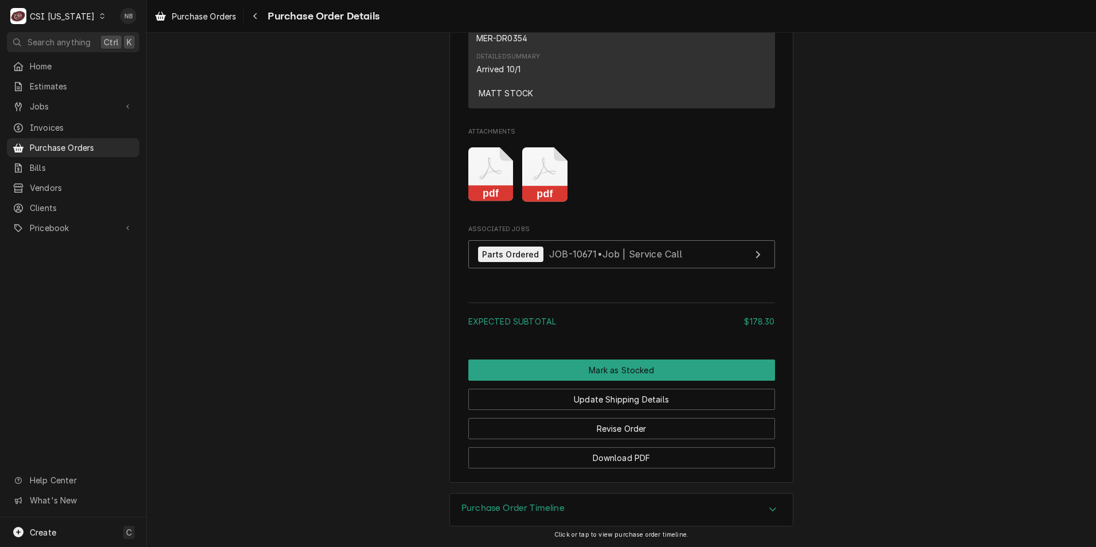
click at [622, 522] on div "Purchase Order Timeline" at bounding box center [621, 510] width 343 height 32
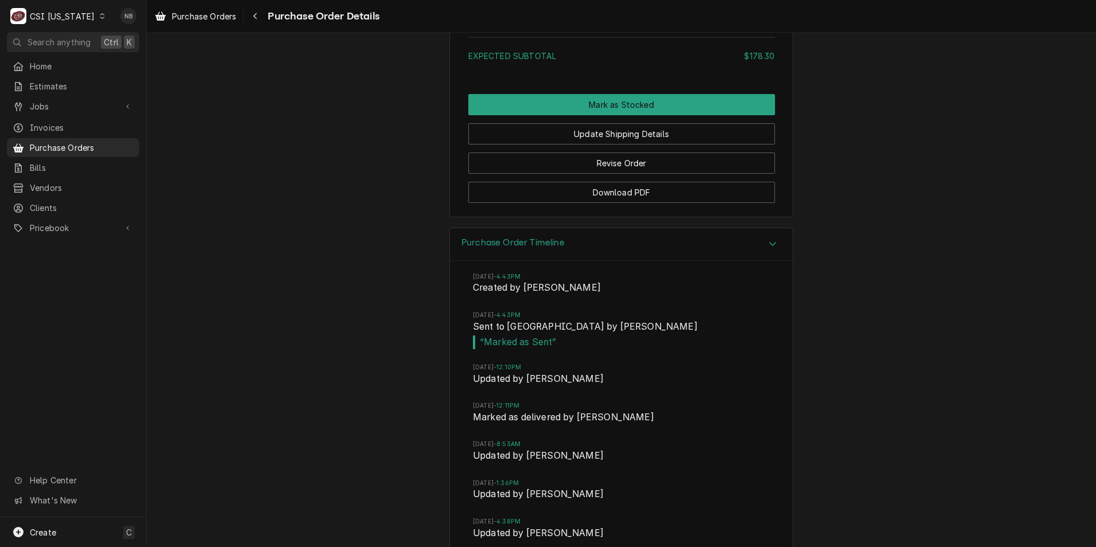
scroll to position [1743, 0]
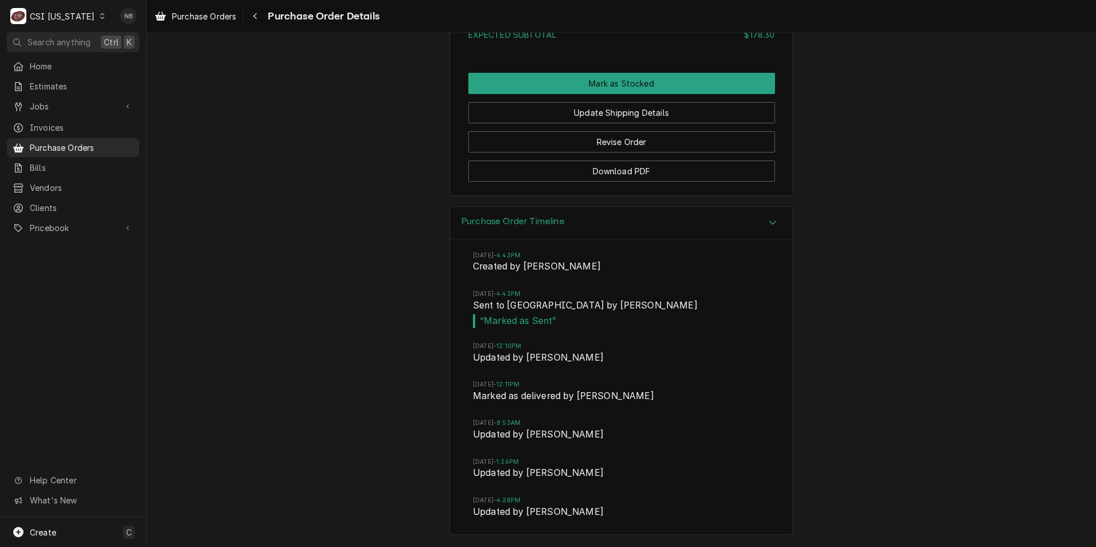
click at [673, 236] on div "Purchase Order Timeline" at bounding box center [621, 223] width 343 height 33
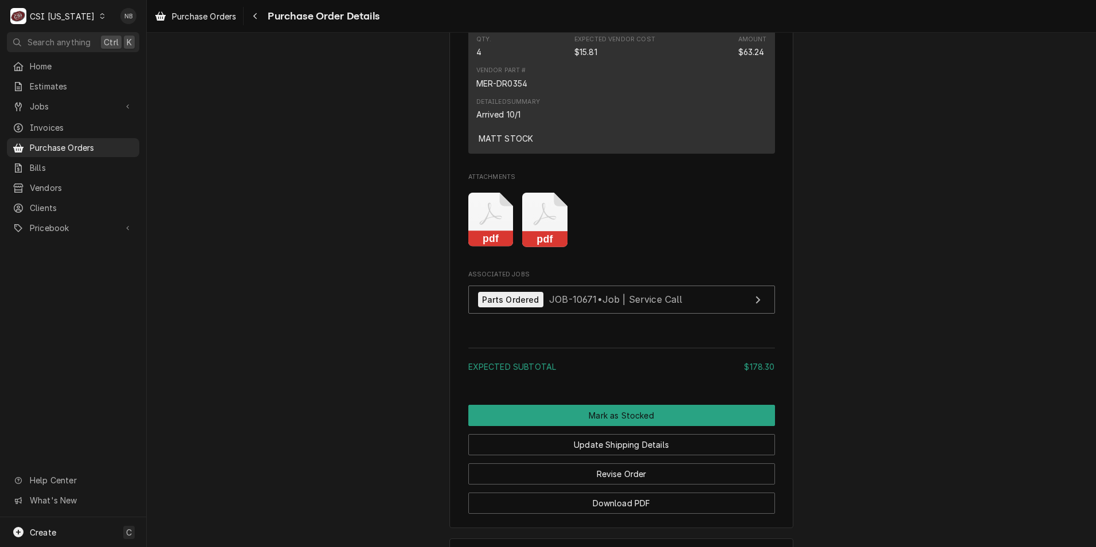
scroll to position [1227, 0]
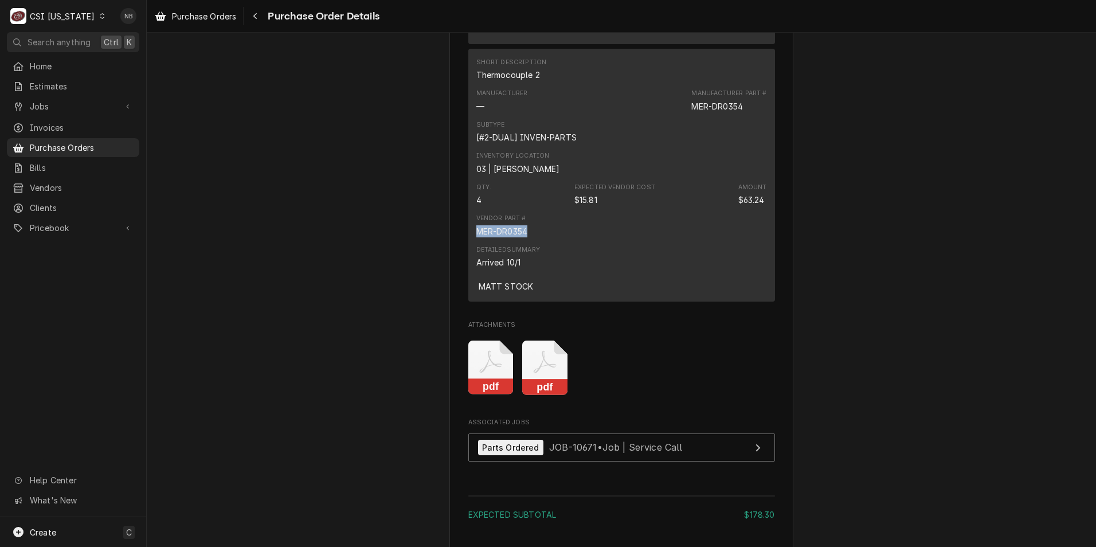
drag, startPoint x: 528, startPoint y: 266, endPoint x: 473, endPoint y: 267, distance: 55.1
click at [477, 241] on div "Vendor Part # MER-DR0354" at bounding box center [622, 225] width 291 height 31
copy div "MER-DR0354"
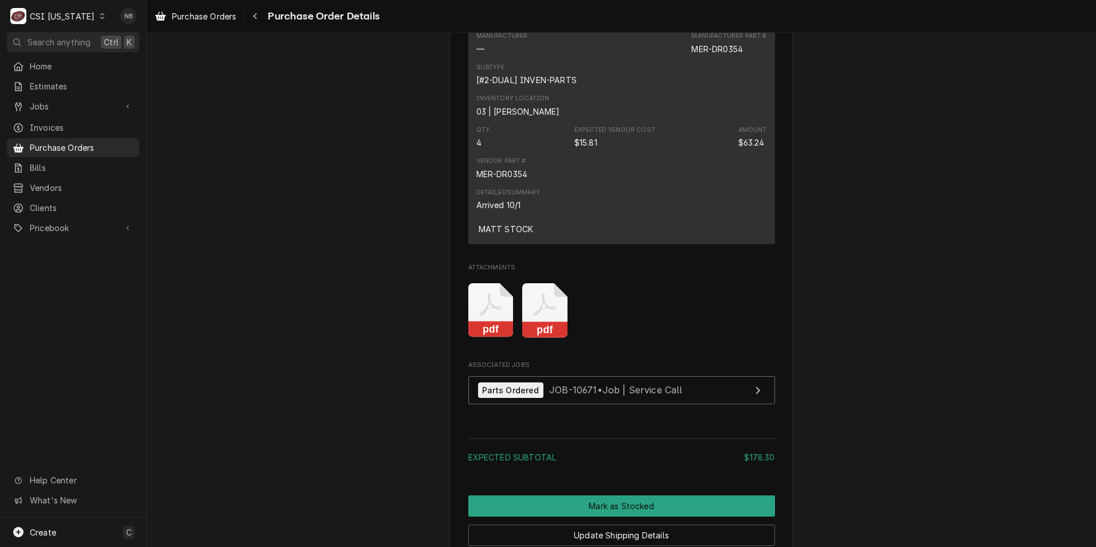
click at [670, 326] on div "pdf pdf" at bounding box center [622, 310] width 307 height 72
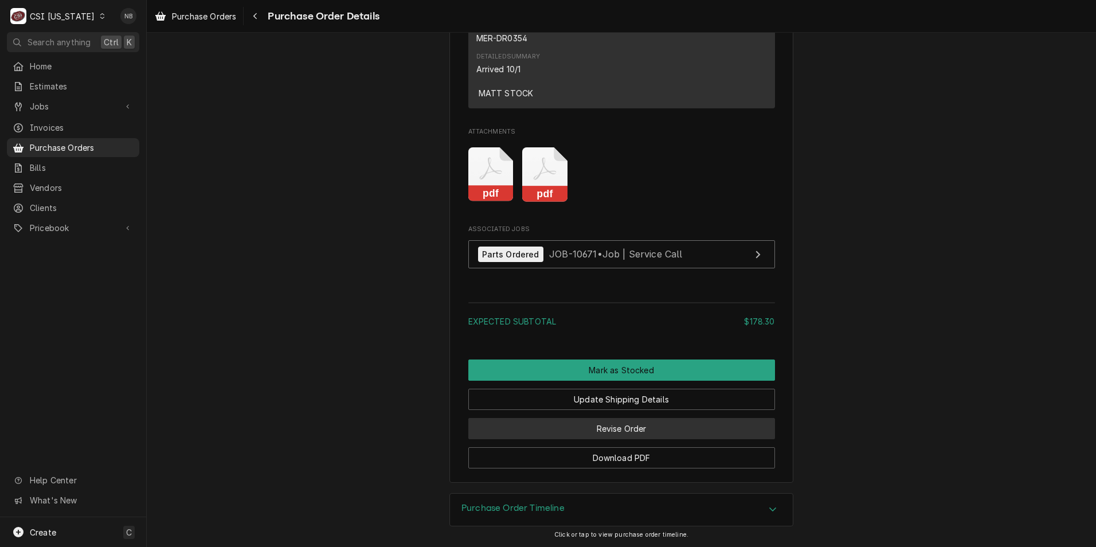
click at [610, 436] on button "Revise Order" at bounding box center [622, 428] width 307 height 21
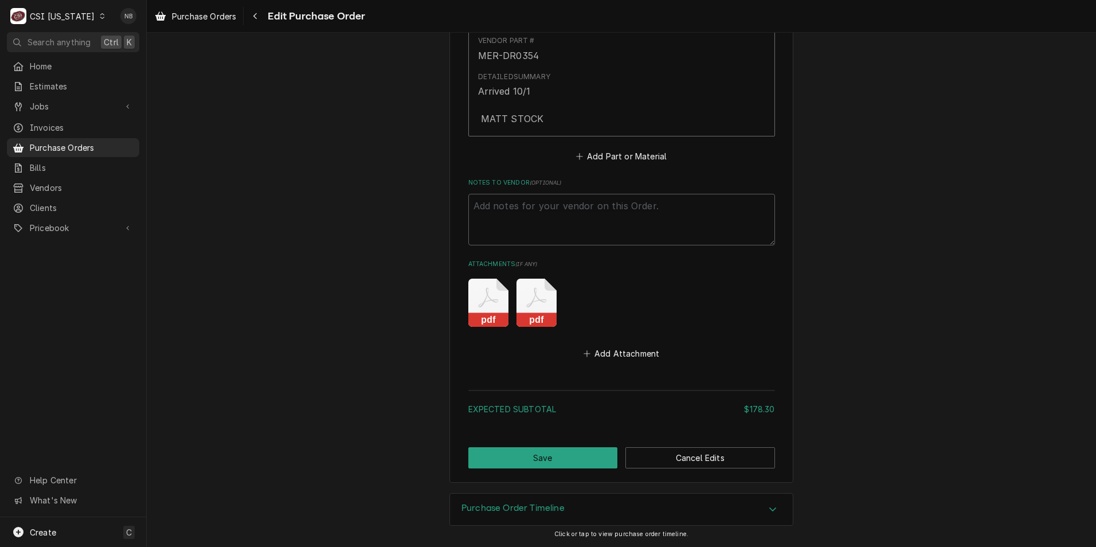
scroll to position [994, 0]
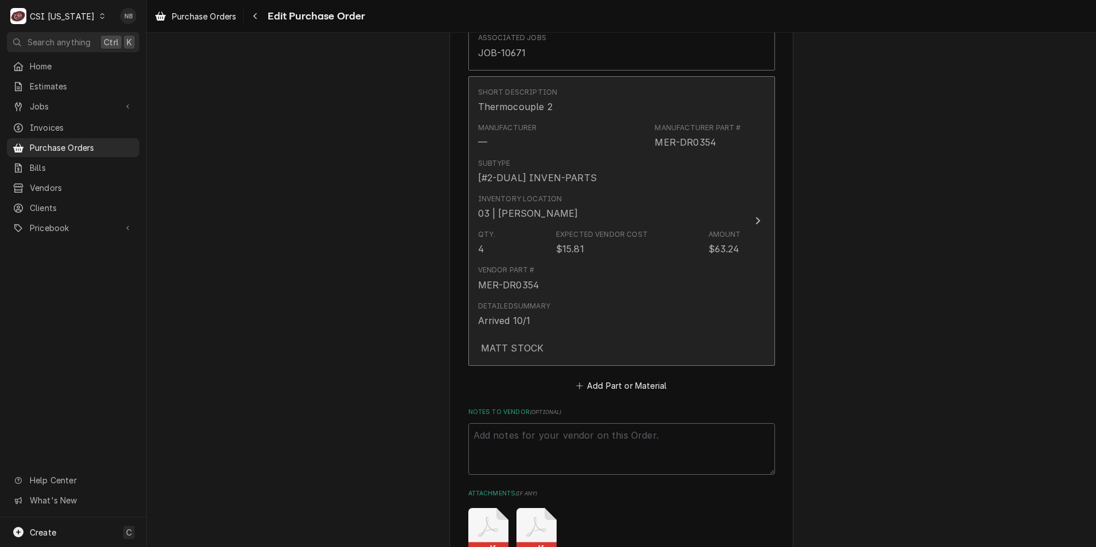
click at [604, 227] on div "Qty. 4 Expected Vendor Cost $15.81 Amount $63.24" at bounding box center [609, 243] width 263 height 36
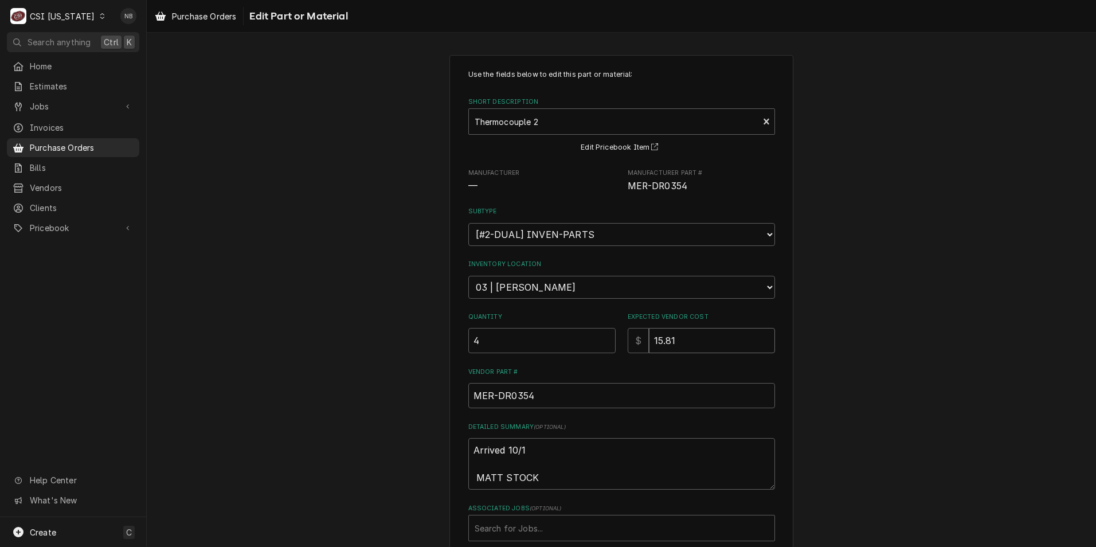
drag, startPoint x: 681, startPoint y: 341, endPoint x: 432, endPoint y: 305, distance: 252.0
click at [432, 305] on div "Use the fields below to edit this part or material: Short Description Thermocou…" at bounding box center [622, 343] width 950 height 596
type textarea "x"
type input "1"
type textarea "x"
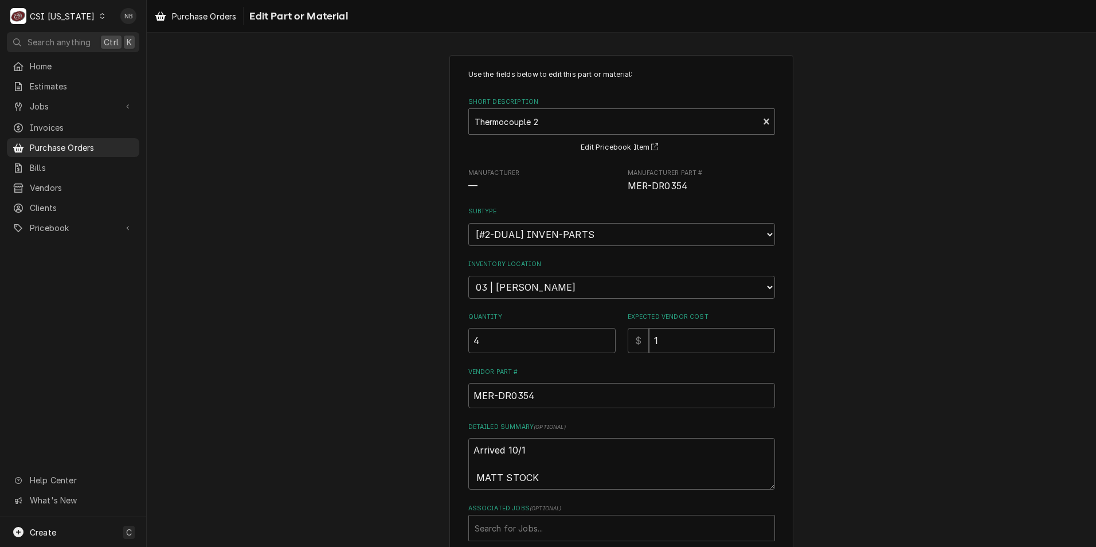
type input "17"
type textarea "x"
type input "17.7"
type textarea "x"
type input "17.70"
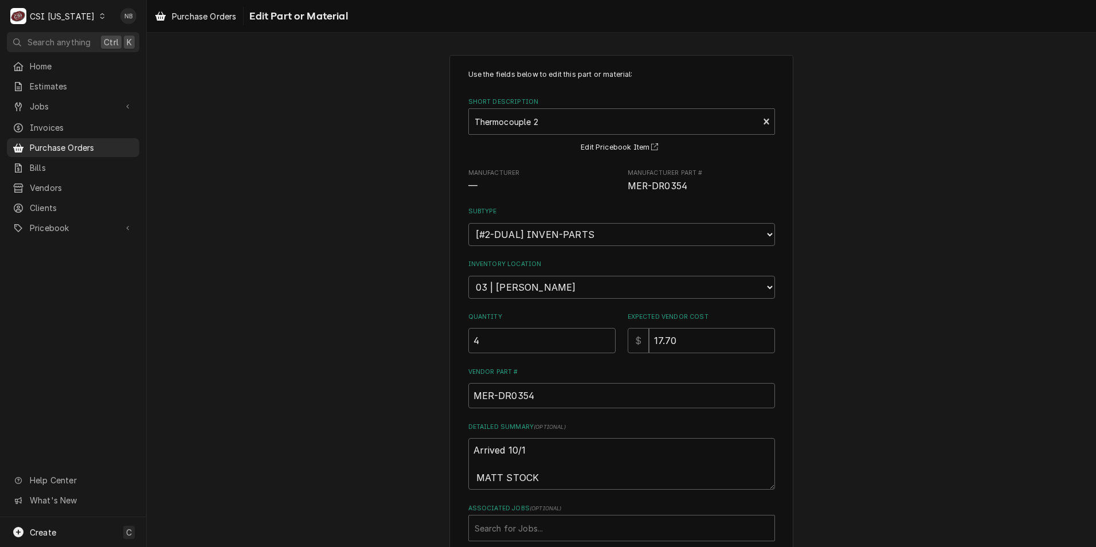
click at [813, 315] on div "Use the fields below to edit this part or material: Short Description Thermocou…" at bounding box center [622, 343] width 950 height 596
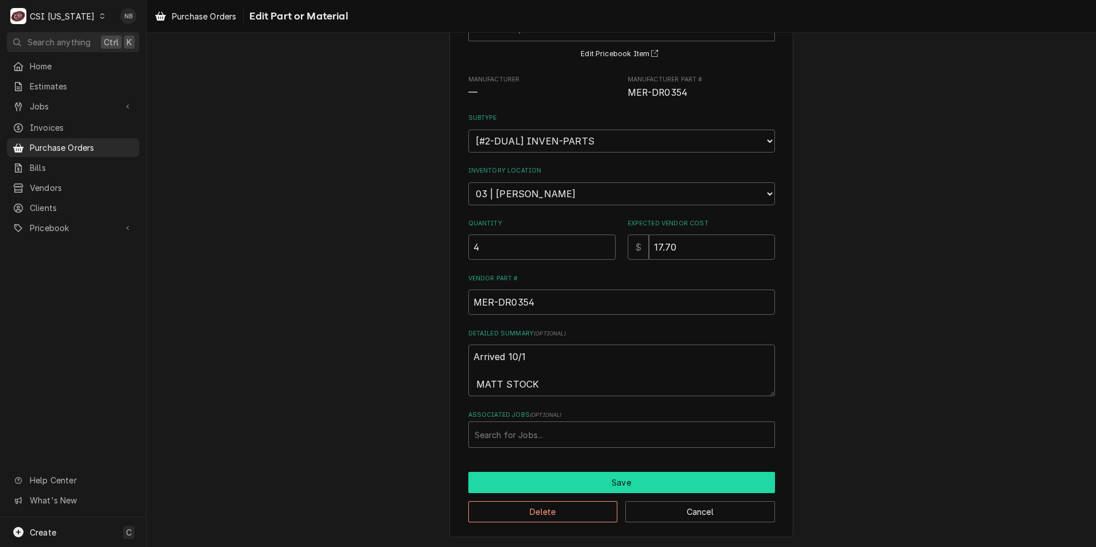
click at [631, 482] on button "Save" at bounding box center [622, 482] width 307 height 21
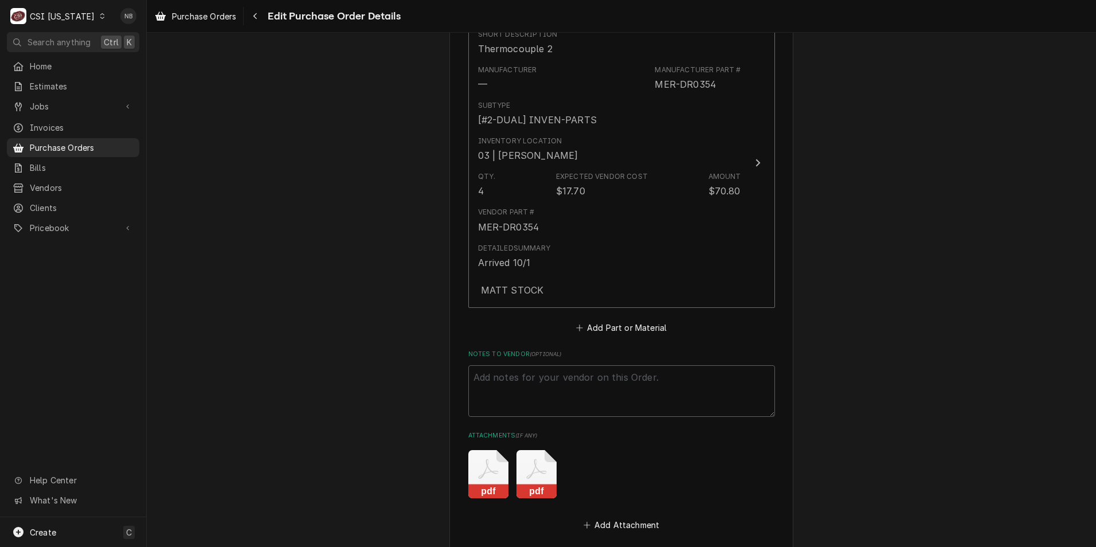
scroll to position [1224, 0]
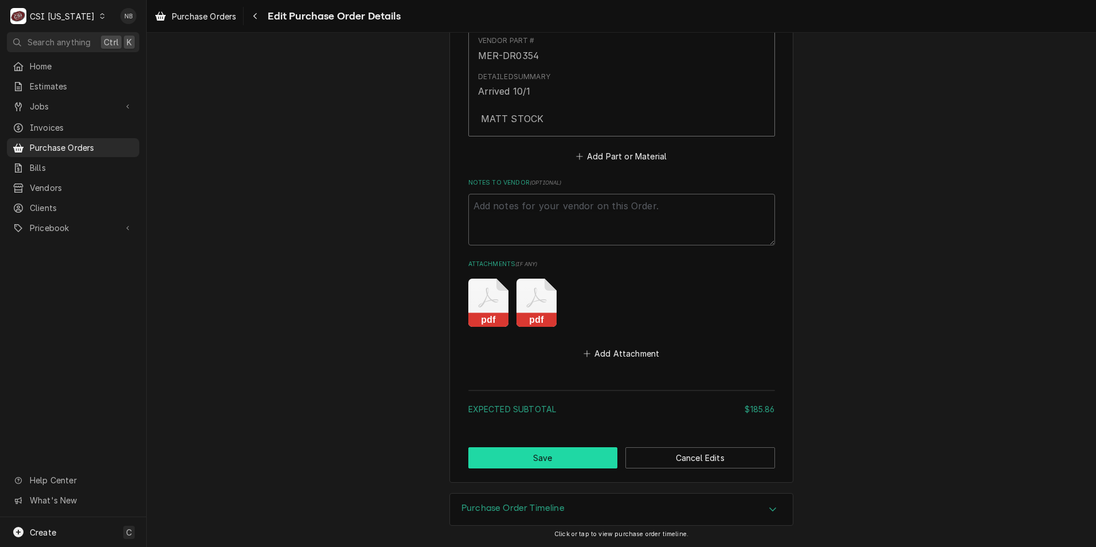
click at [572, 455] on button "Save" at bounding box center [544, 457] width 150 height 21
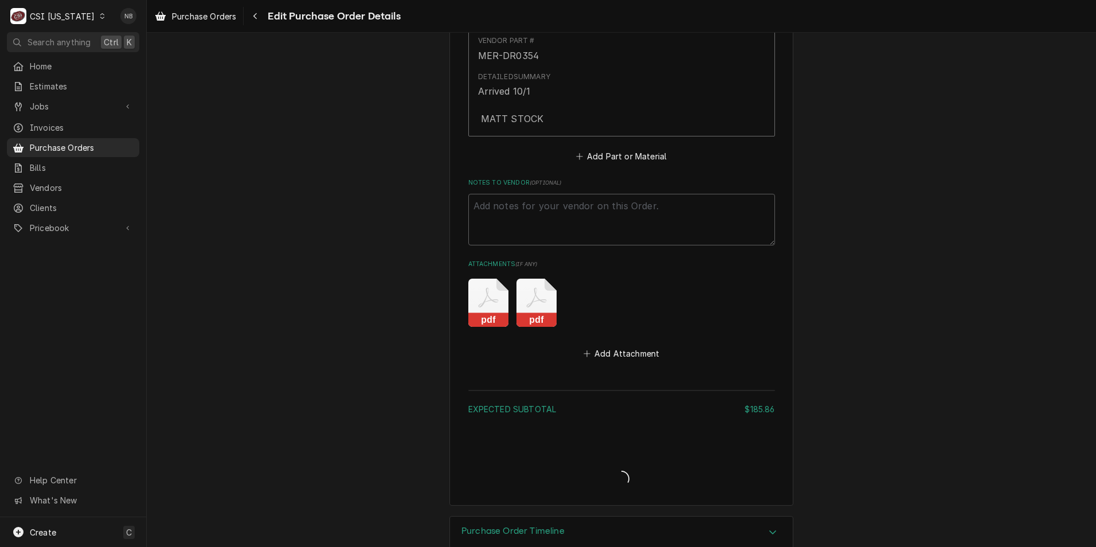
type textarea "x"
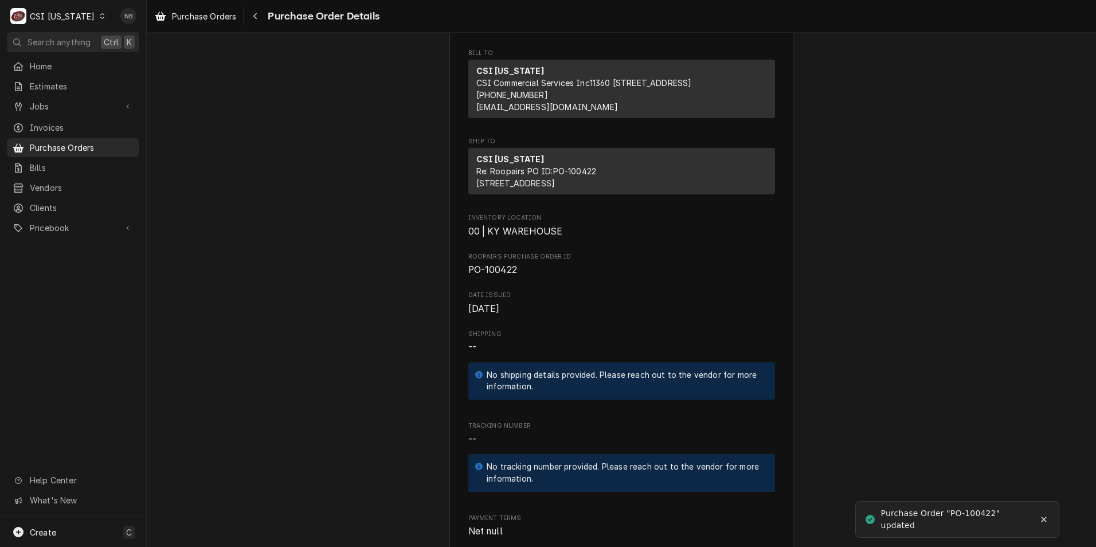
scroll to position [172, 0]
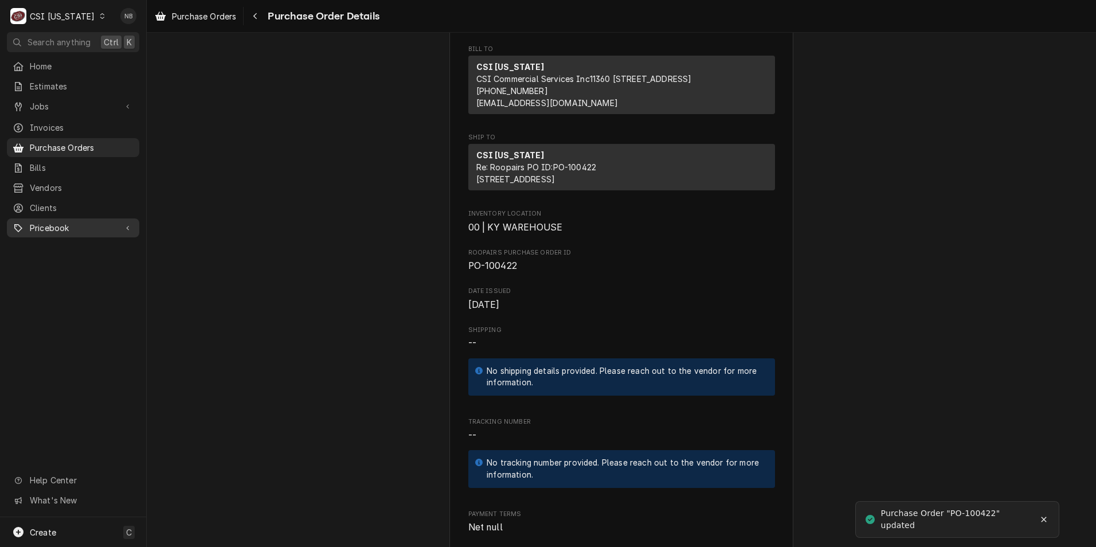
click at [106, 226] on span "Pricebook" at bounding box center [73, 228] width 87 height 12
drag, startPoint x: 96, startPoint y: 261, endPoint x: 135, endPoint y: 270, distance: 40.1
click at [96, 262] on span "Parts & Materials" at bounding box center [82, 268] width 104 height 12
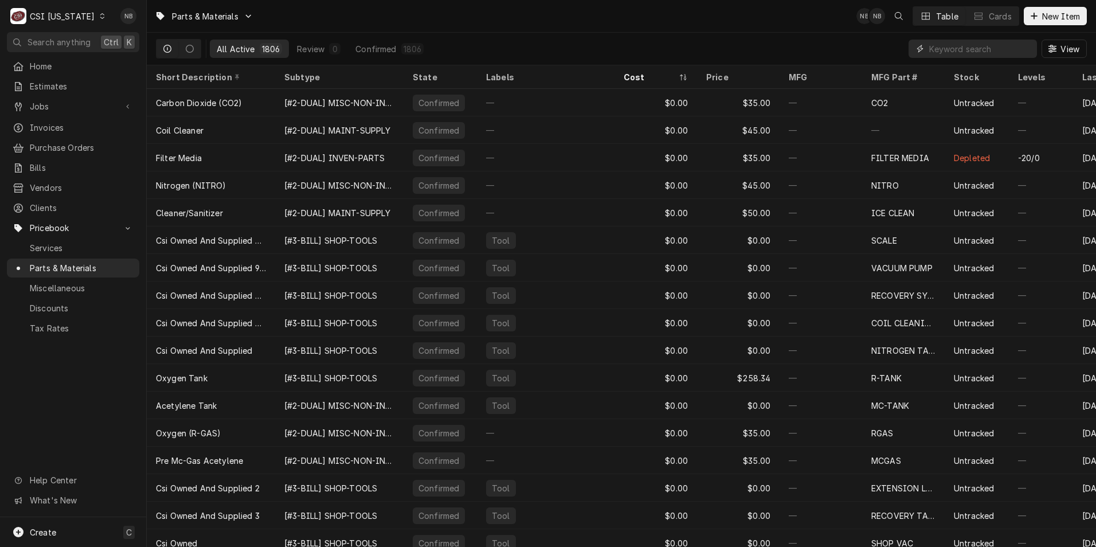
click at [987, 49] on input "Dynamic Content Wrapper" at bounding box center [981, 49] width 102 height 18
paste input "MER-DR0354"
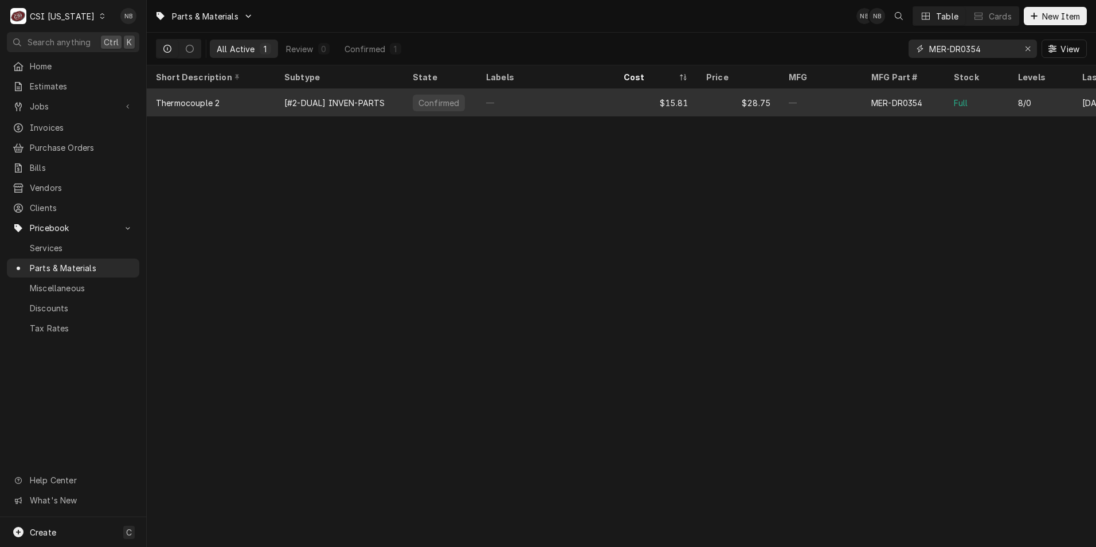
type input "MER-DR0354"
click at [621, 100] on div "$15.81" at bounding box center [656, 103] width 83 height 28
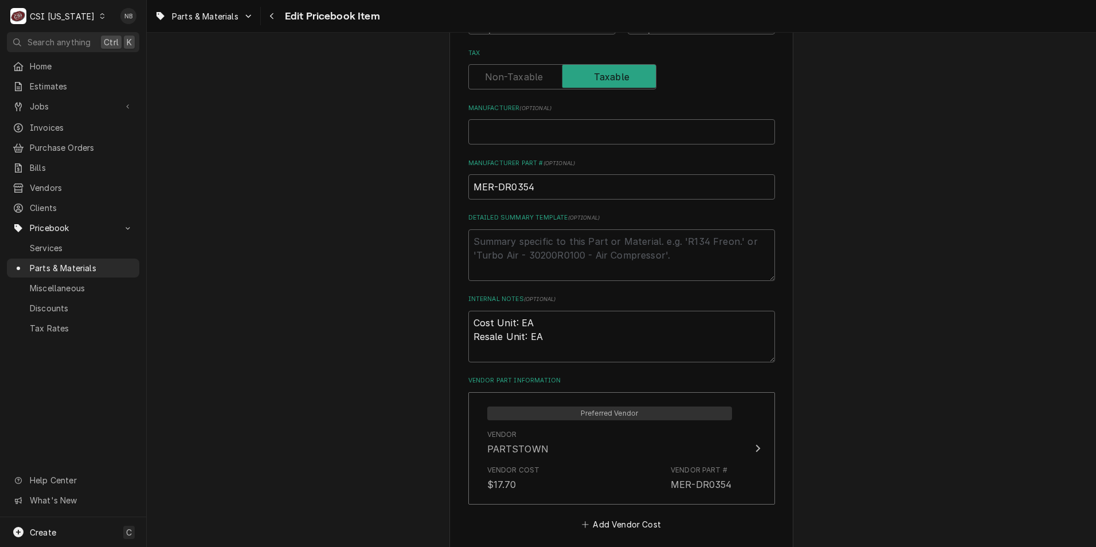
scroll to position [344, 0]
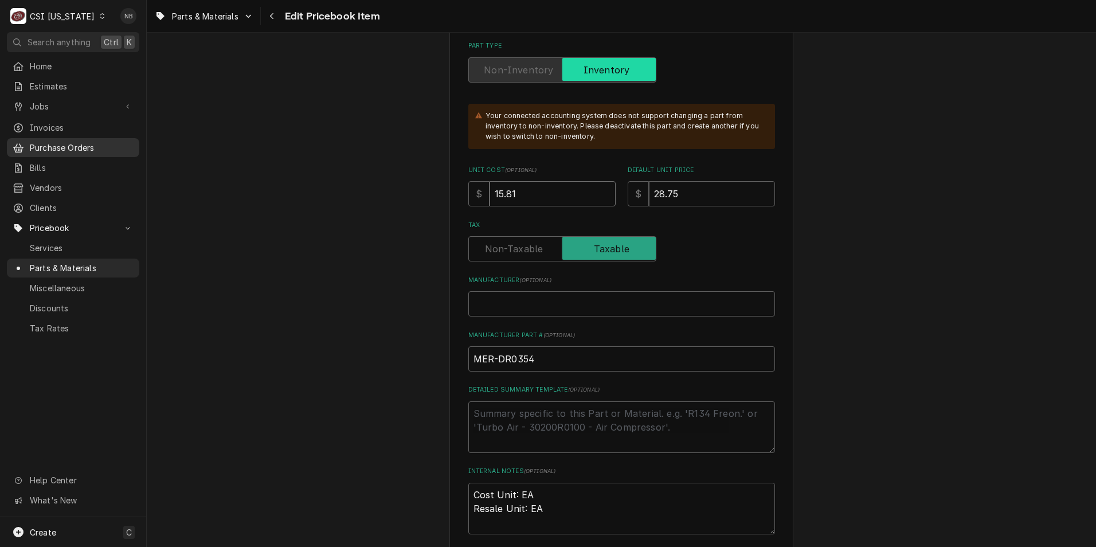
drag, startPoint x: 544, startPoint y: 193, endPoint x: 134, endPoint y: 135, distance: 414.1
type textarea "x"
type input "1"
type textarea "x"
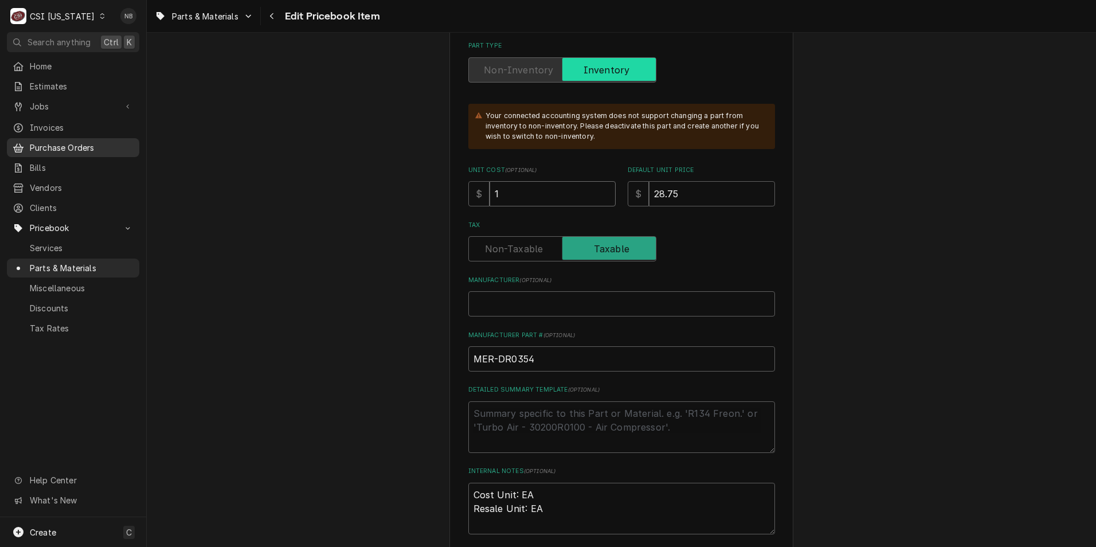
type input "17"
type textarea "x"
type input "17.7"
type textarea "x"
type input "17.70"
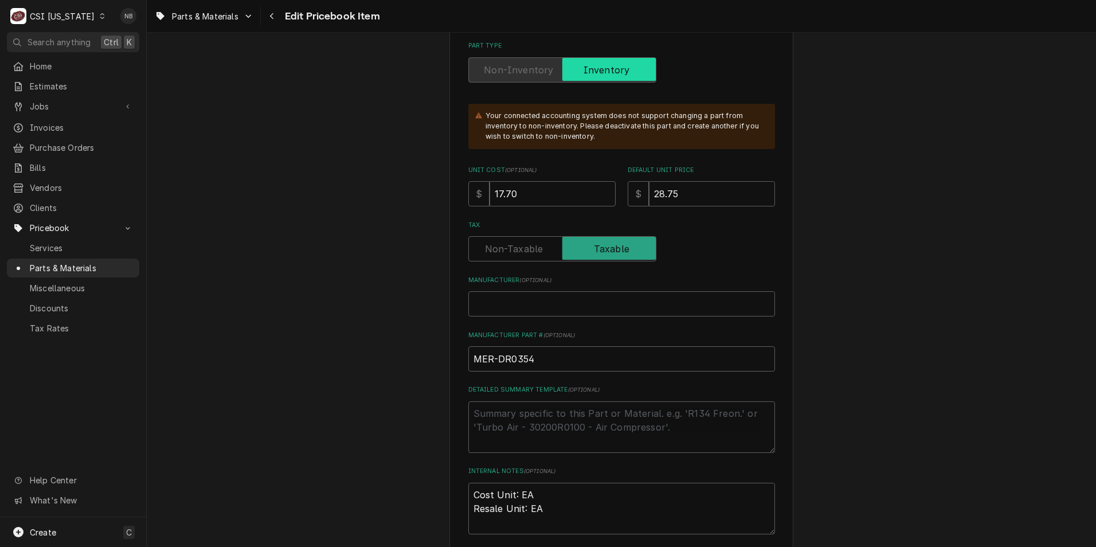
click at [551, 198] on input "17.70" at bounding box center [553, 193] width 126 height 25
type textarea "x"
type input "3"
type textarea "x"
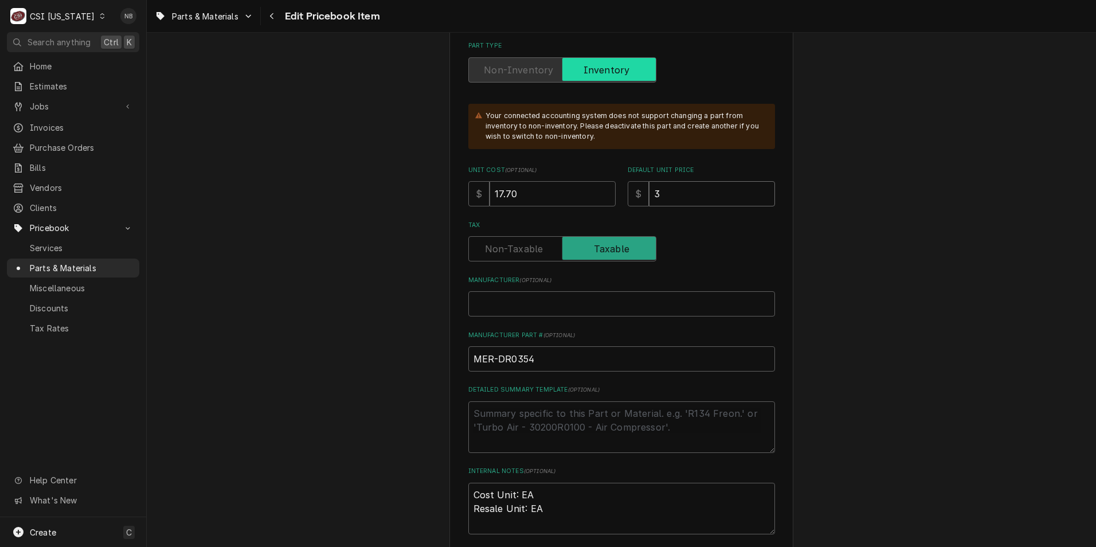
type input "32"
type textarea "x"
type input "32.1"
type textarea "x"
type input "32.18"
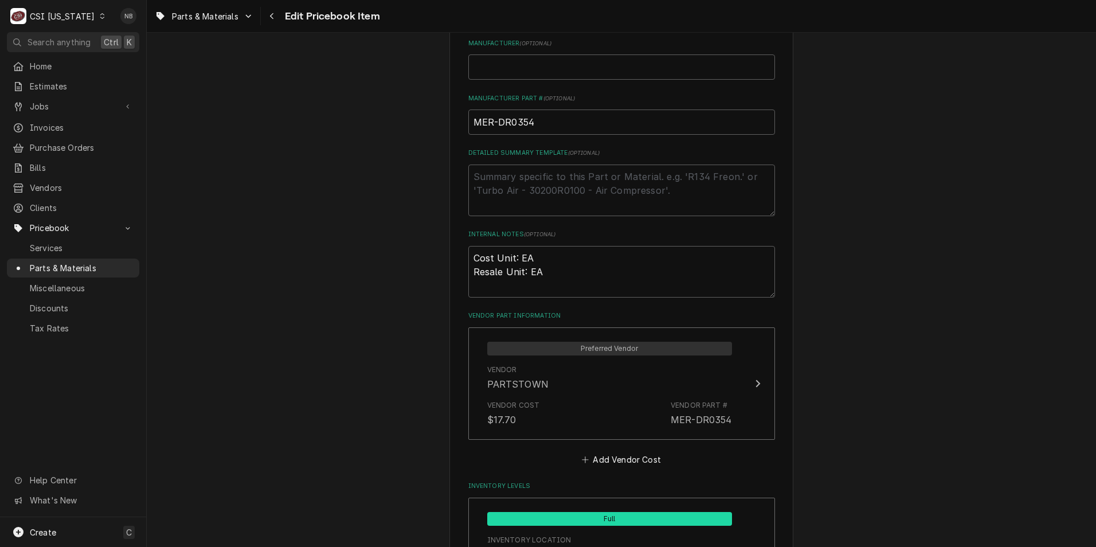
scroll to position [631, 0]
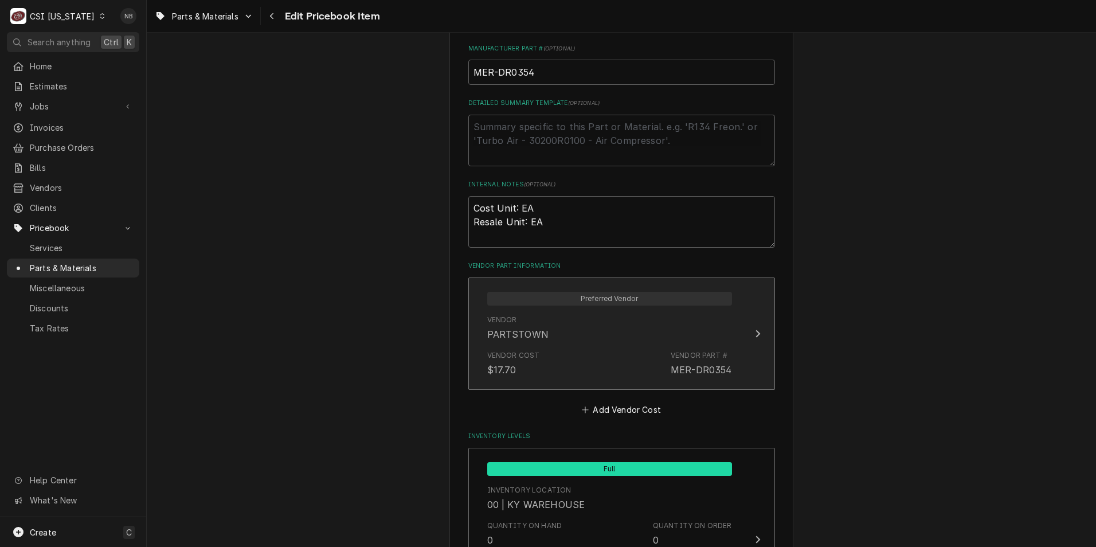
click at [677, 376] on div "MER-DR0354" at bounding box center [701, 370] width 61 height 14
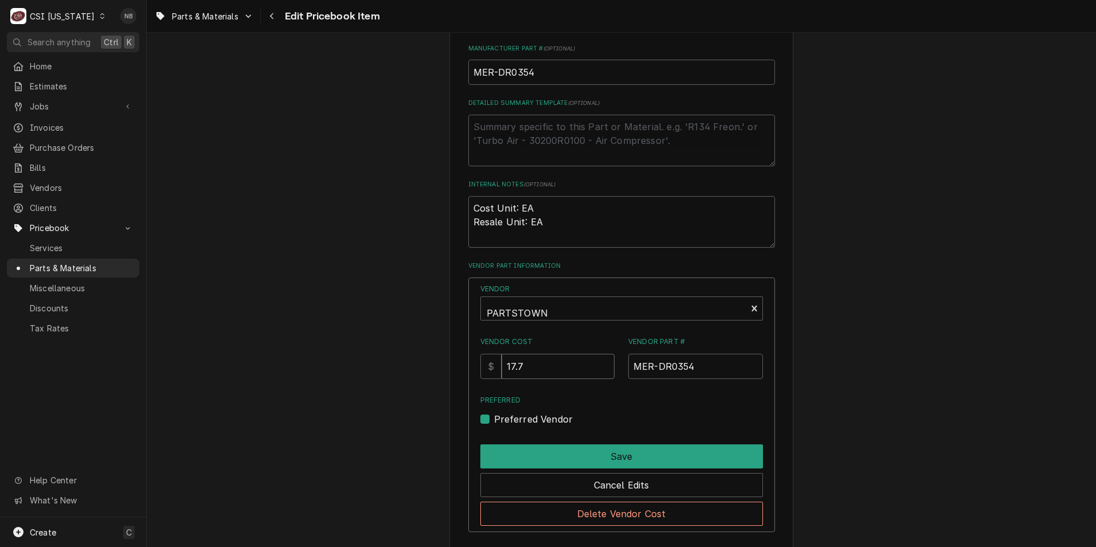
drag, startPoint x: 537, startPoint y: 362, endPoint x: 510, endPoint y: 364, distance: 26.5
click at [510, 364] on input "17.7" at bounding box center [558, 366] width 113 height 25
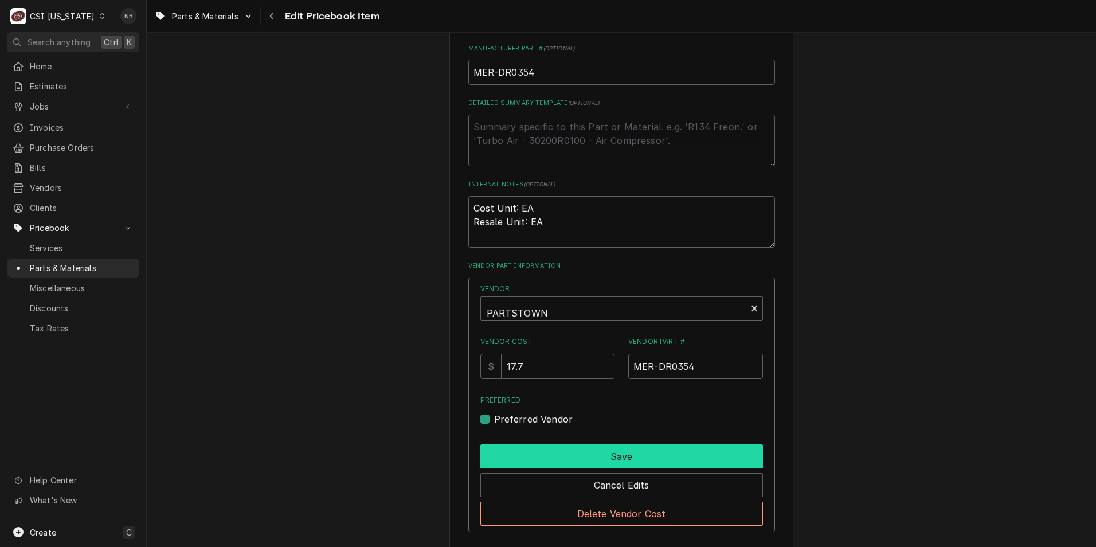
click at [631, 456] on button "Save" at bounding box center [622, 456] width 283 height 24
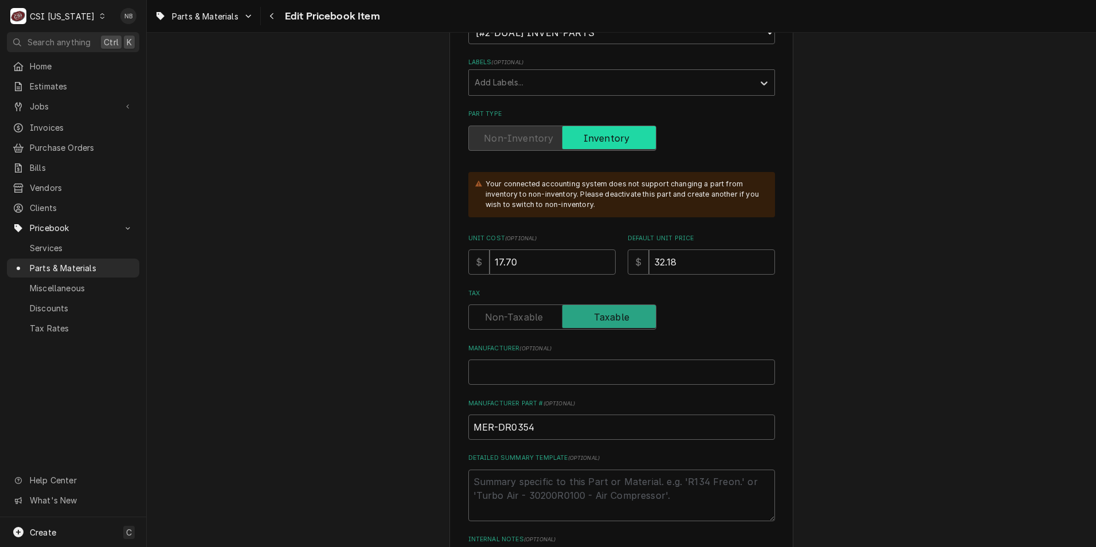
scroll to position [172, 0]
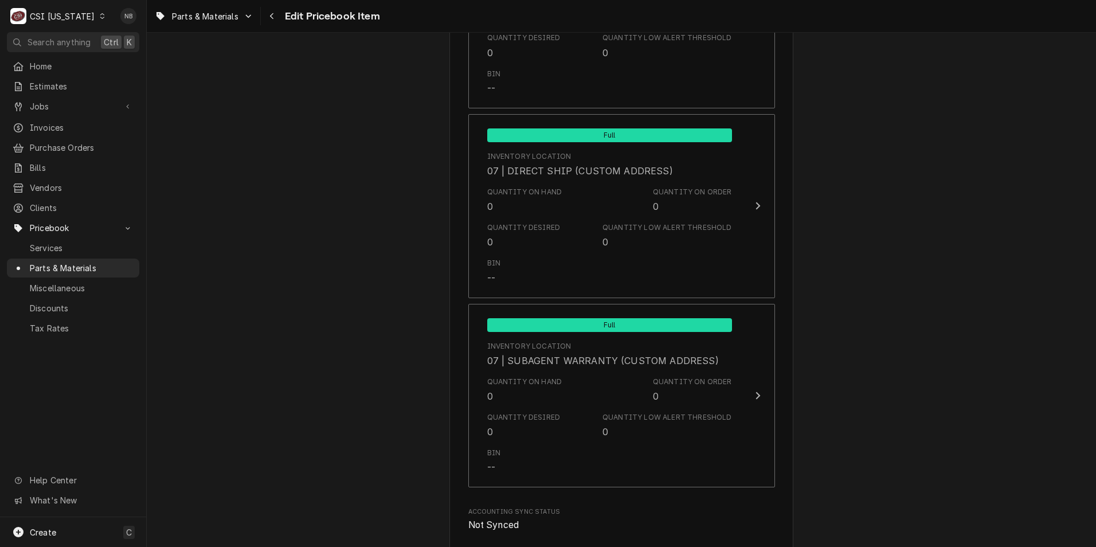
scroll to position [3244, 0]
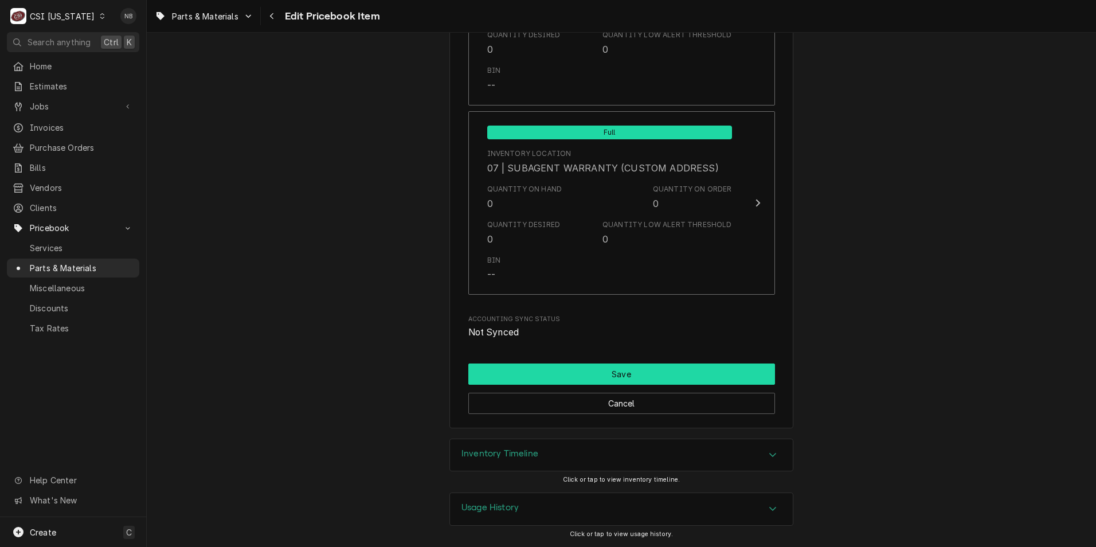
click at [645, 375] on button "Save" at bounding box center [622, 374] width 307 height 21
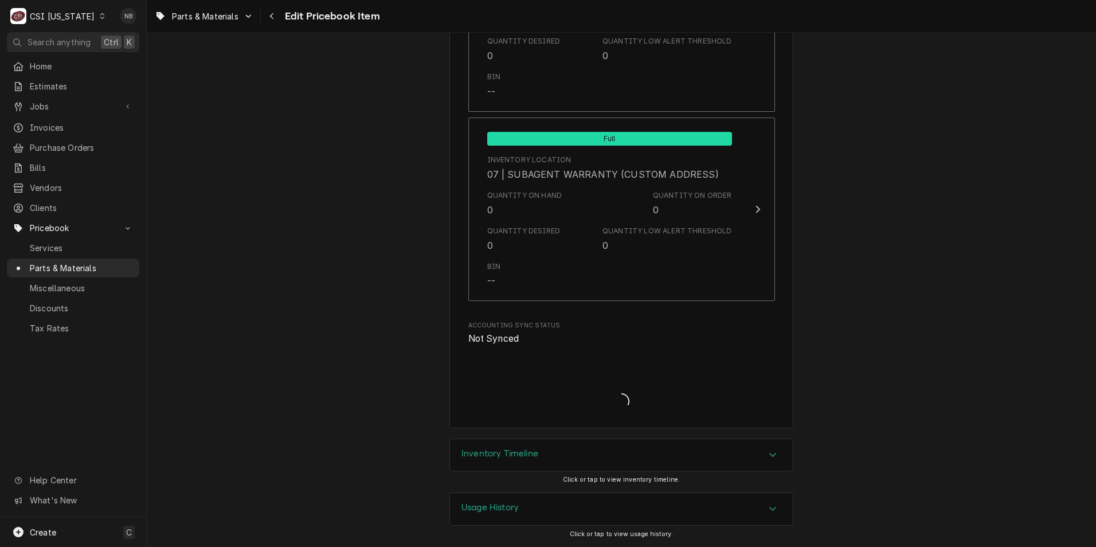
type textarea "x"
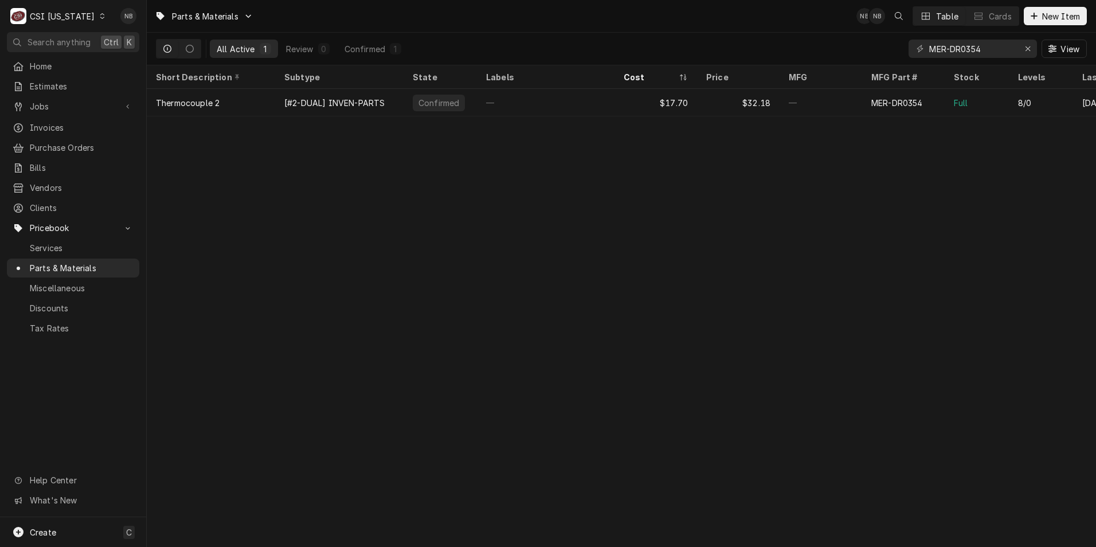
click at [581, 232] on div "Parts & Materials NB NB Table Cards New Item All Active 1 Review 0 Confirmed 1 …" at bounding box center [622, 273] width 950 height 547
click at [1031, 53] on div "Erase input" at bounding box center [1028, 48] width 11 height 11
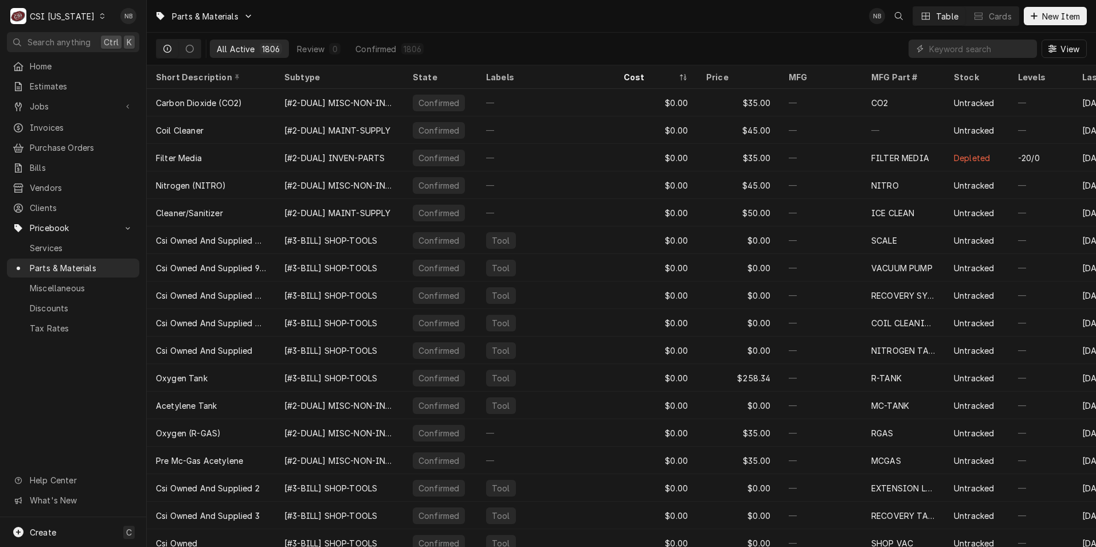
click at [493, 19] on div "Parts & Materials NB Table Cards New Item" at bounding box center [622, 16] width 950 height 32
click at [54, 13] on div "CSI Kentucky" at bounding box center [62, 16] width 65 height 12
click at [149, 61] on div "CSI St. [PERSON_NAME]" at bounding box center [178, 63] width 151 height 12
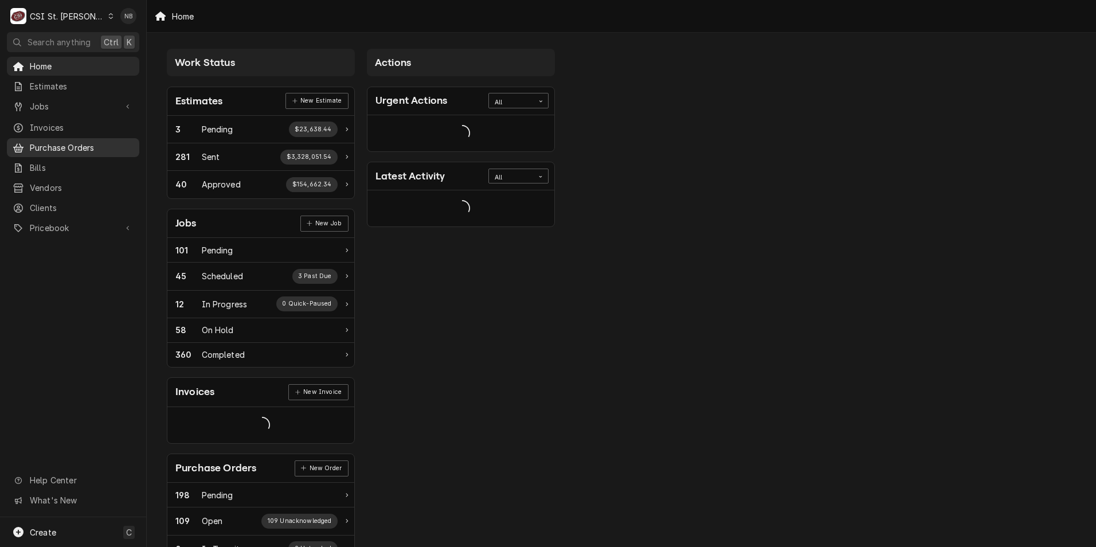
click at [83, 145] on span "Purchase Orders" at bounding box center [82, 148] width 104 height 12
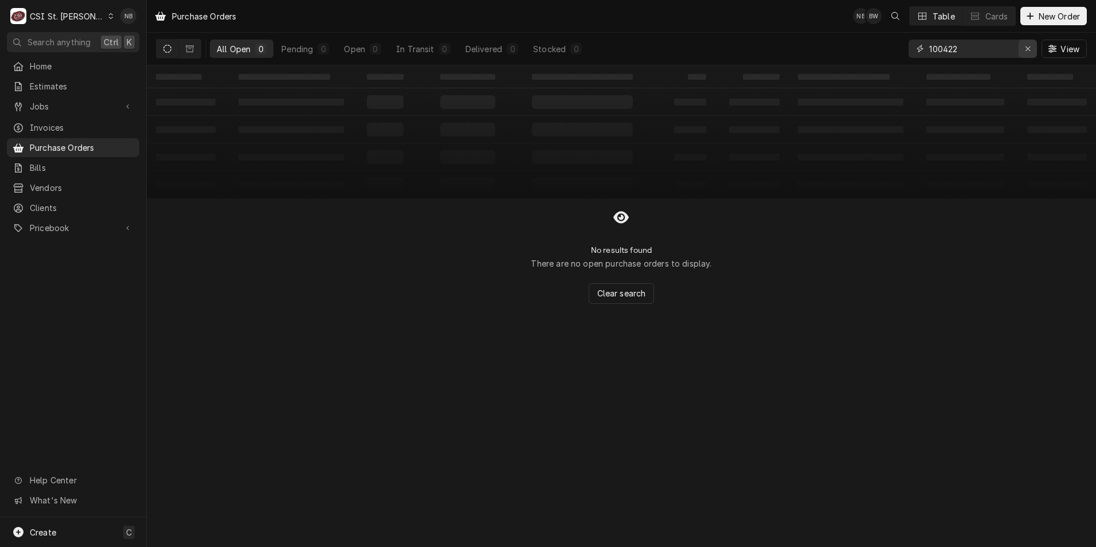
click at [1029, 49] on icon "Erase input" at bounding box center [1028, 49] width 6 height 8
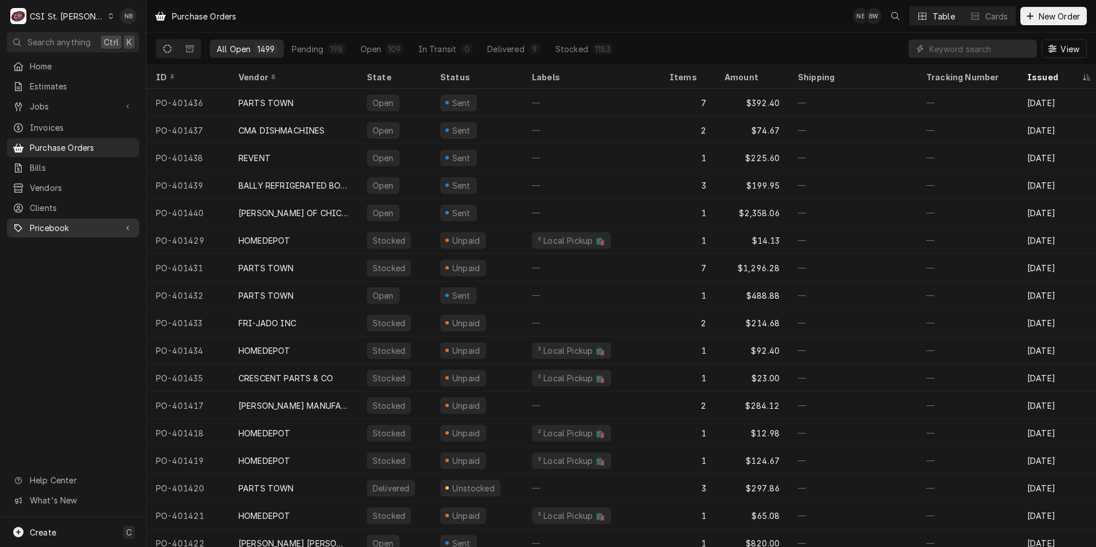
click at [77, 224] on span "Pricebook" at bounding box center [73, 228] width 87 height 12
click at [77, 17] on div "CSI St. Louis" at bounding box center [67, 16] width 75 height 12
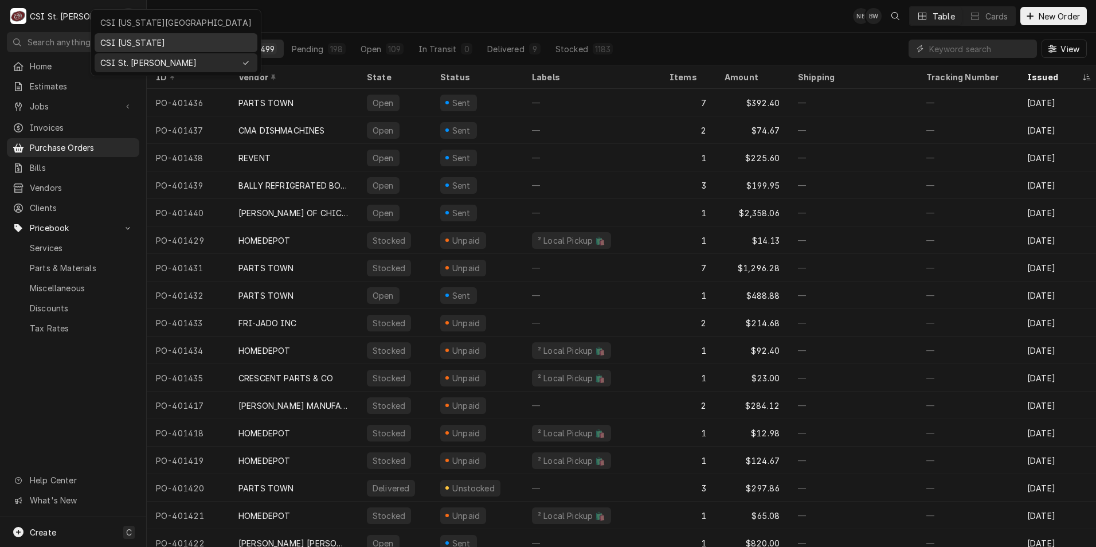
click at [132, 41] on div "CSI [US_STATE]" at bounding box center [175, 43] width 151 height 12
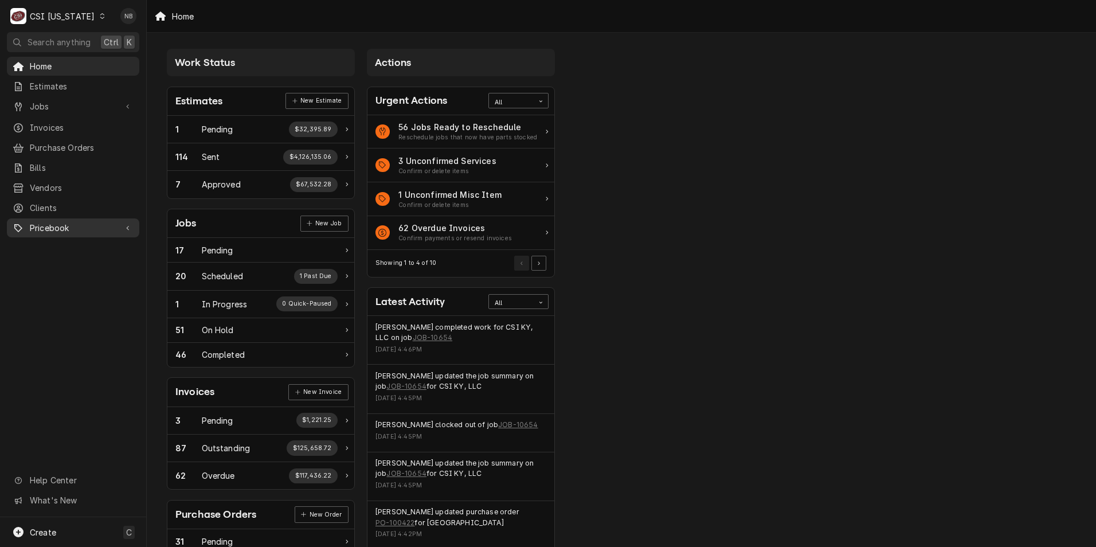
click at [75, 222] on span "Pricebook" at bounding box center [73, 228] width 87 height 12
click at [80, 262] on span "Parts & Materials" at bounding box center [82, 268] width 104 height 12
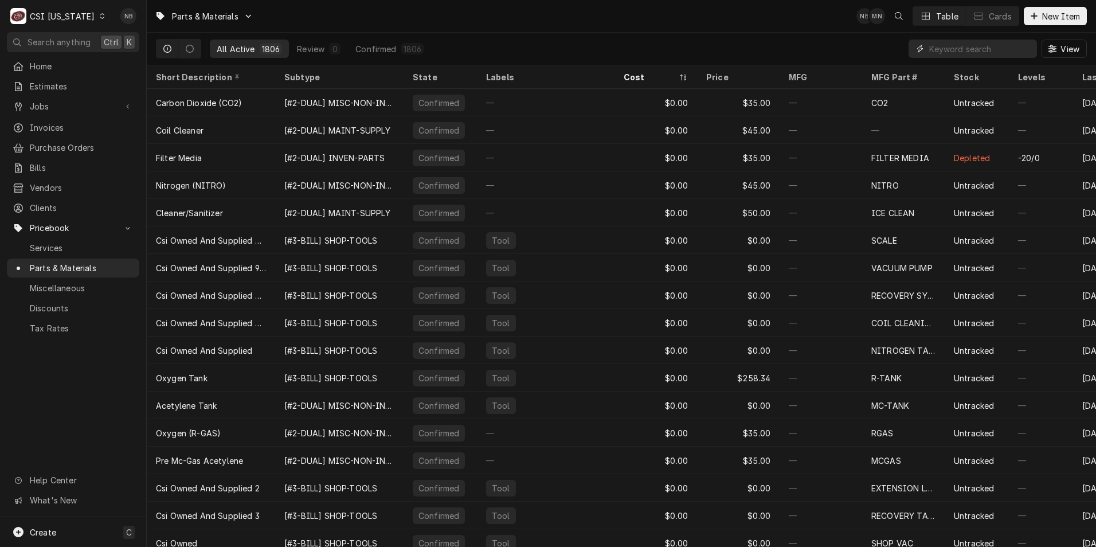
click at [993, 57] on input "Dynamic Content Wrapper" at bounding box center [981, 49] width 102 height 18
paste input "ANT-15-12520-20426"
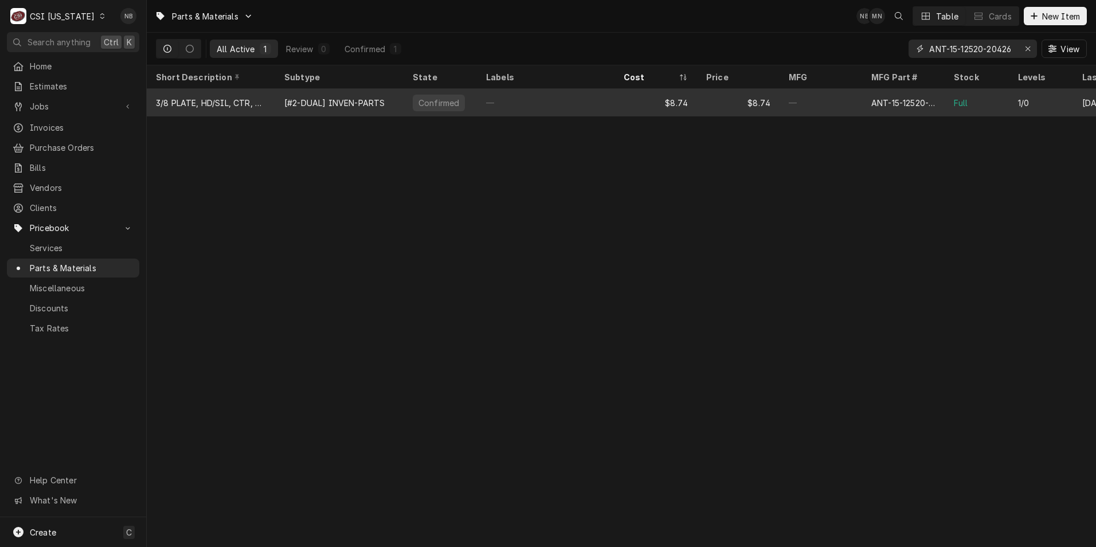
type input "ANT-15-12520-20426"
click at [616, 102] on div "$8.74" at bounding box center [656, 103] width 83 height 28
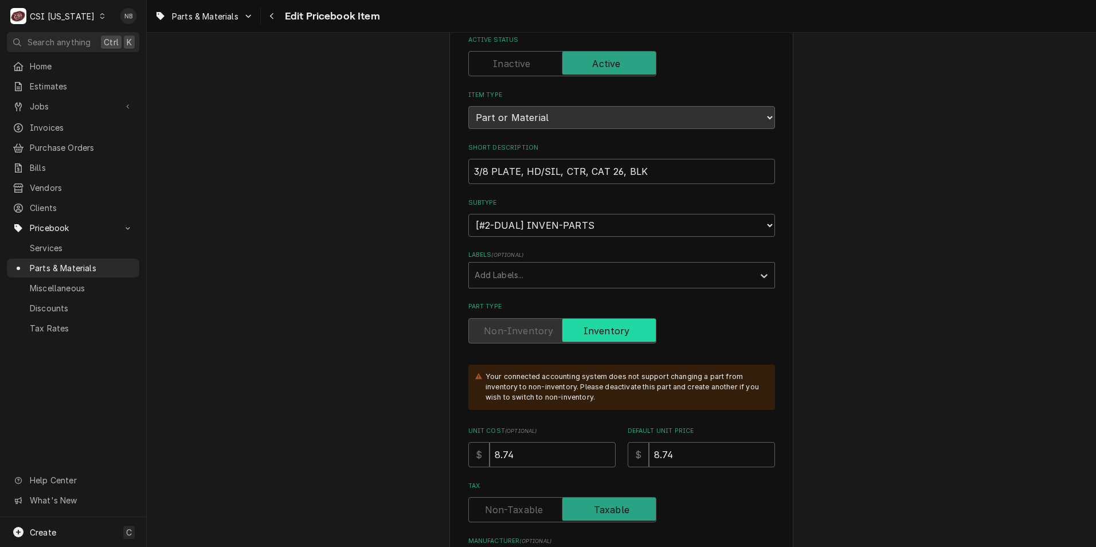
scroll to position [172, 0]
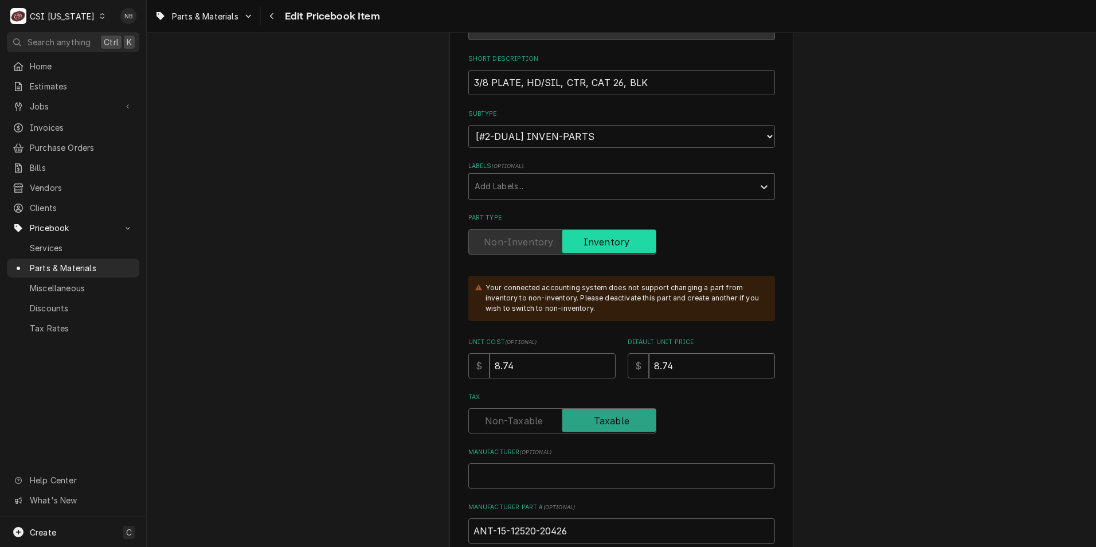
drag, startPoint x: 685, startPoint y: 362, endPoint x: 556, endPoint y: 361, distance: 129.6
click at [556, 361] on div "Unit Cost ( optional ) $ 8.74 Default Unit Price $ 8.74" at bounding box center [622, 358] width 307 height 41
type textarea "x"
type input "1"
type textarea "x"
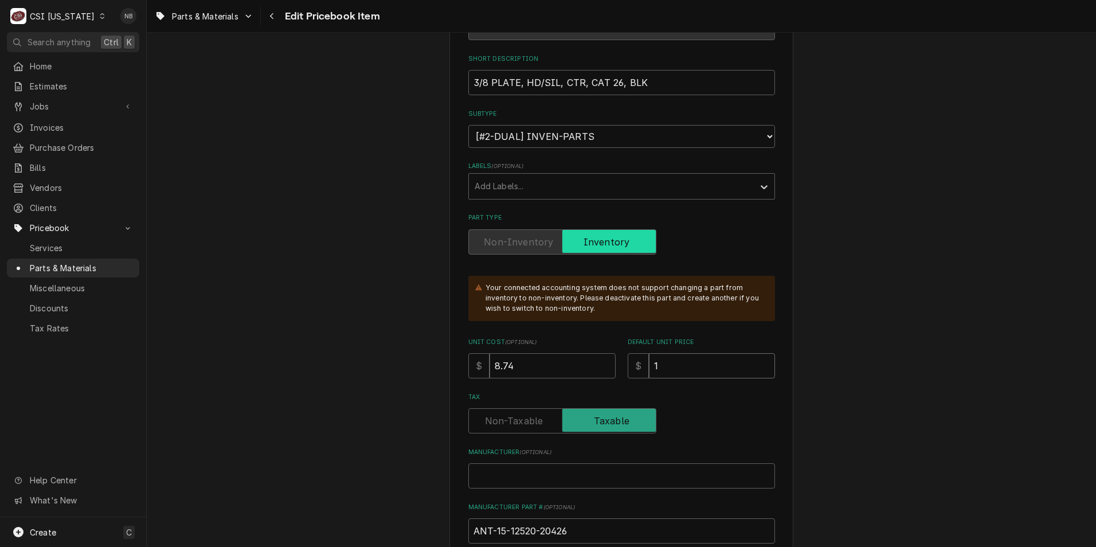
type input "17"
type textarea "x"
type input "17.4"
type textarea "x"
type input "17.48"
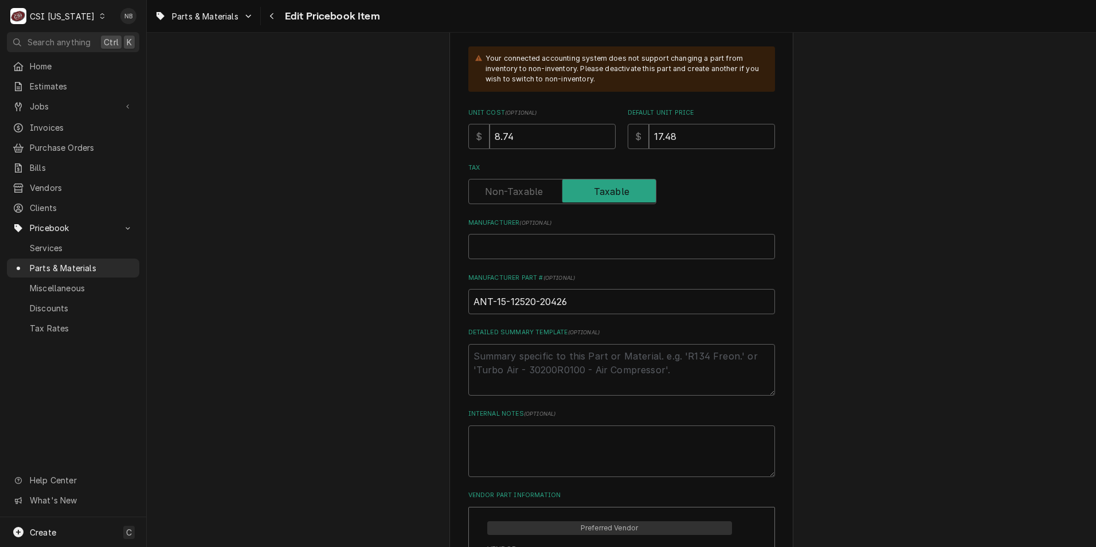
scroll to position [631, 0]
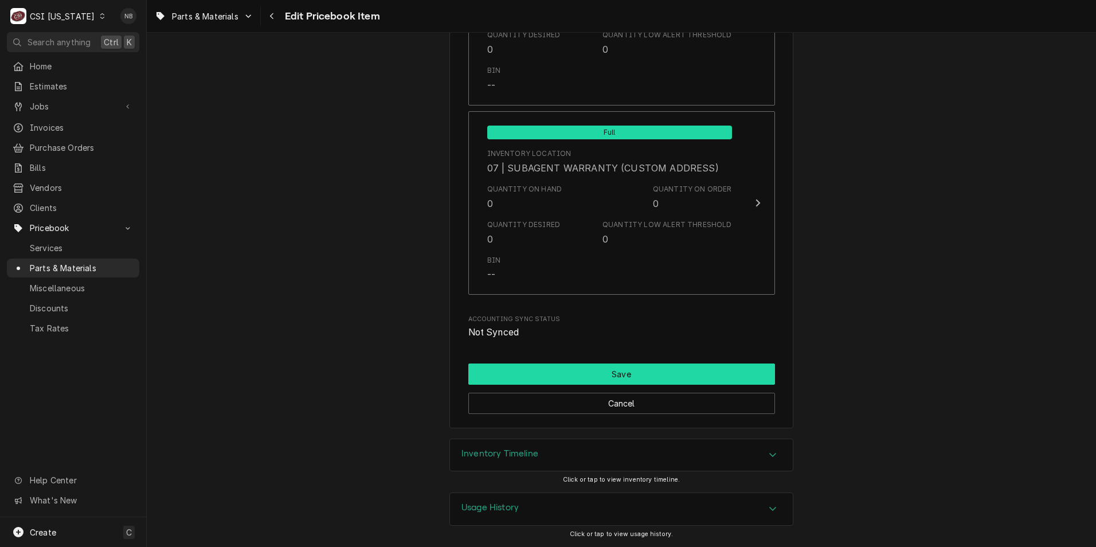
click at [634, 373] on button "Save" at bounding box center [622, 374] width 307 height 21
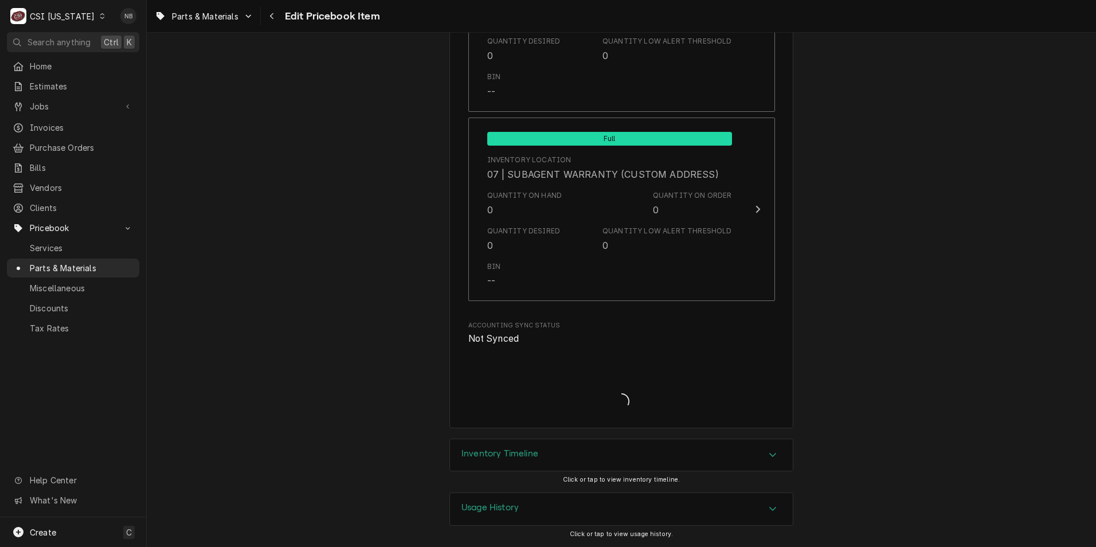
scroll to position [3237, 0]
type textarea "x"
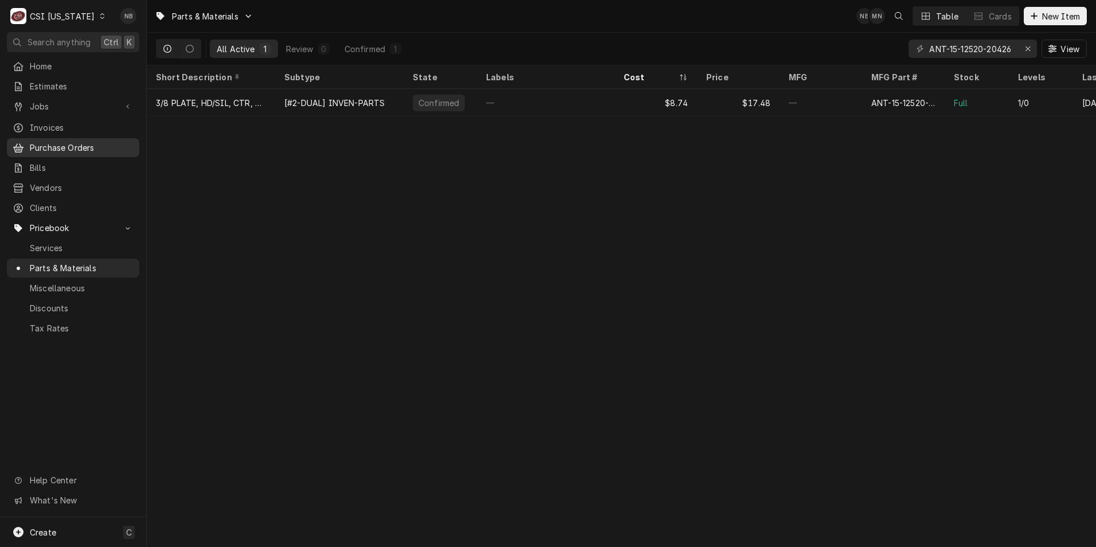
click at [69, 142] on span "Purchase Orders" at bounding box center [82, 148] width 104 height 12
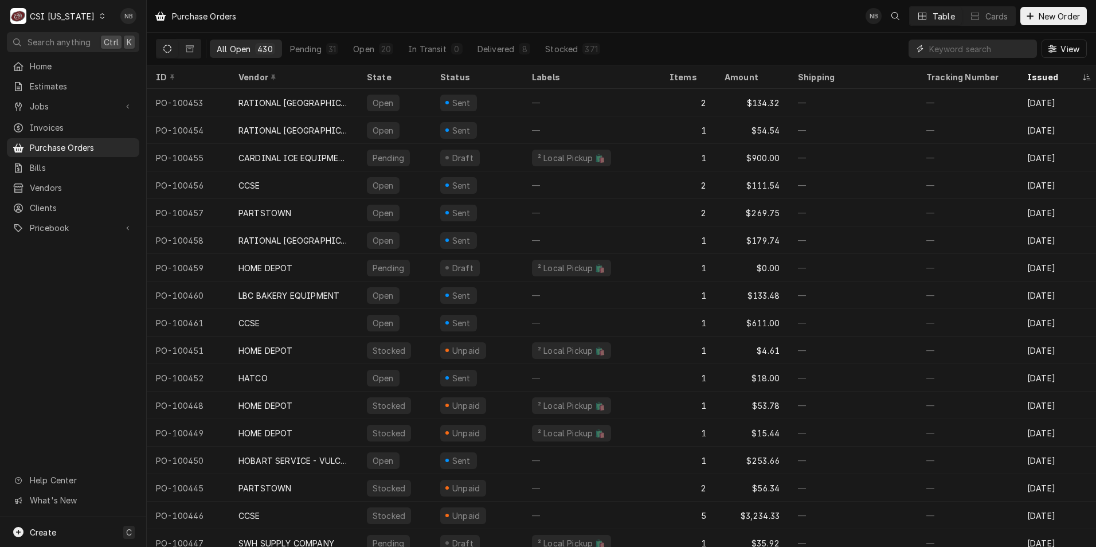
click at [979, 53] on input "Dynamic Content Wrapper" at bounding box center [981, 49] width 102 height 18
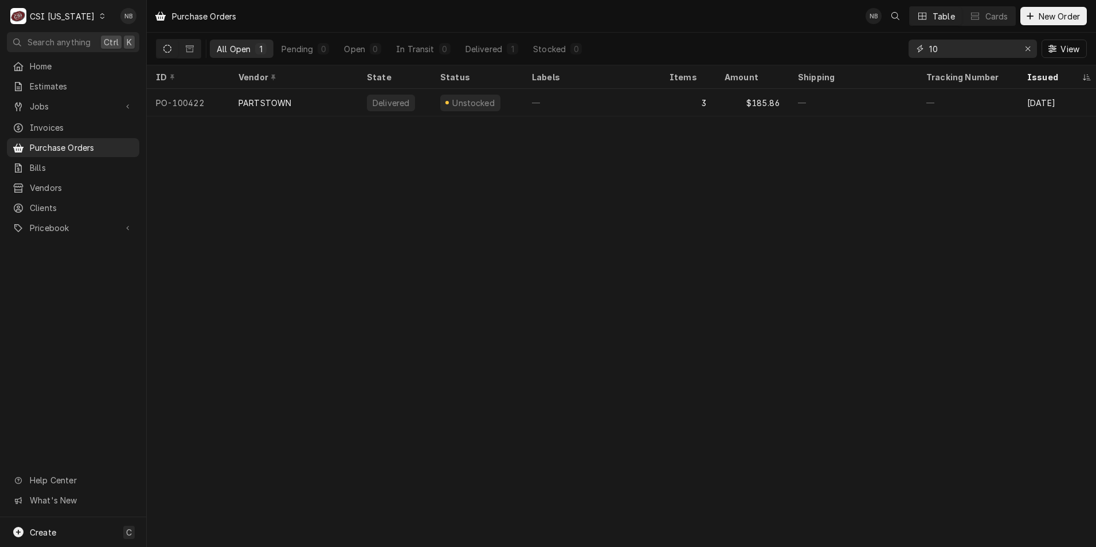
type input "1"
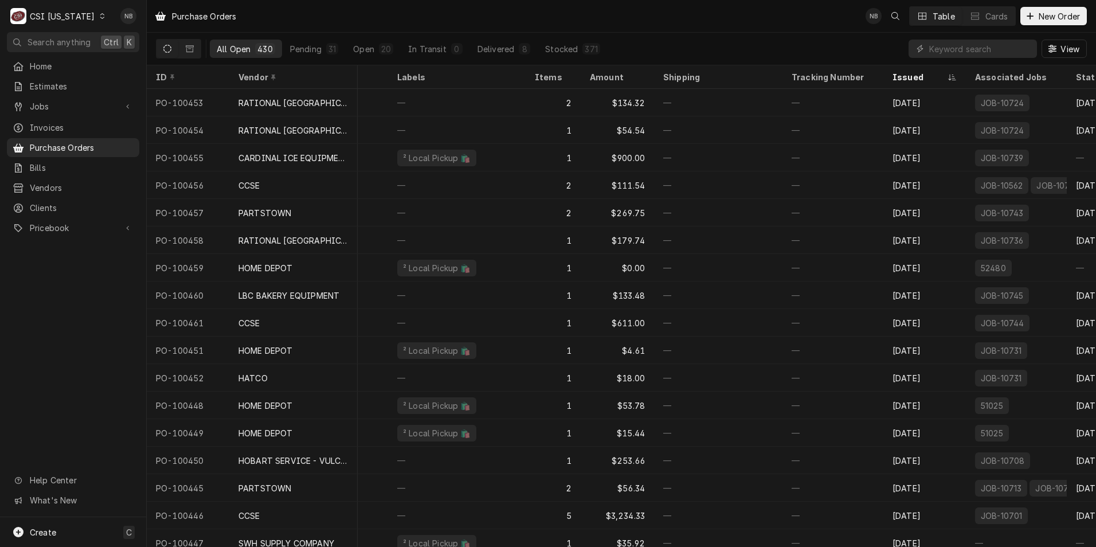
scroll to position [0, 163]
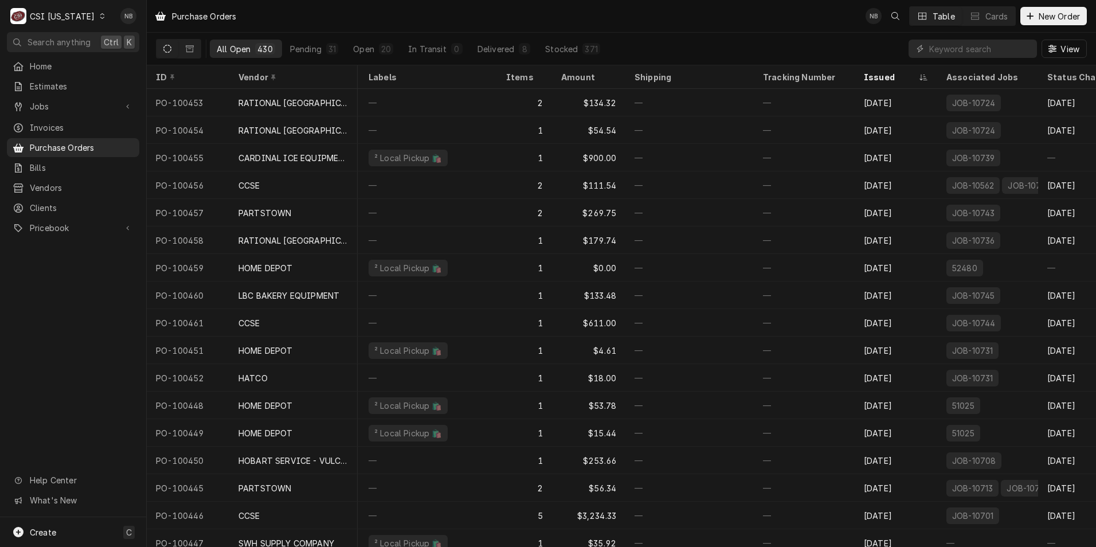
click at [76, 9] on div "C CSI [US_STATE]" at bounding box center [58, 16] width 103 height 23
click at [148, 57] on div "CSI St. [PERSON_NAME]" at bounding box center [178, 63] width 151 height 12
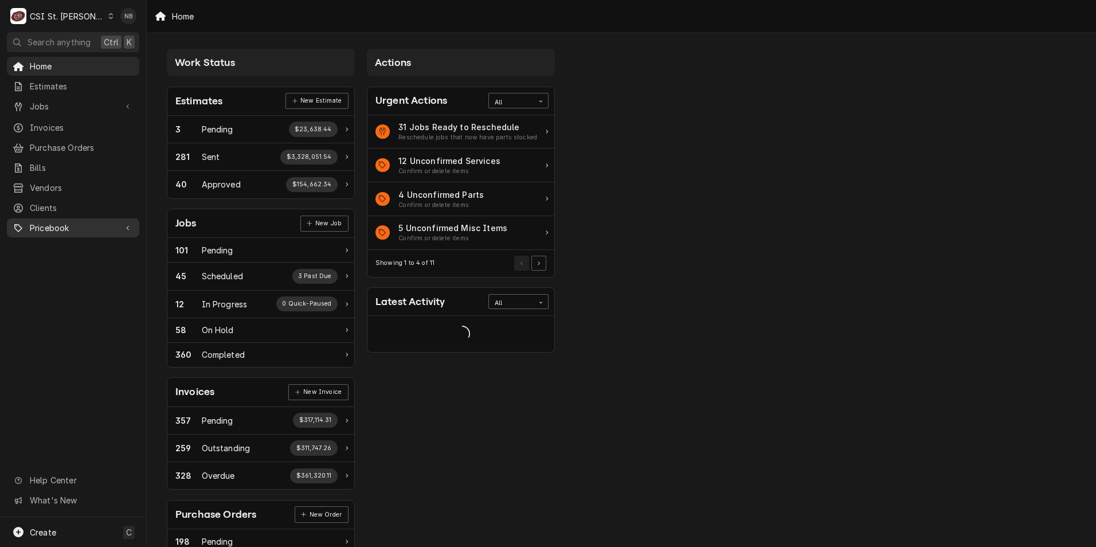
click at [80, 221] on div "Pricebook" at bounding box center [73, 228] width 128 height 14
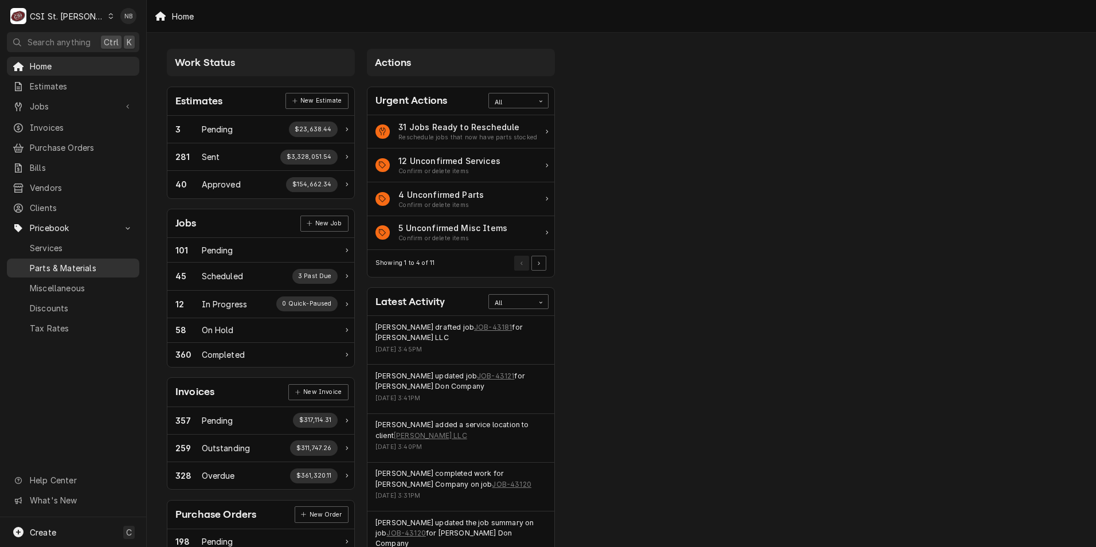
click at [89, 262] on span "Parts & Materials" at bounding box center [82, 268] width 104 height 12
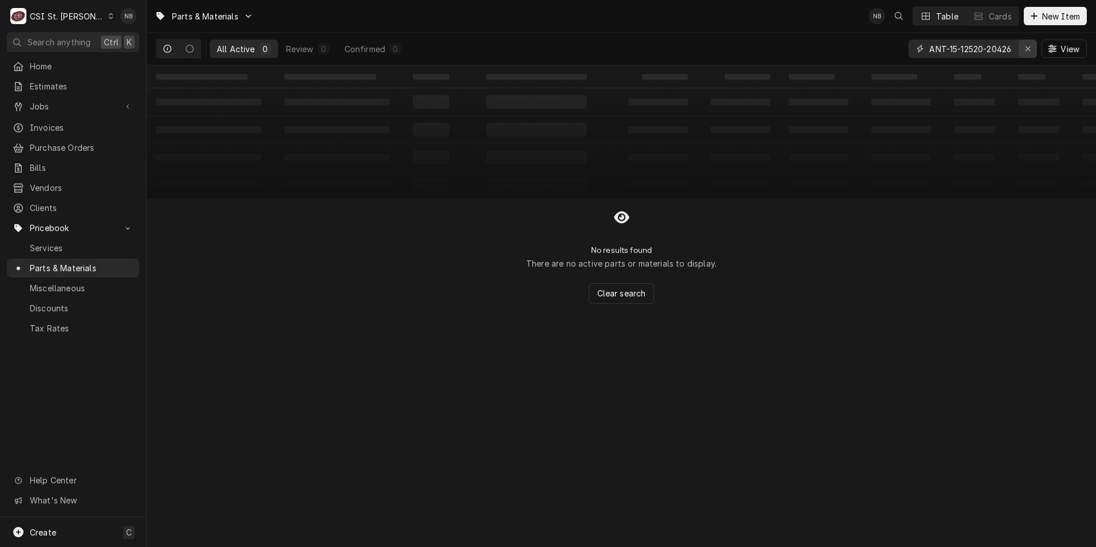
click at [1028, 53] on div "Erase input" at bounding box center [1028, 48] width 11 height 11
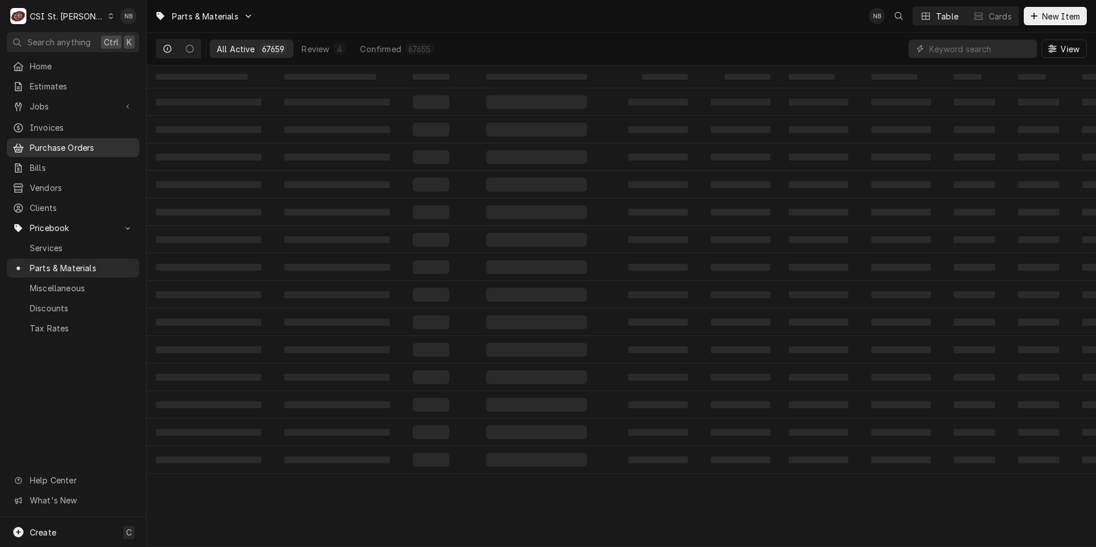
click at [68, 142] on span "Purchase Orders" at bounding box center [82, 148] width 104 height 12
